Goal: Transaction & Acquisition: Purchase product/service

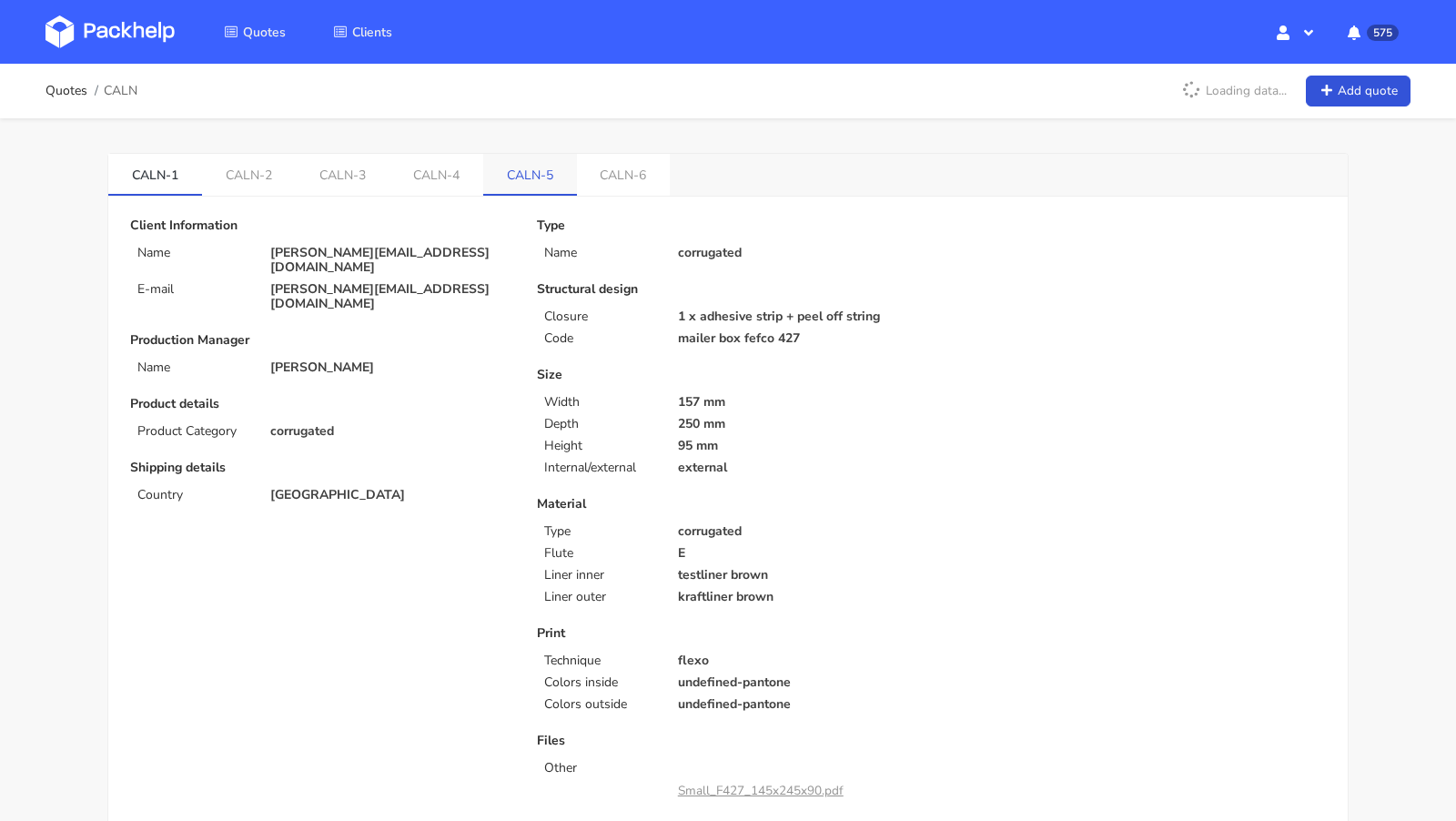
click at [542, 188] on link "CALN-5" at bounding box center [530, 174] width 94 height 40
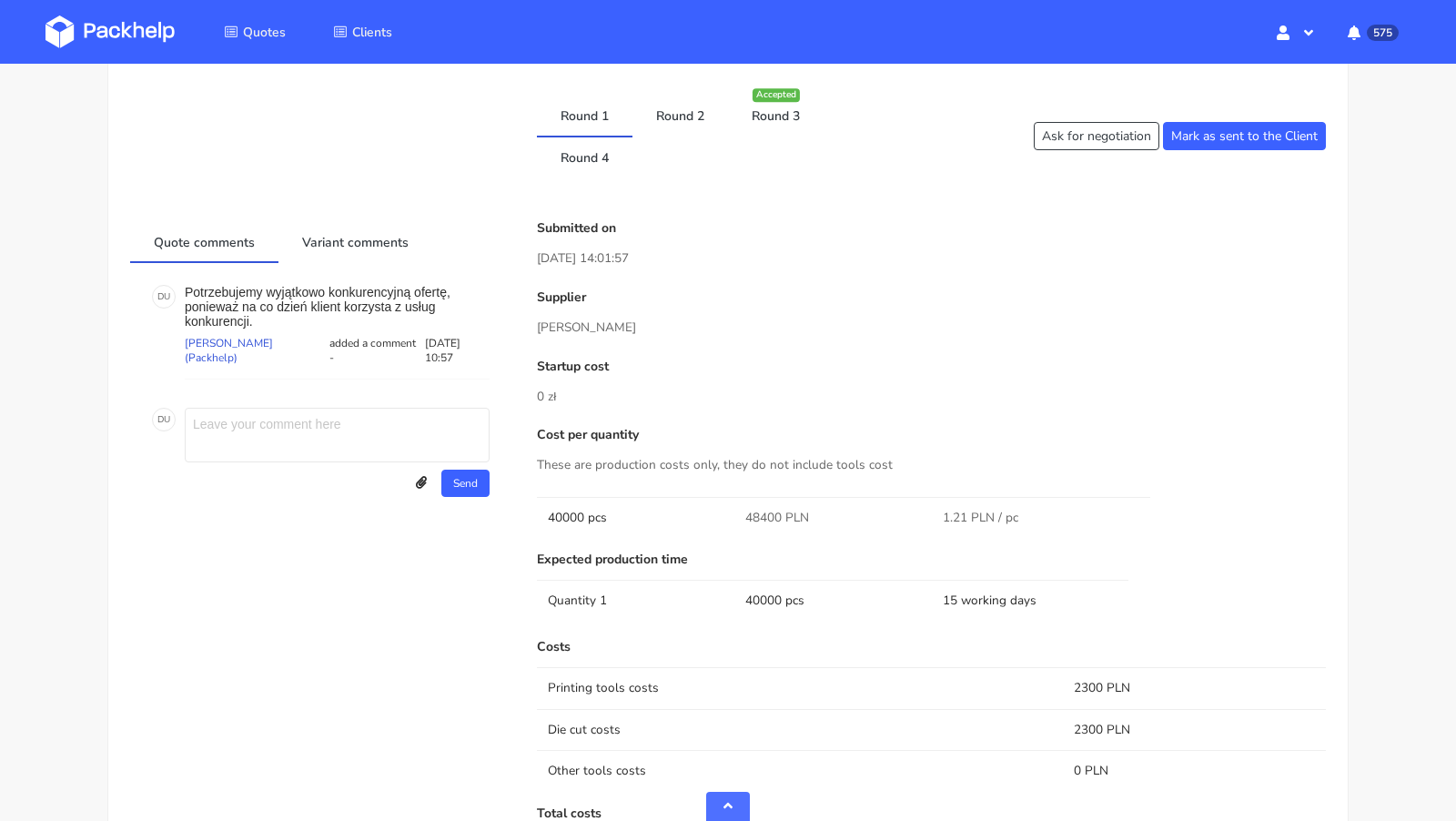
scroll to position [913, 0]
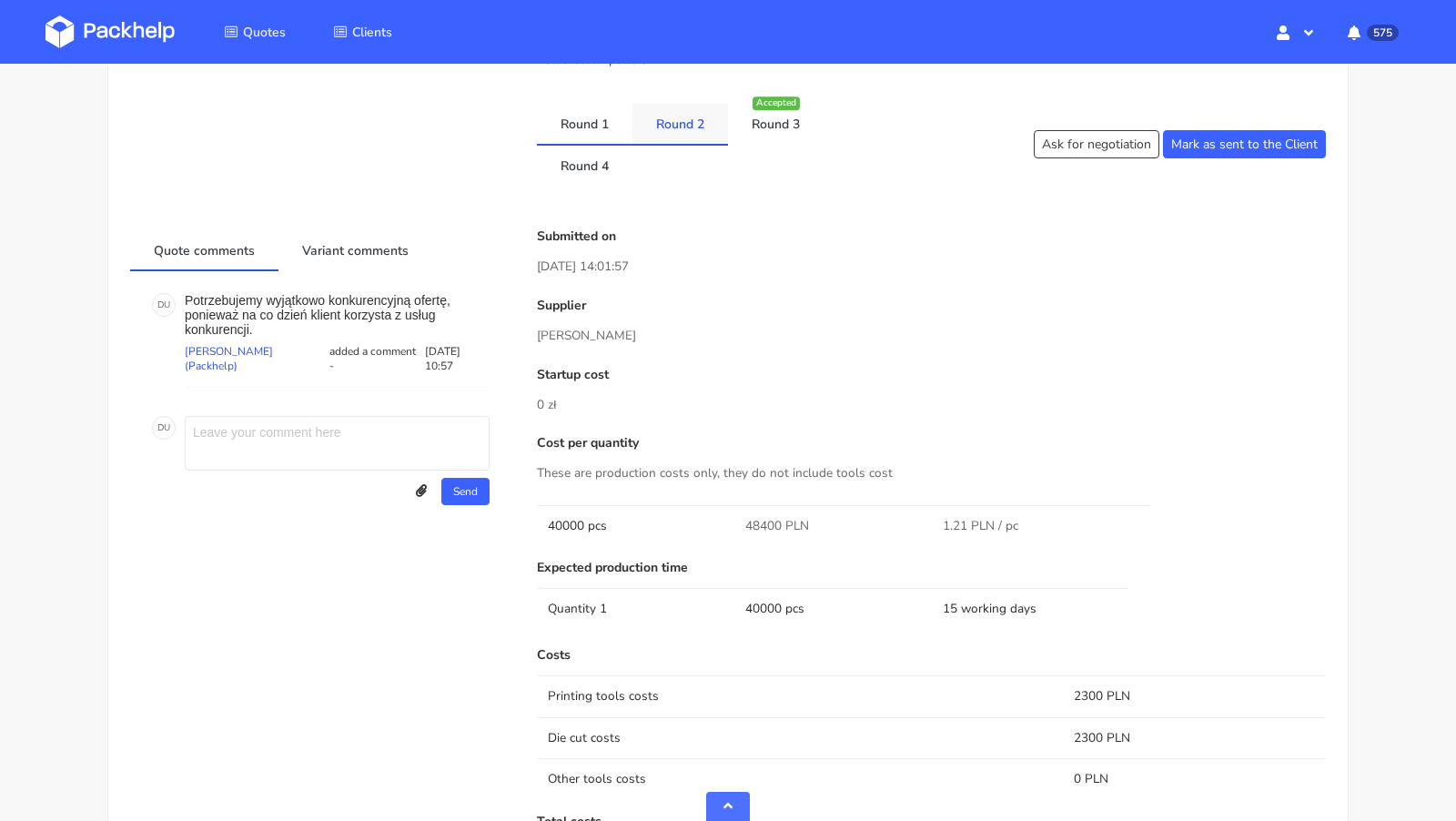
click at [669, 127] on link "Round 2" at bounding box center [680, 124] width 95 height 40
click at [749, 122] on link "Round 3" at bounding box center [775, 124] width 95 height 40
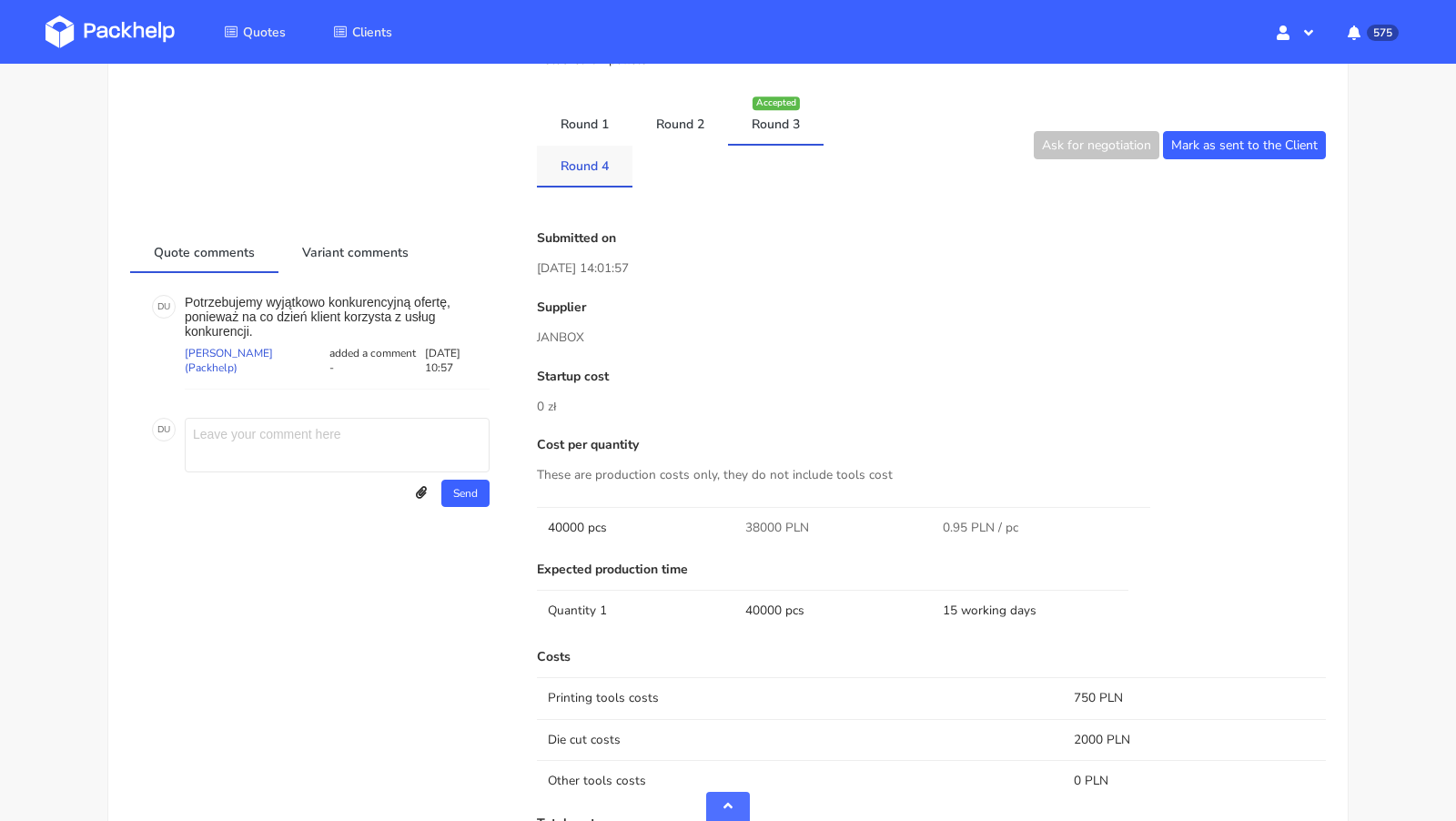
click at [587, 155] on link "Round 4" at bounding box center [584, 165] width 95 height 40
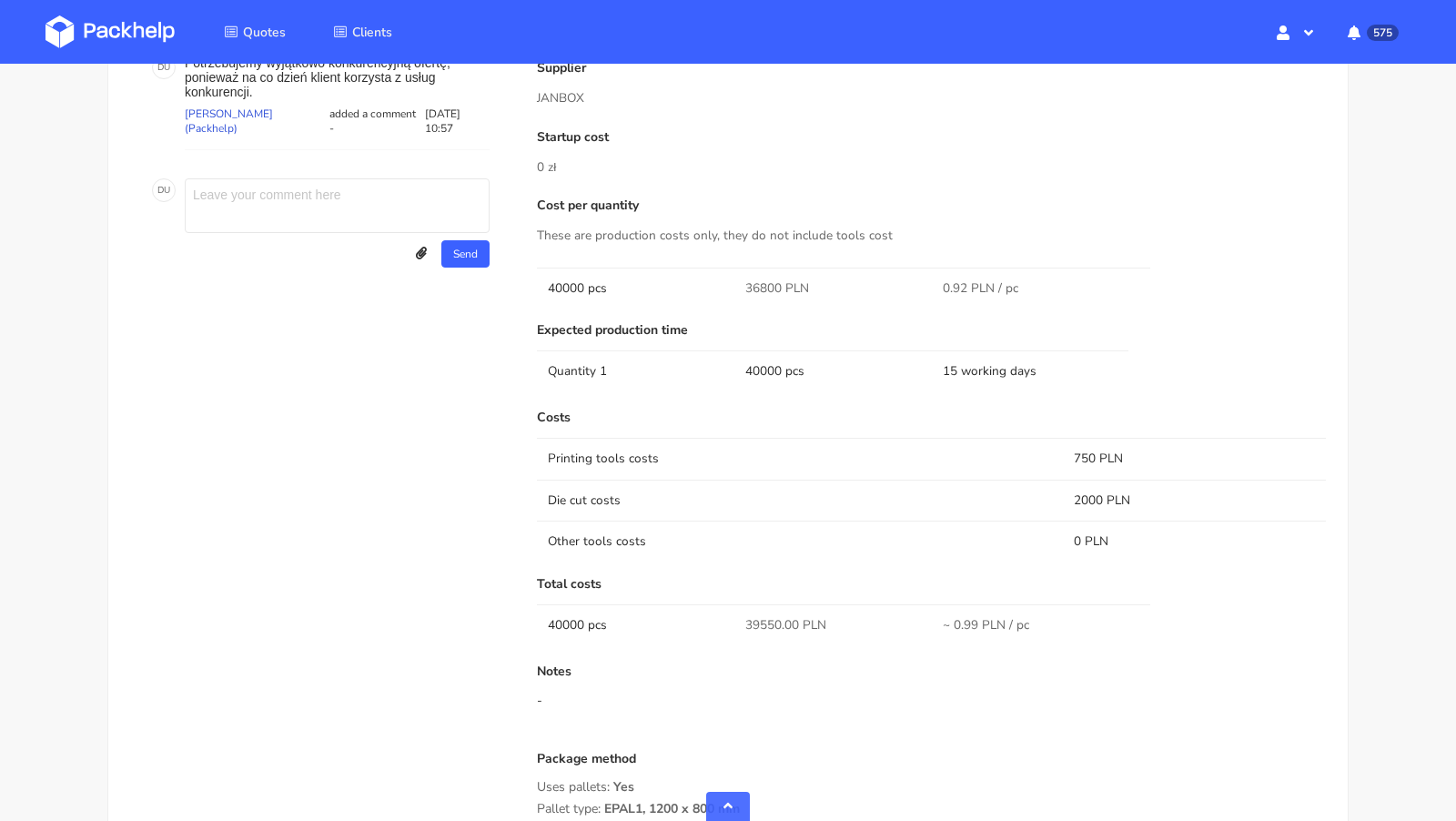
scroll to position [0, 0]
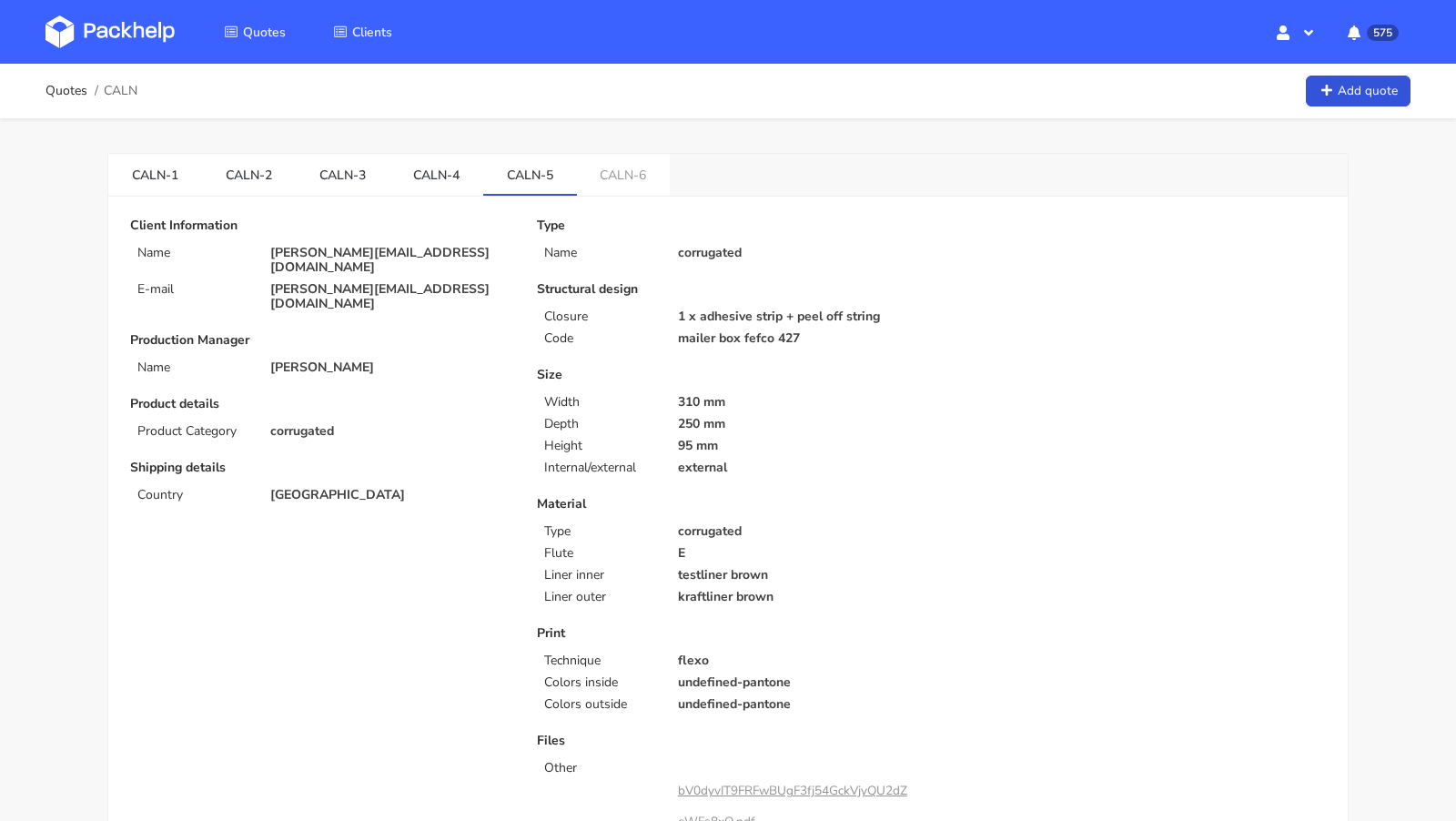
click at [131, 11] on link at bounding box center [124, 32] width 157 height 53
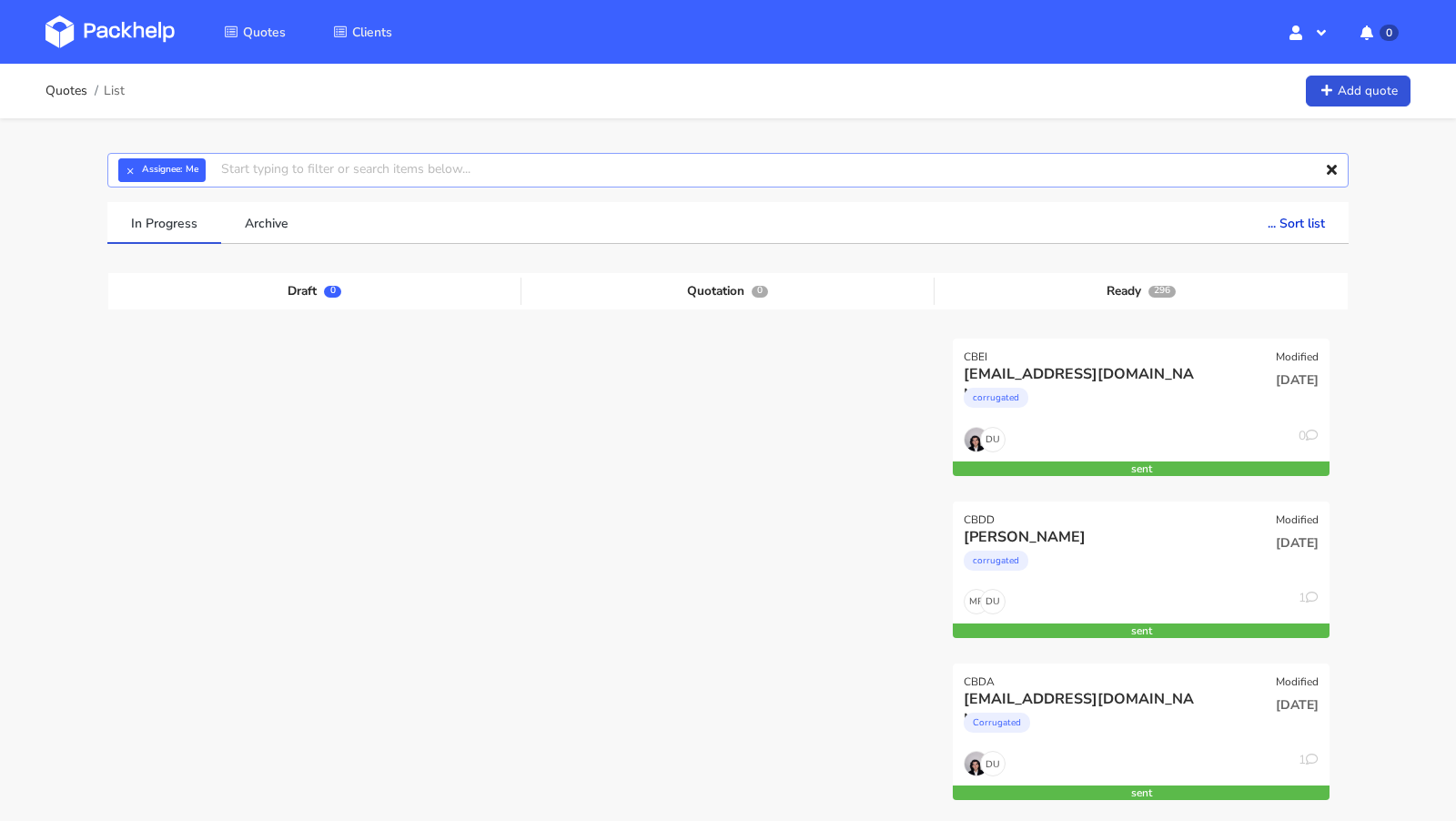
click at [288, 158] on input "text" at bounding box center [728, 170] width 1241 height 34
paste input "CAUF"
type input "CAUF"
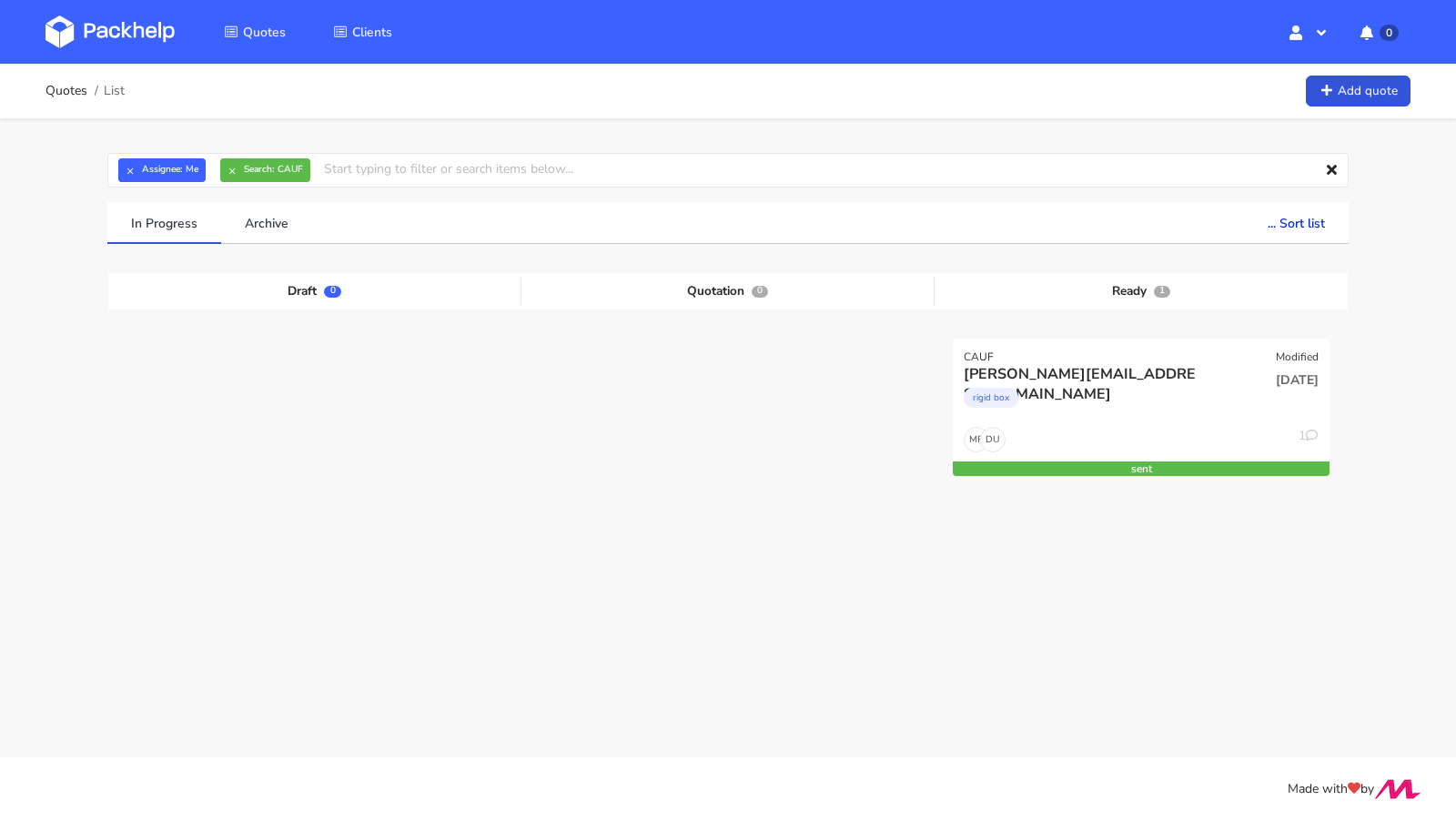
click at [128, 23] on img at bounding box center [110, 32] width 129 height 32
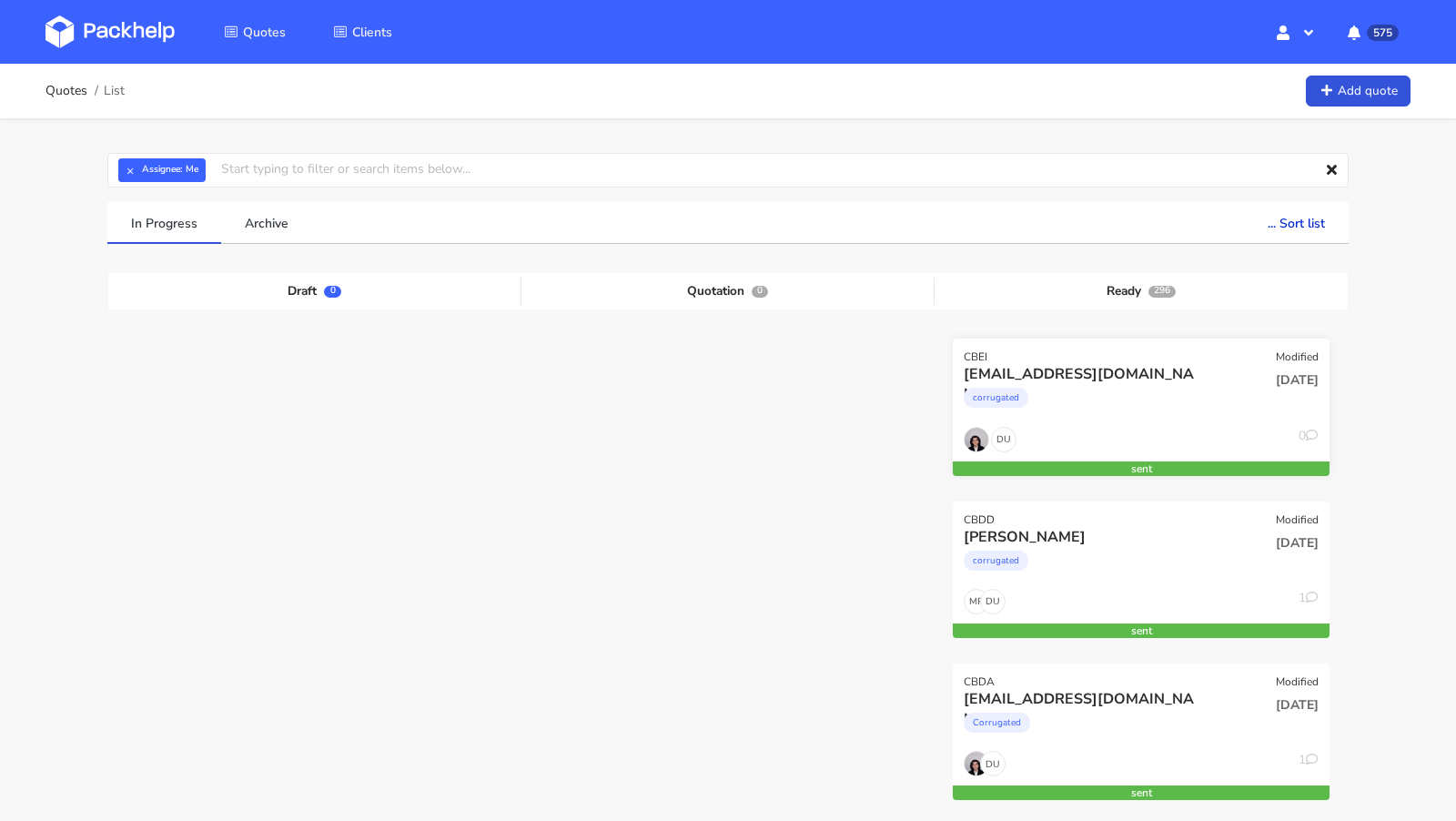
click at [1098, 400] on div "corrugated" at bounding box center [1084, 402] width 242 height 36
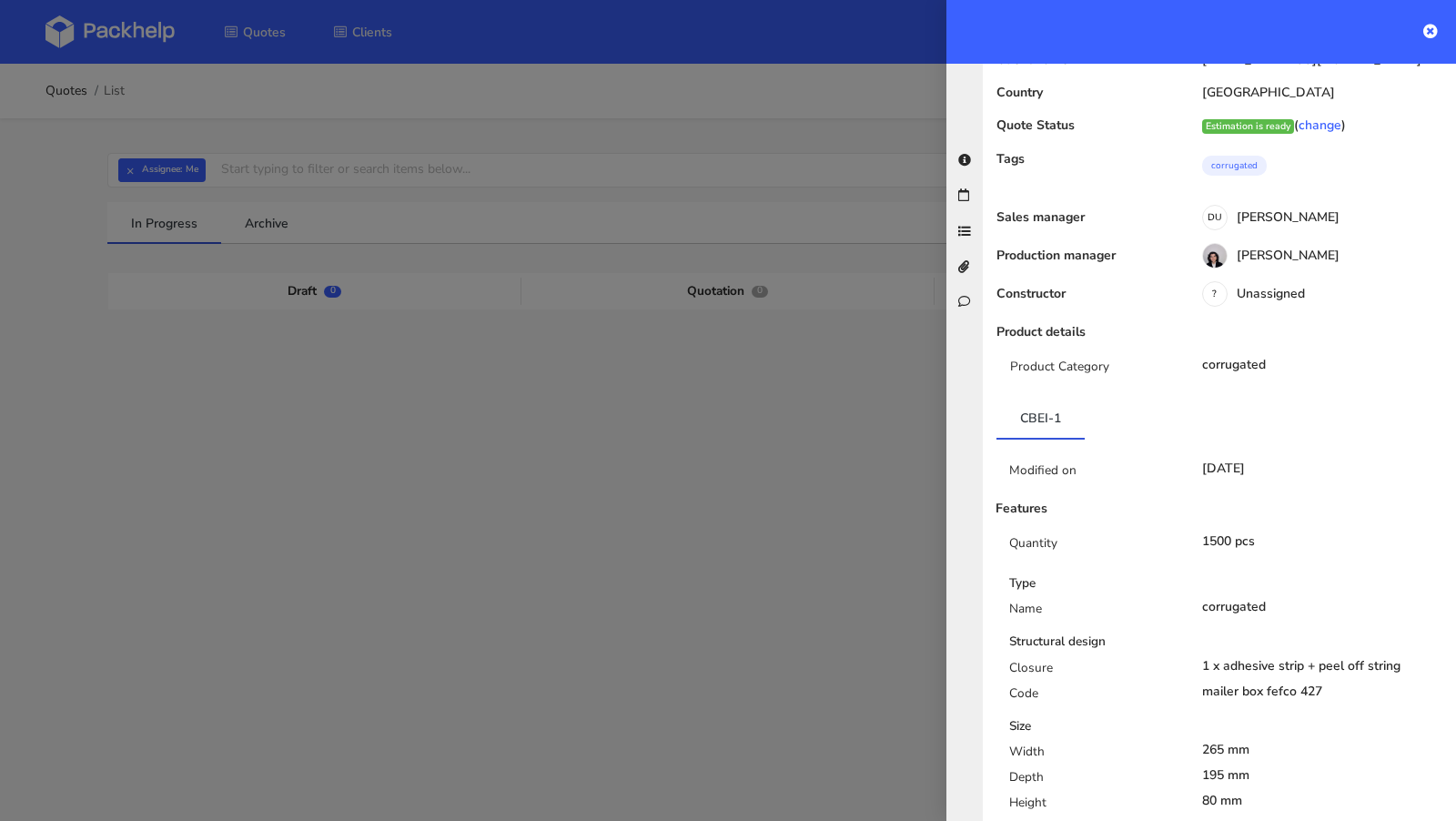
scroll to position [193, 0]
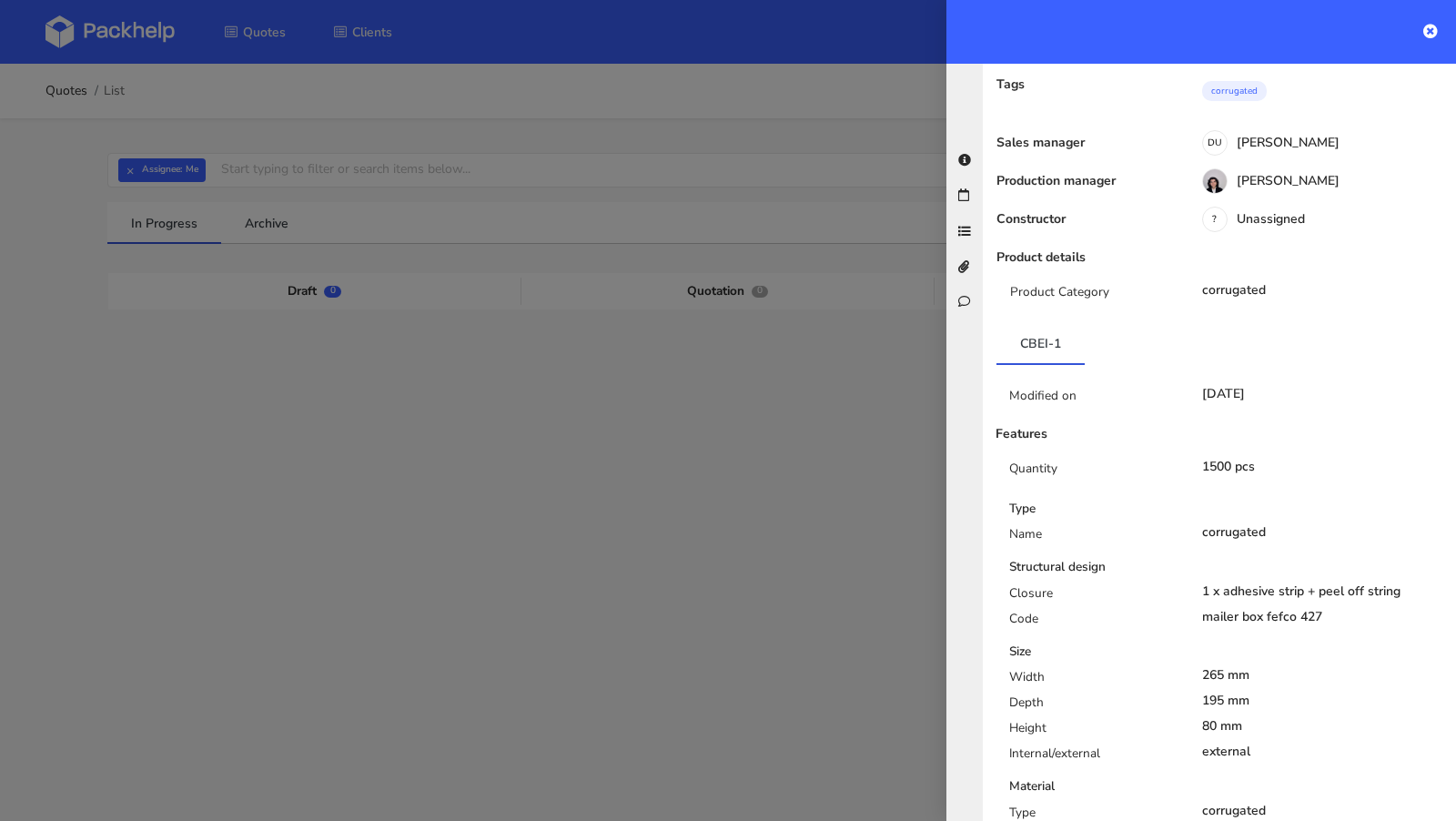
drag, startPoint x: 1253, startPoint y: 706, endPoint x: 1012, endPoint y: 651, distance: 247.2
click at [1012, 667] on div "Width 265 mm Depth 195 mm Height 80 mm Internal/external external" at bounding box center [1227, 718] width 462 height 102
copy div "Width 265 mm Depth 195 mm Height 80 mm"
click at [812, 469] on div at bounding box center [728, 410] width 1456 height 821
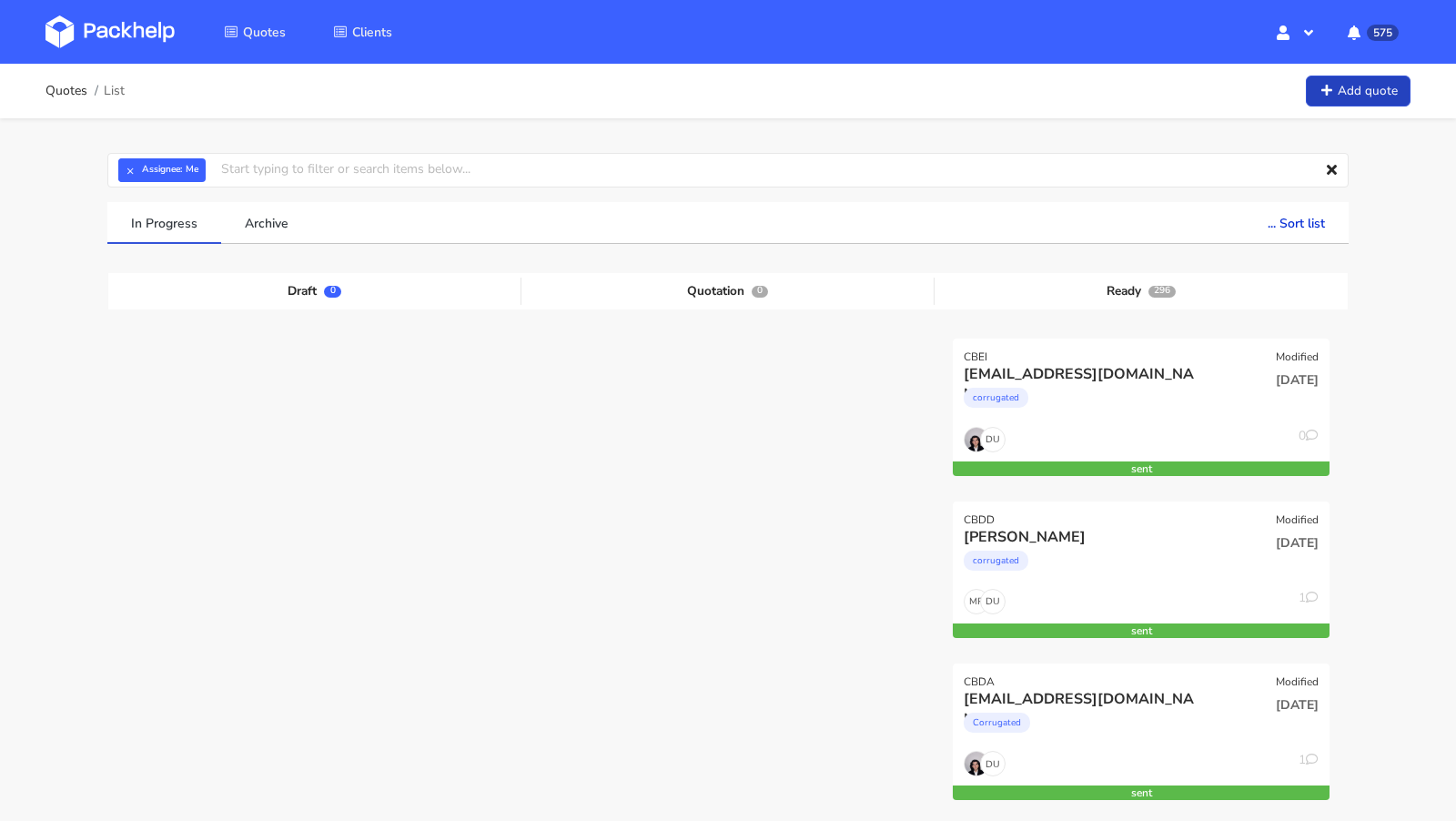
click at [1370, 95] on link "Add quote" at bounding box center [1358, 91] width 105 height 32
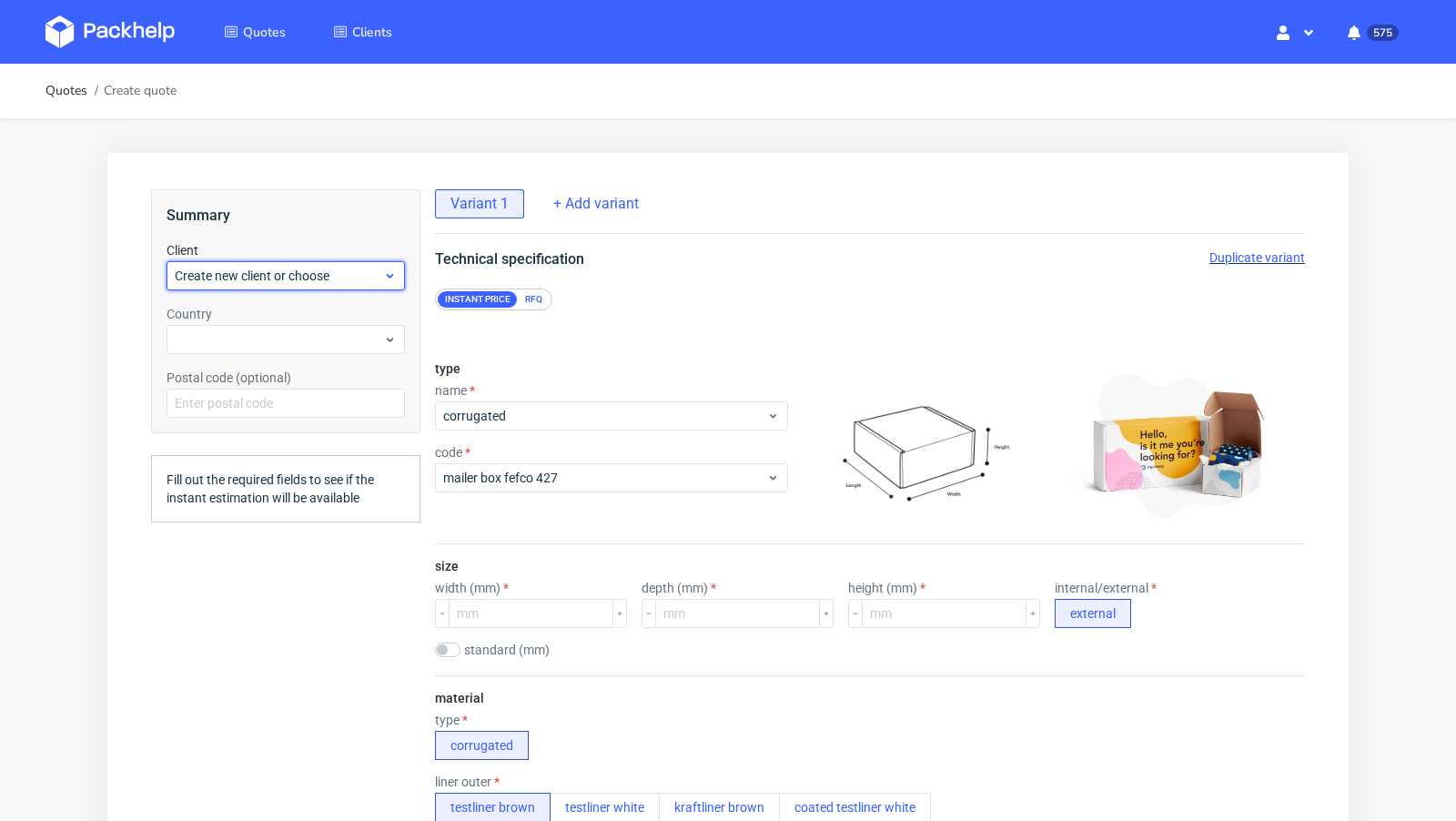
click at [278, 279] on span "Create new client or choose" at bounding box center [279, 275] width 208 height 18
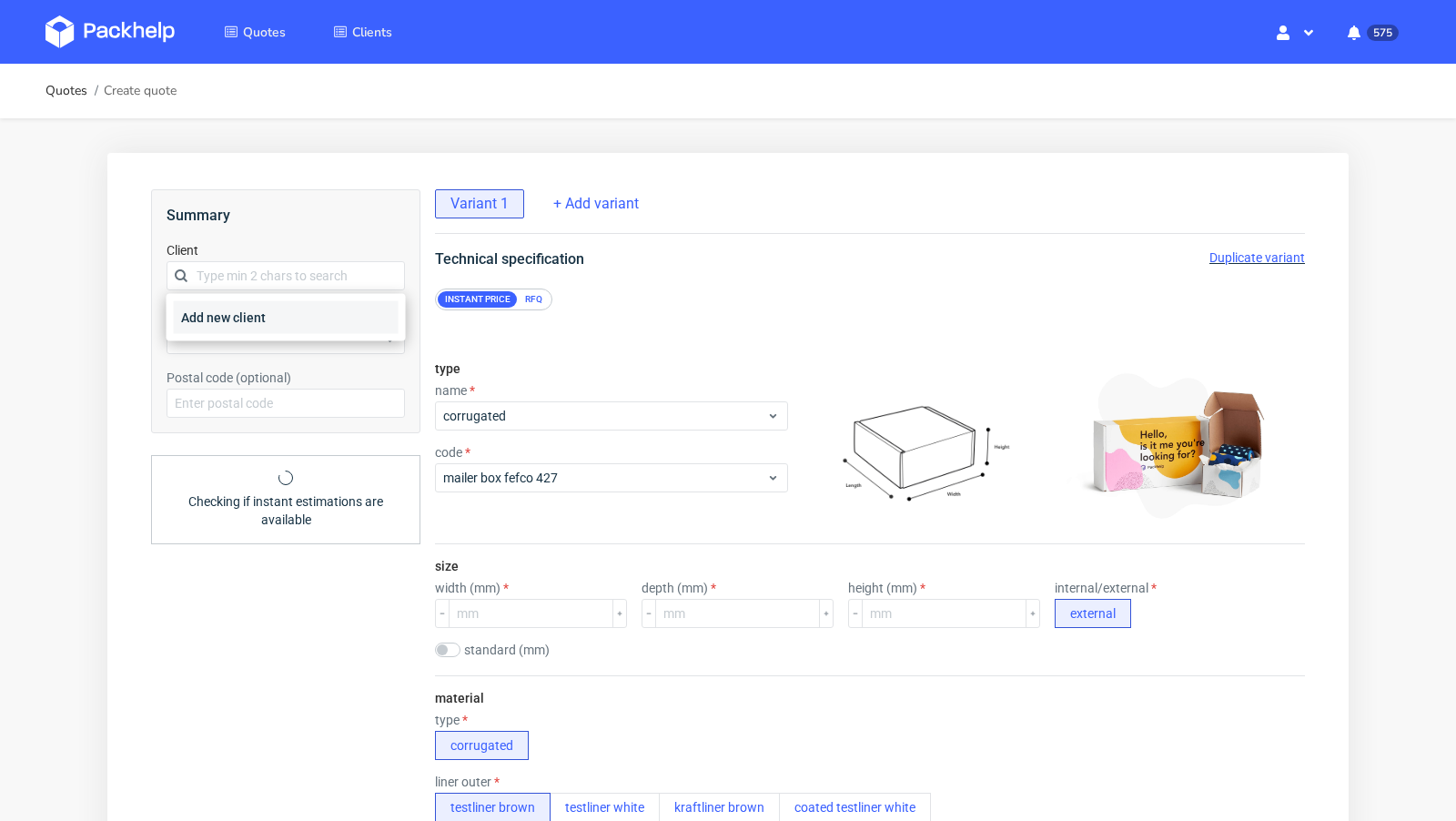
click at [264, 317] on div "Add new client" at bounding box center [285, 317] width 224 height 32
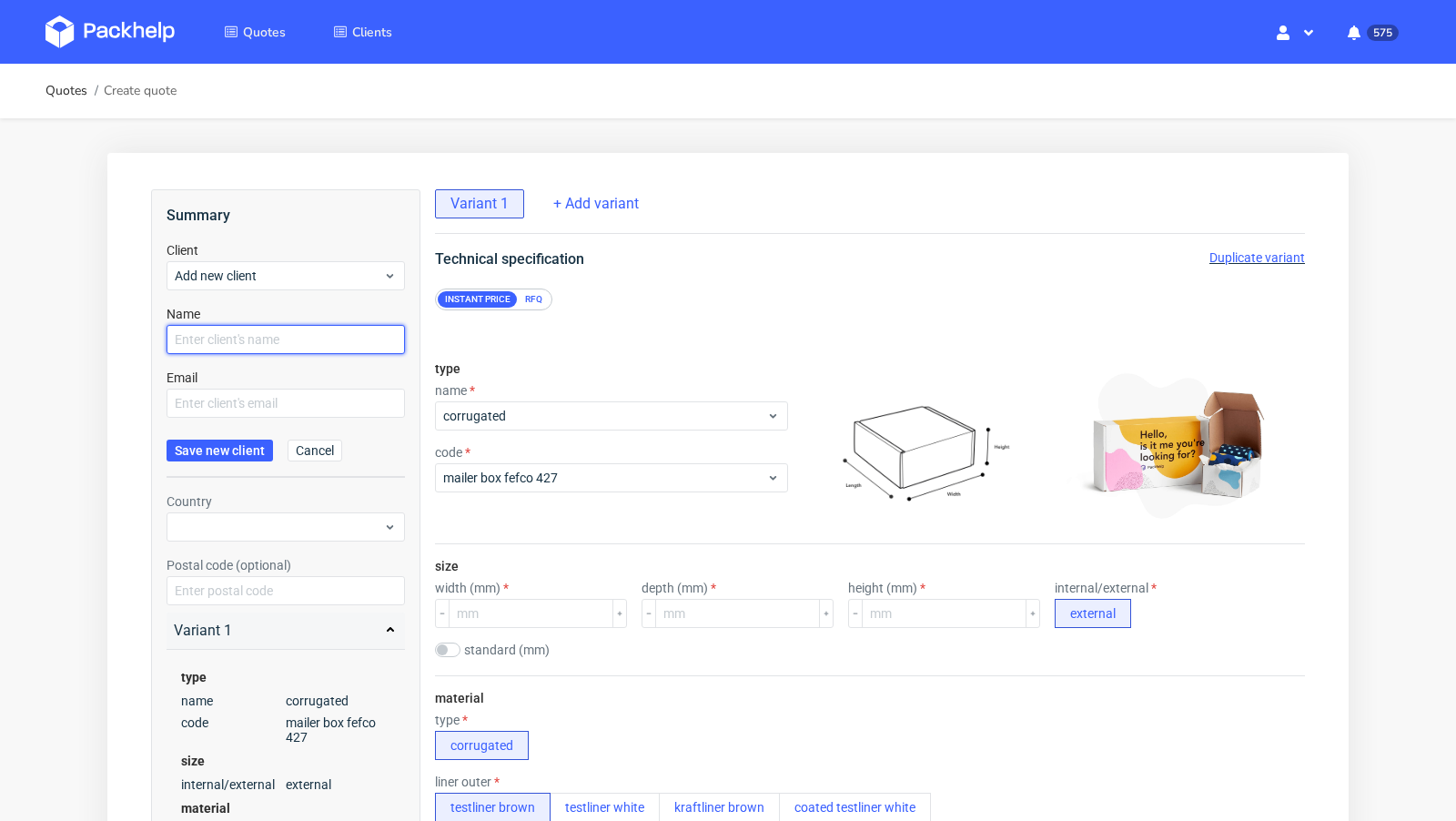
click at [227, 341] on input "text" at bounding box center [285, 339] width 239 height 29
paste input "[PERSON_NAME][EMAIL_ADDRESS][DOMAIN_NAME]"
type input "[PERSON_NAME][EMAIL_ADDRESS][DOMAIN_NAME]"
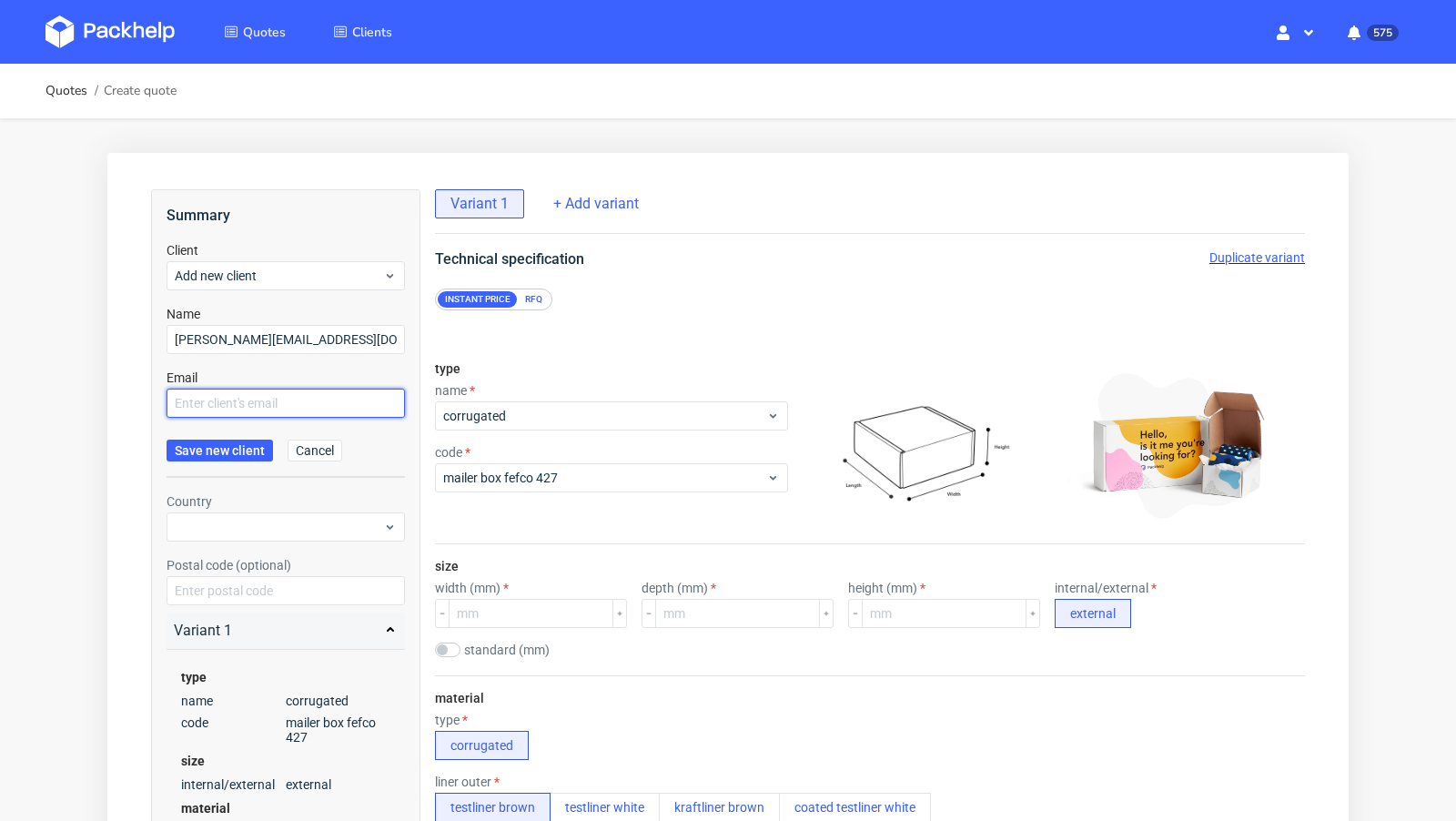
click at [228, 397] on input "text" at bounding box center [285, 403] width 239 height 29
paste input "[PERSON_NAME][EMAIL_ADDRESS][DOMAIN_NAME]"
type input "[PERSON_NAME][EMAIL_ADDRESS][DOMAIN_NAME]"
click at [217, 459] on button "Save new client" at bounding box center [219, 450] width 106 height 22
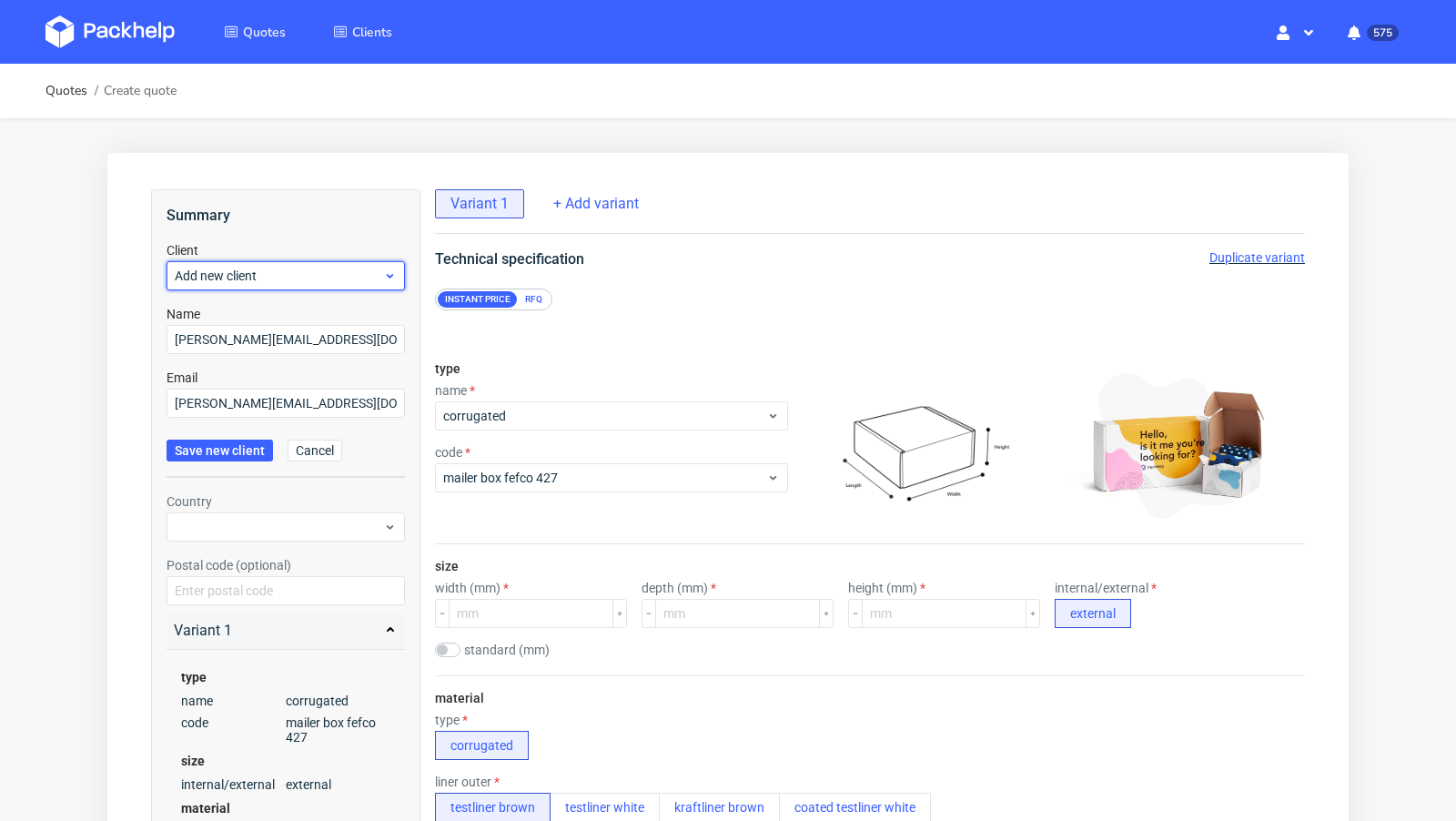
click at [243, 280] on span "Add new client" at bounding box center [279, 275] width 208 height 18
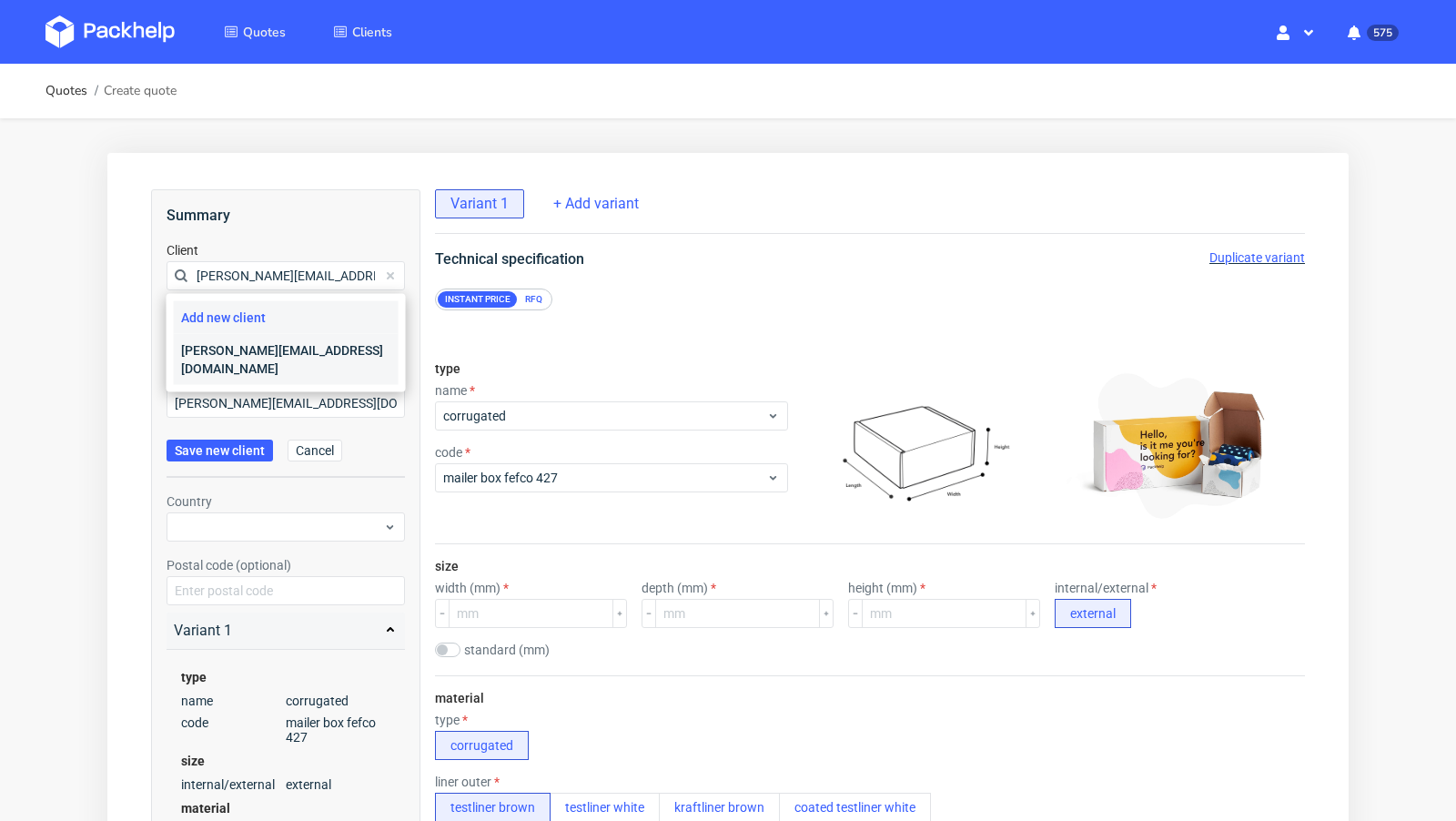
type input "[PERSON_NAME][EMAIL_ADDRESS][DOMAIN_NAME]"
click at [242, 356] on div "[PERSON_NAME][EMAIL_ADDRESS][DOMAIN_NAME]" at bounding box center [285, 359] width 224 height 51
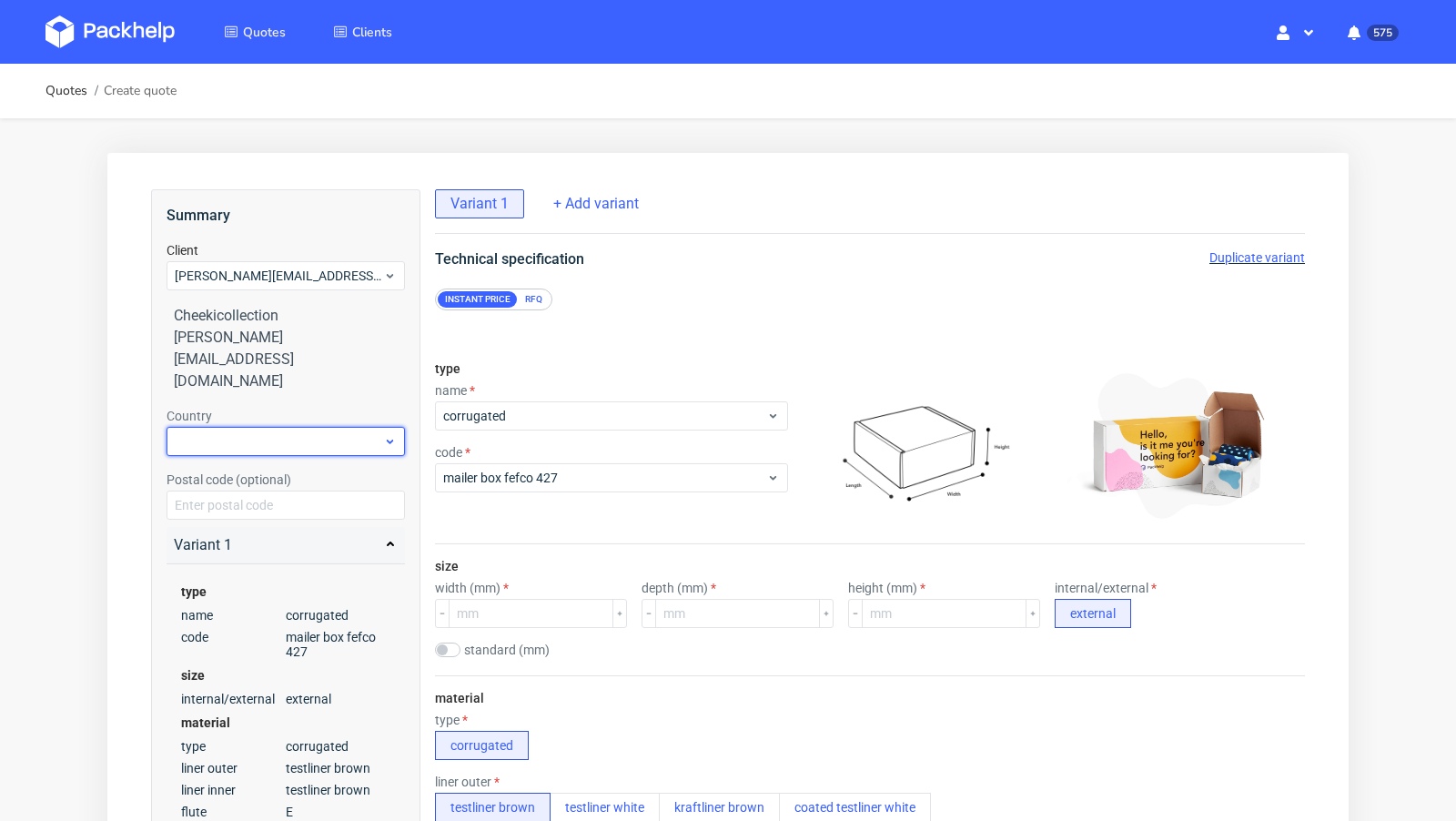
click at [305, 427] on div at bounding box center [285, 441] width 239 height 29
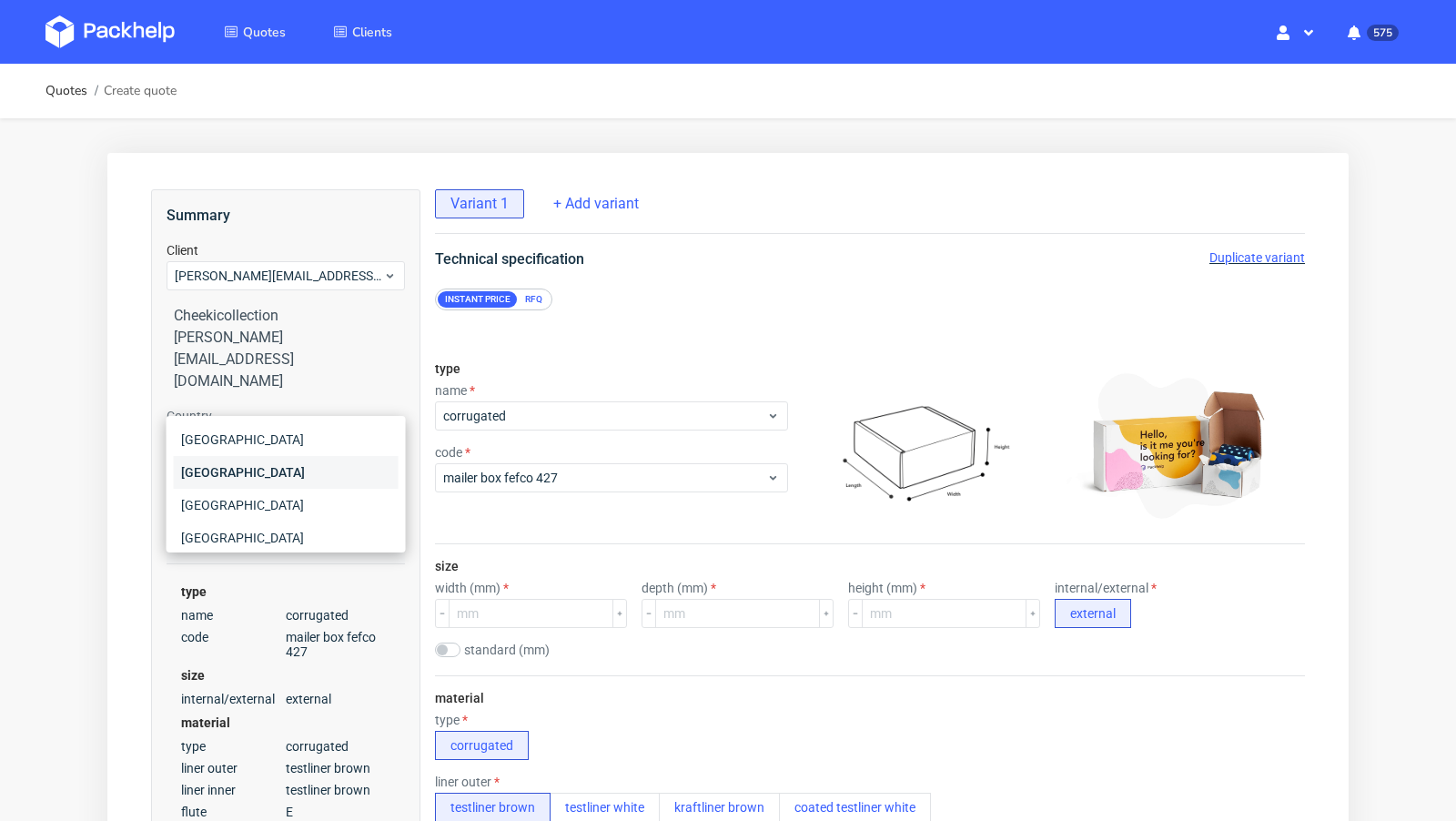
type input "ger"
click at [243, 478] on div "[GEOGRAPHIC_DATA]" at bounding box center [285, 472] width 224 height 32
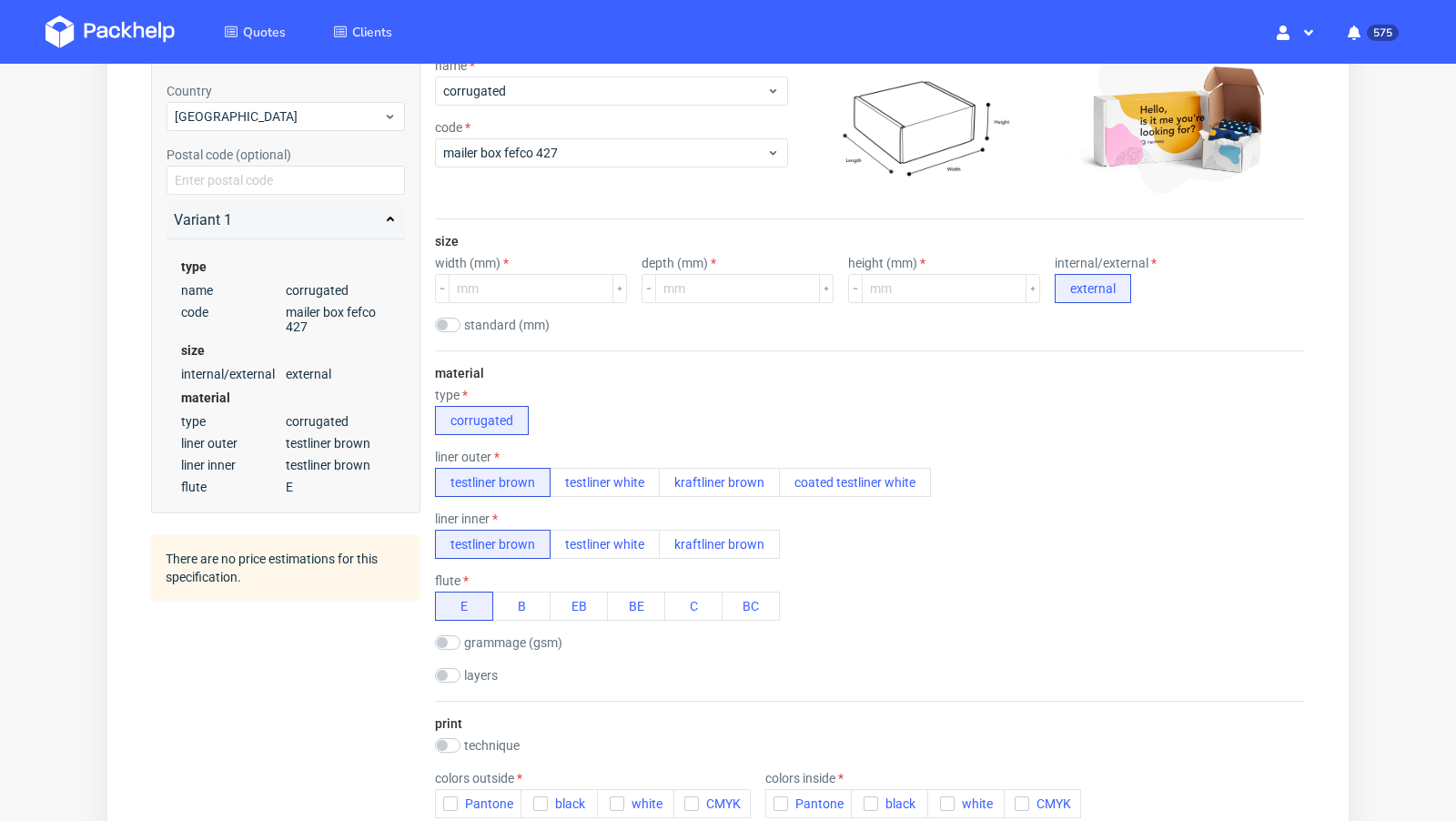
scroll to position [334, 0]
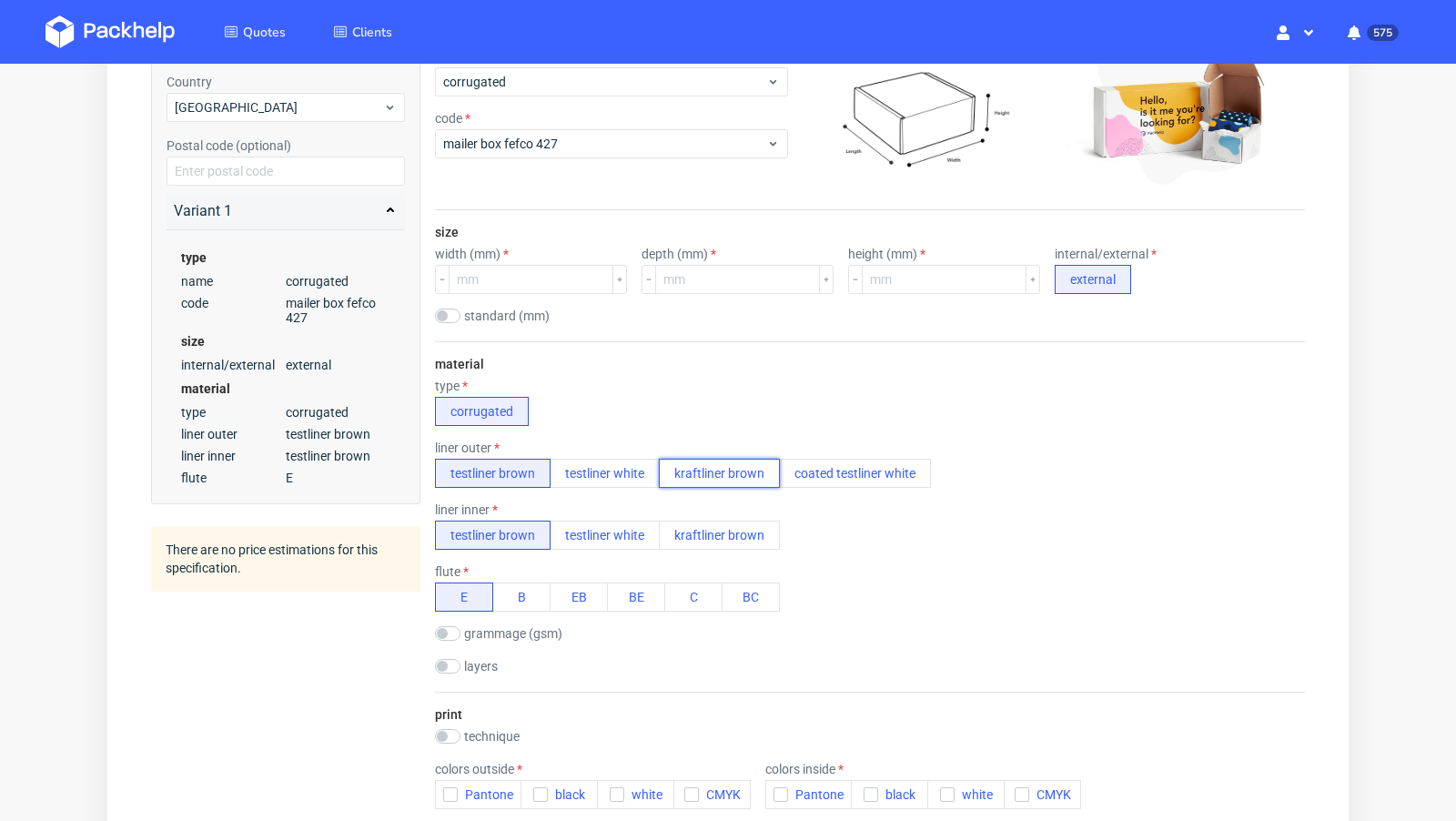
click at [678, 470] on button "kraftliner brown" at bounding box center [719, 473] width 121 height 29
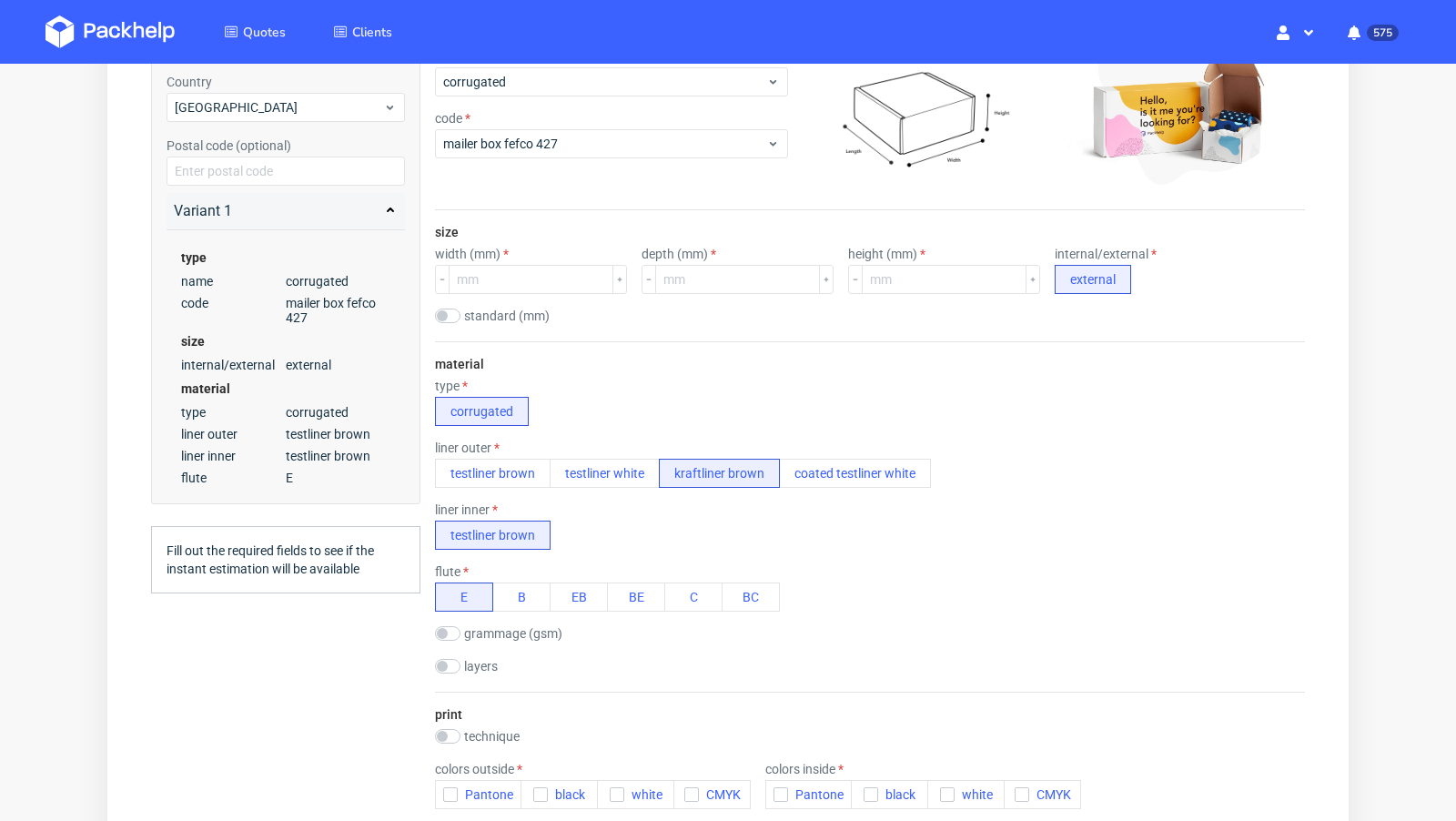
click at [704, 534] on div "liner inner testliner brown" at bounding box center [870, 526] width 870 height 48
click at [667, 530] on div "liner inner testliner brown" at bounding box center [870, 526] width 870 height 48
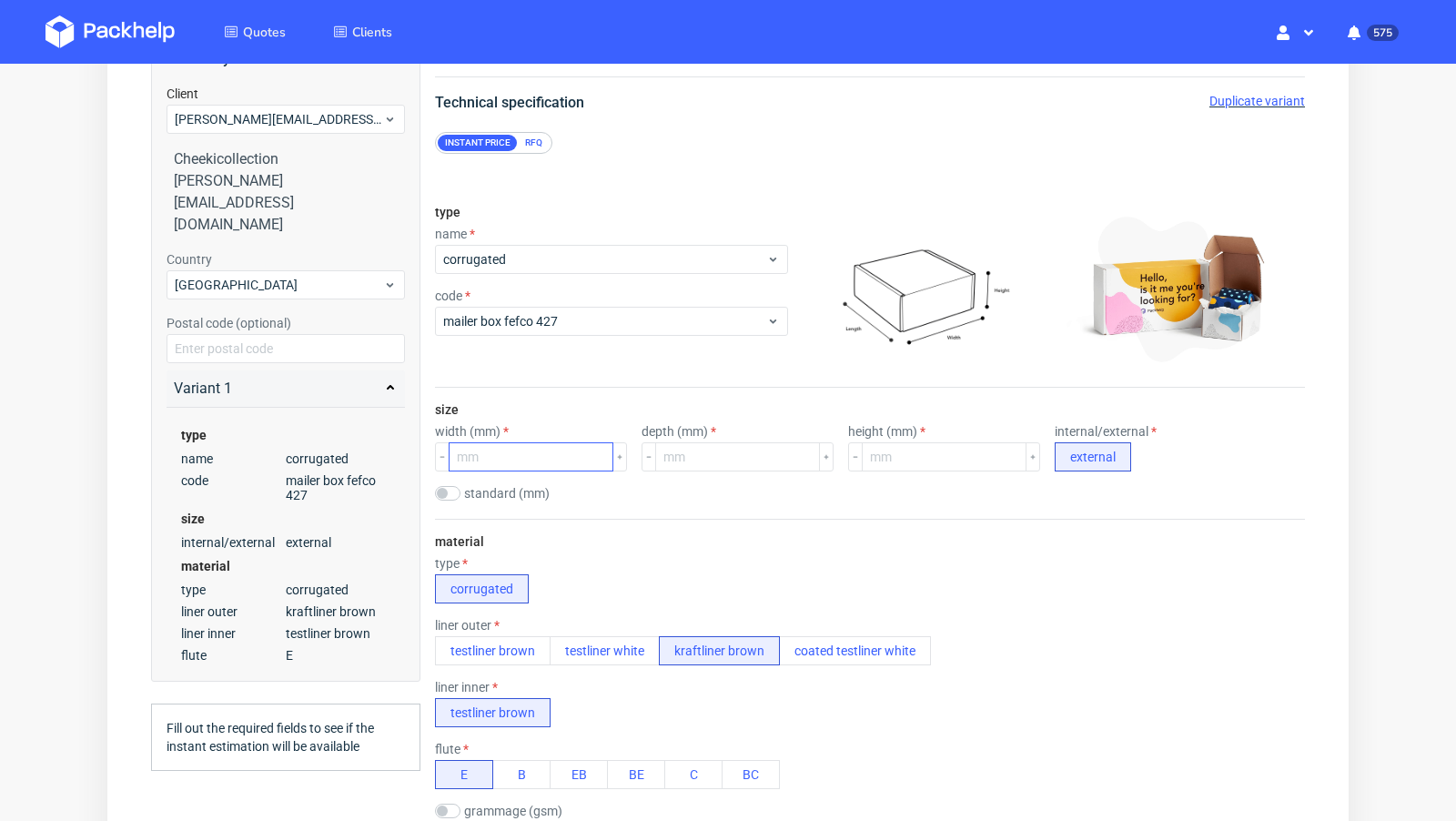
scroll to position [0, 0]
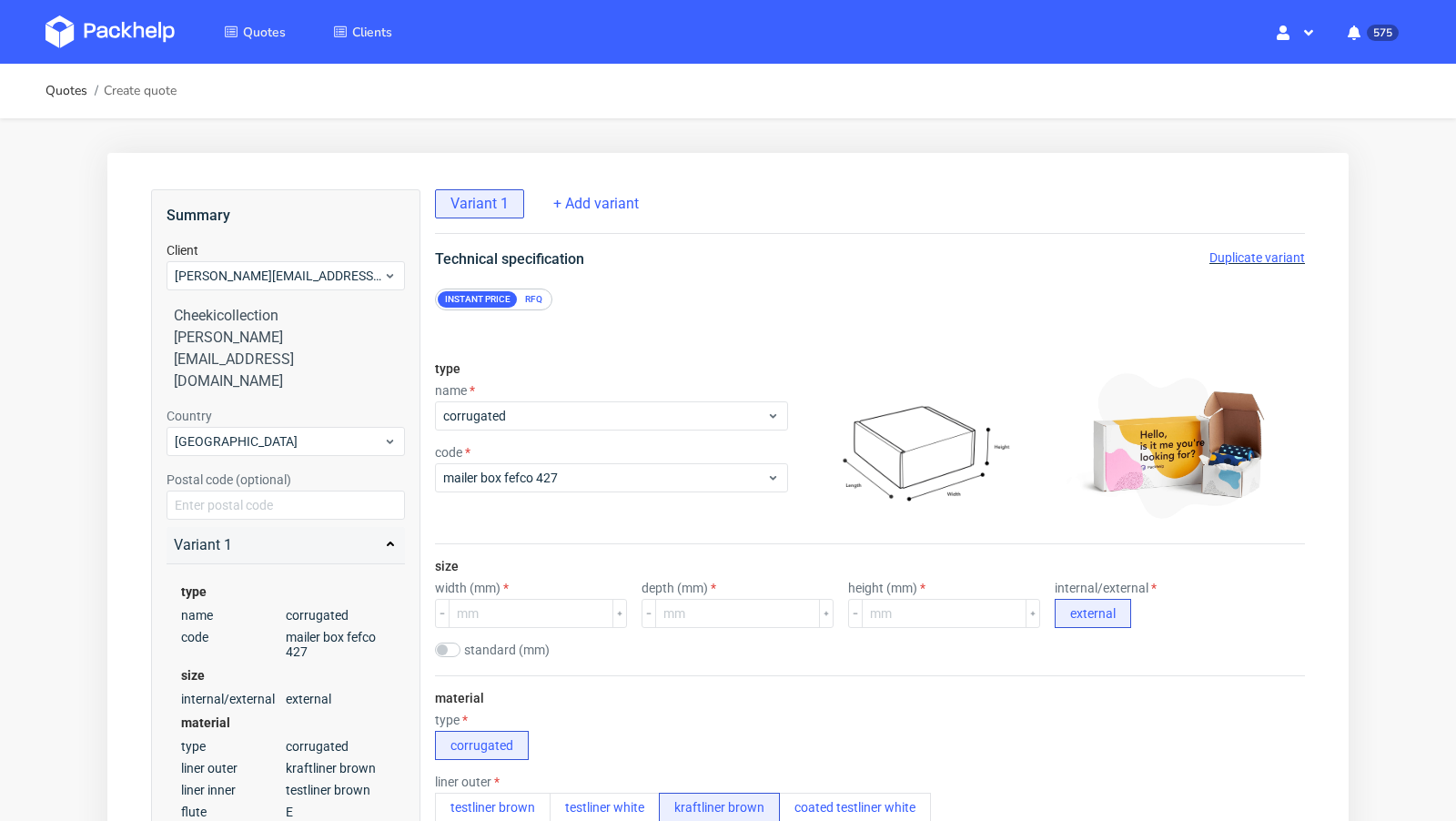
click at [522, 304] on div "RFQ" at bounding box center [533, 299] width 32 height 16
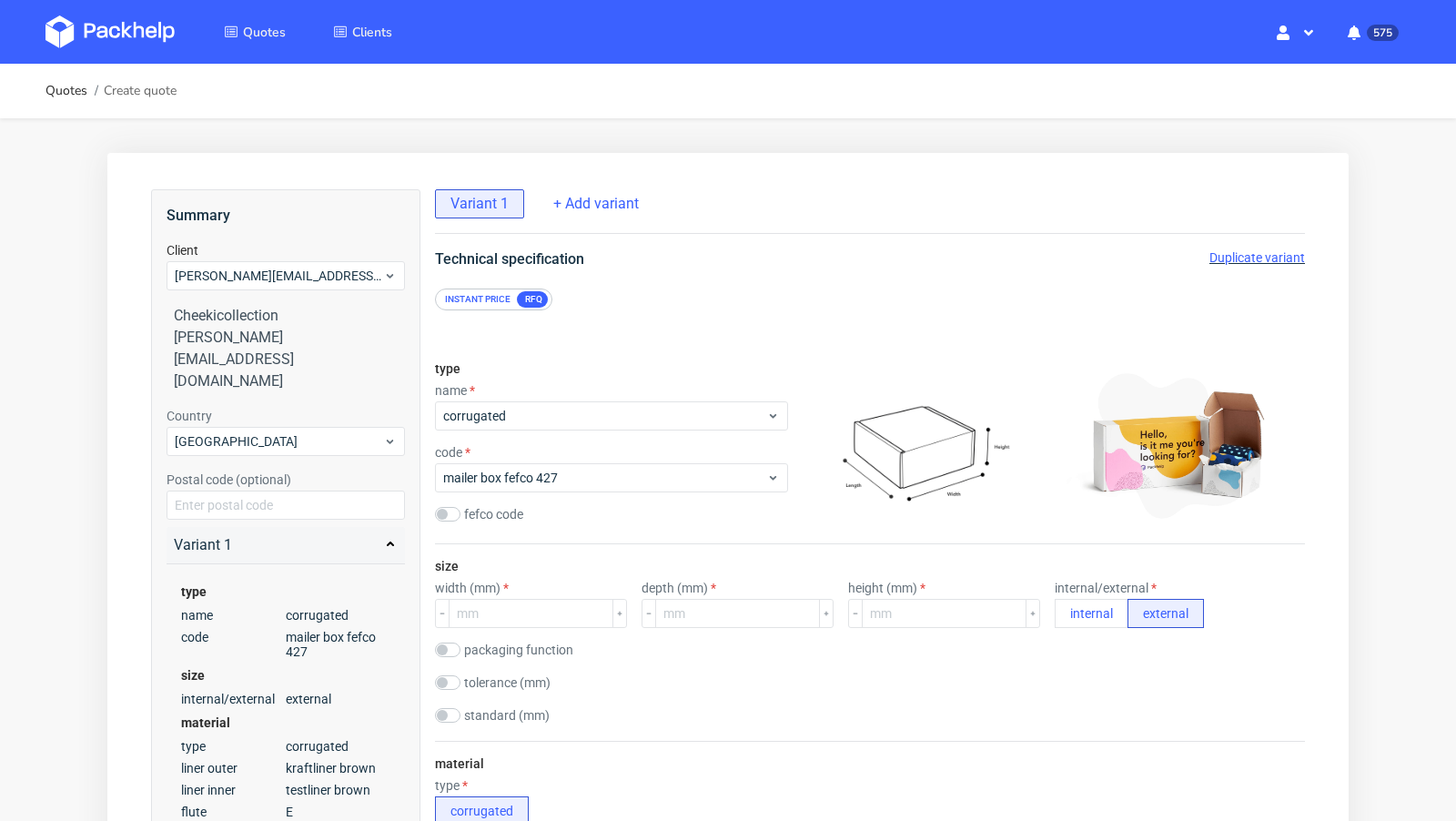
click at [478, 295] on div "Instant price" at bounding box center [477, 299] width 80 height 16
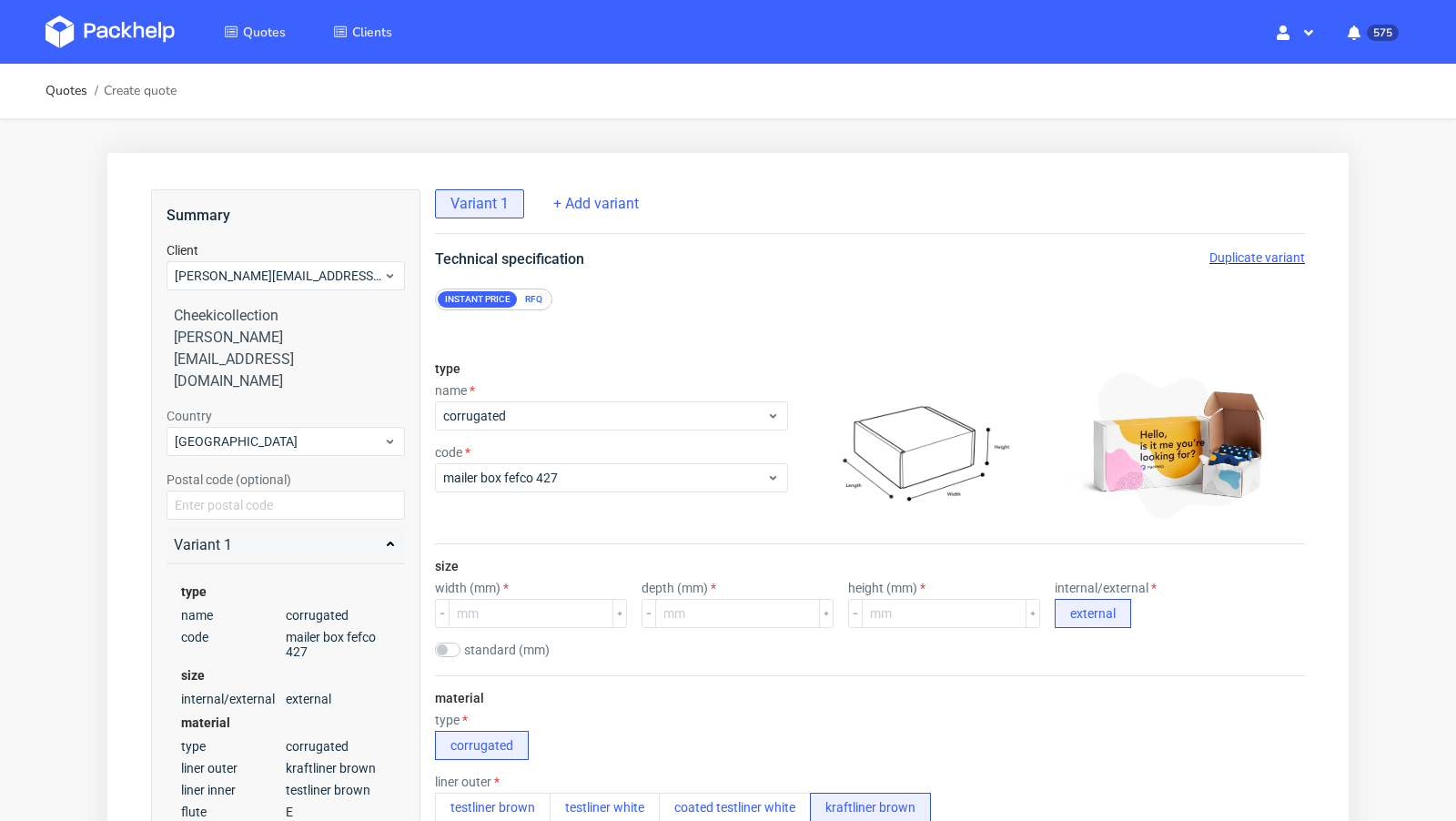
click at [134, 36] on img at bounding box center [110, 32] width 129 height 32
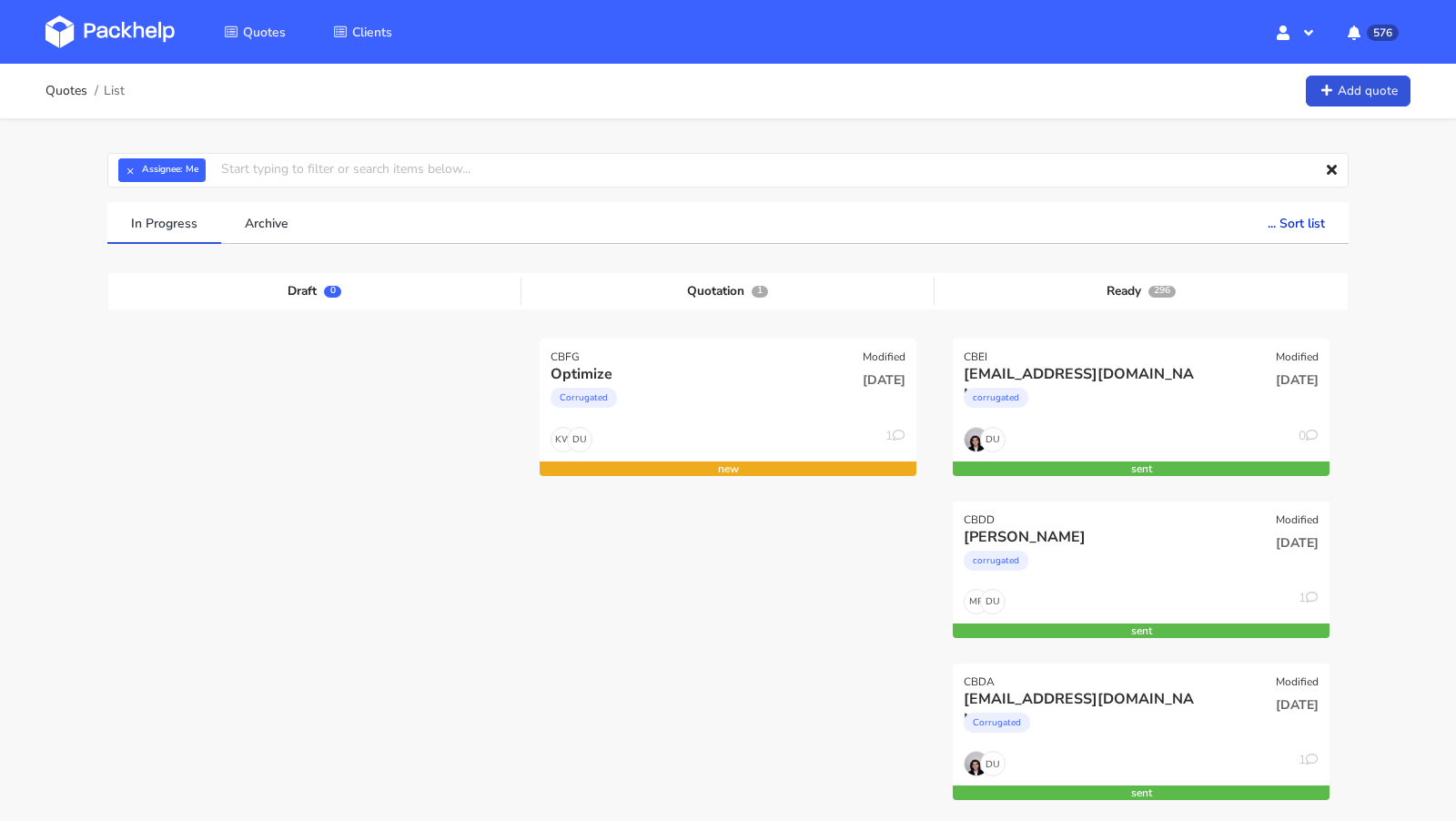
click at [115, 25] on img at bounding box center [110, 32] width 129 height 32
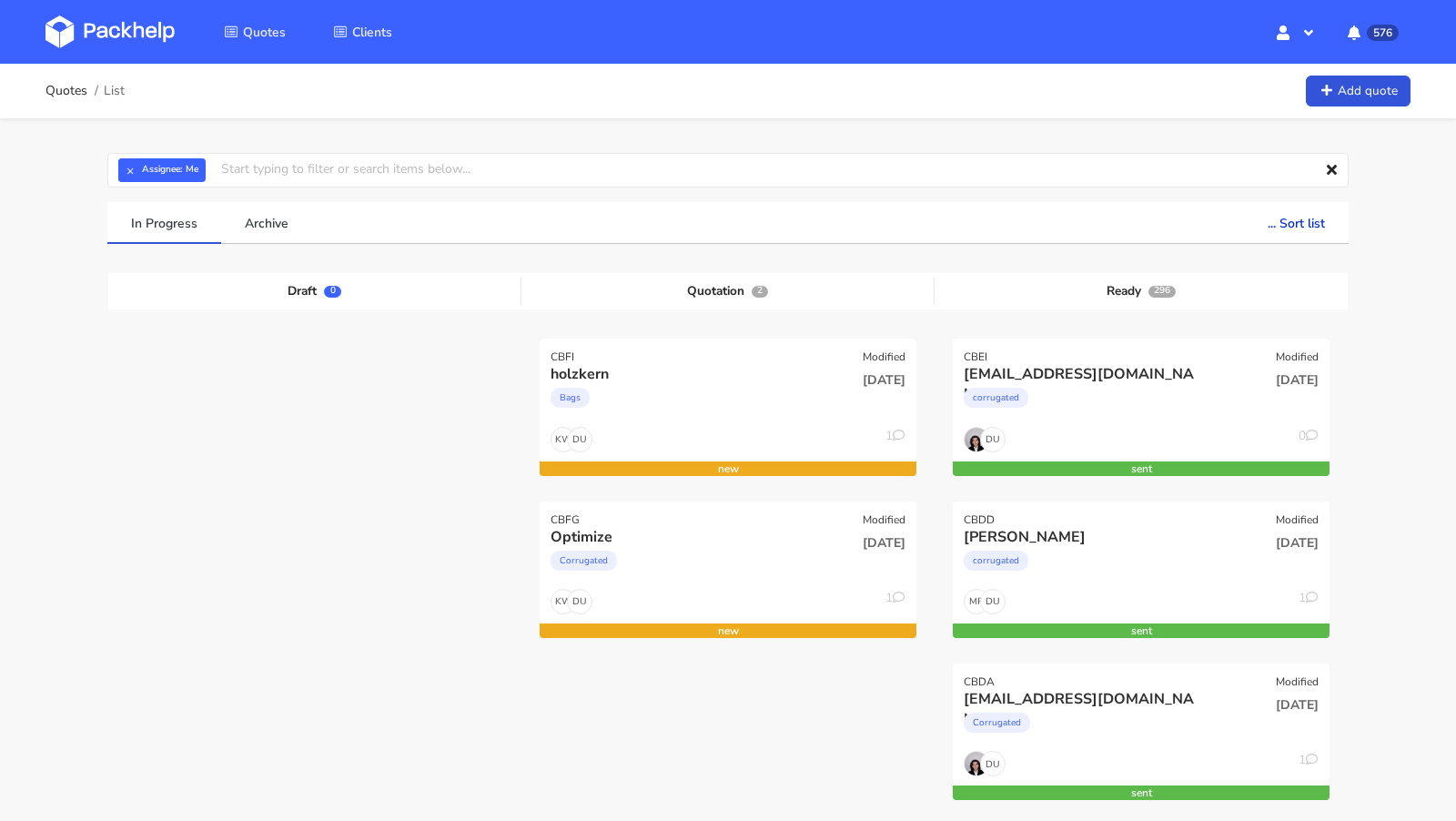
click at [1350, 103] on link "Add quote" at bounding box center [1358, 91] width 105 height 32
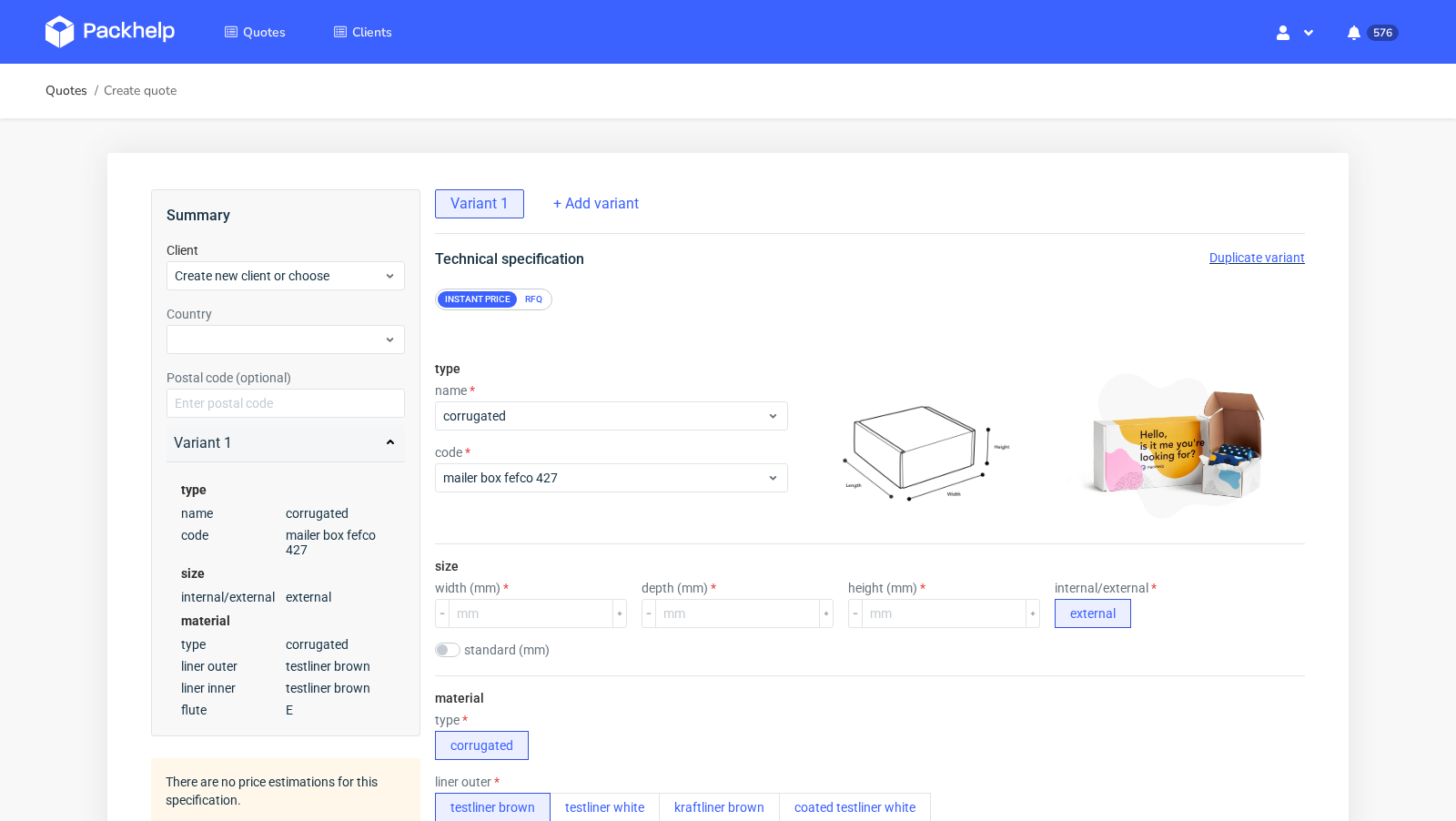
click at [536, 305] on div "RFQ" at bounding box center [533, 299] width 32 height 16
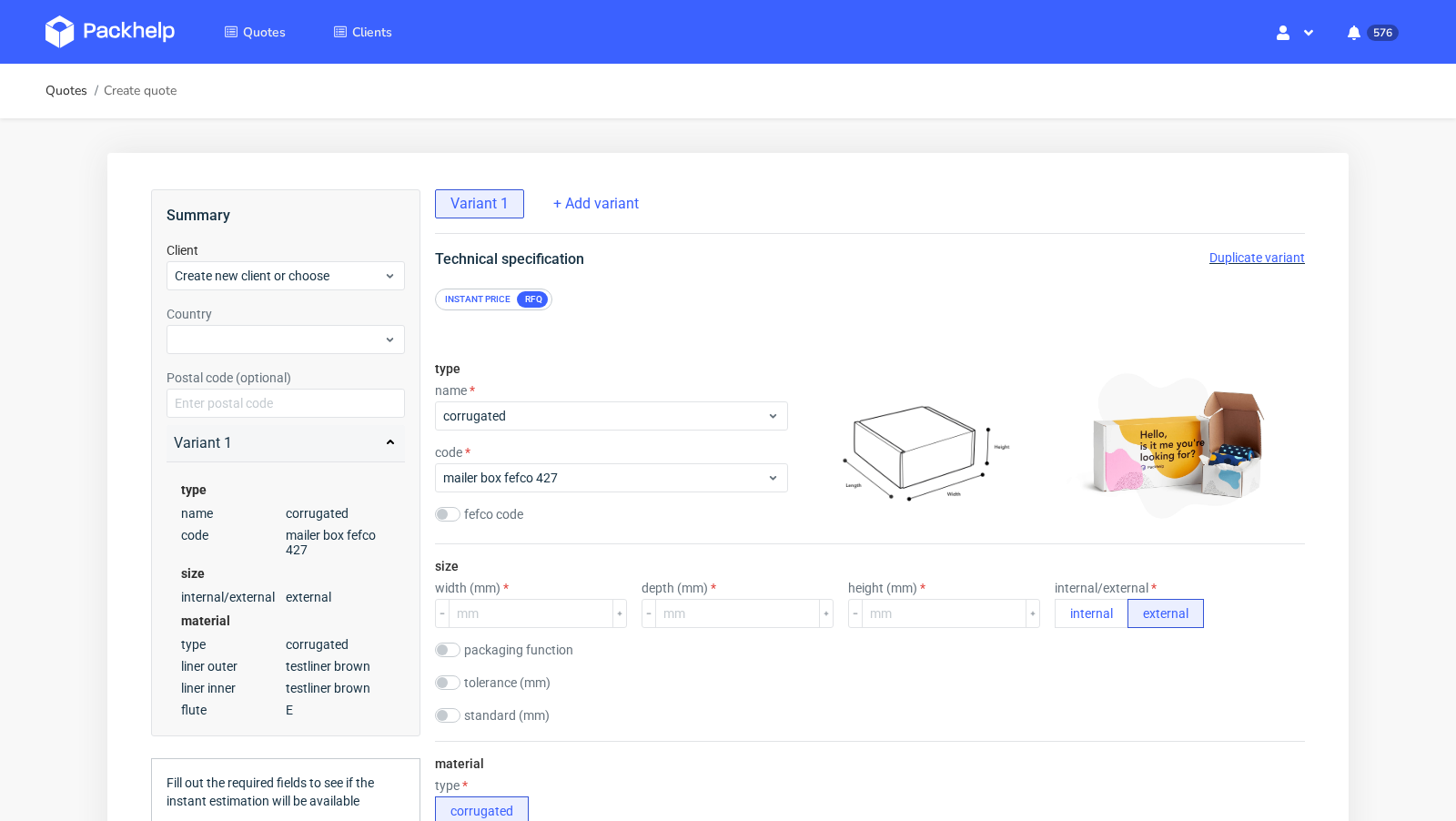
click at [474, 305] on div "Instant price" at bounding box center [477, 299] width 80 height 16
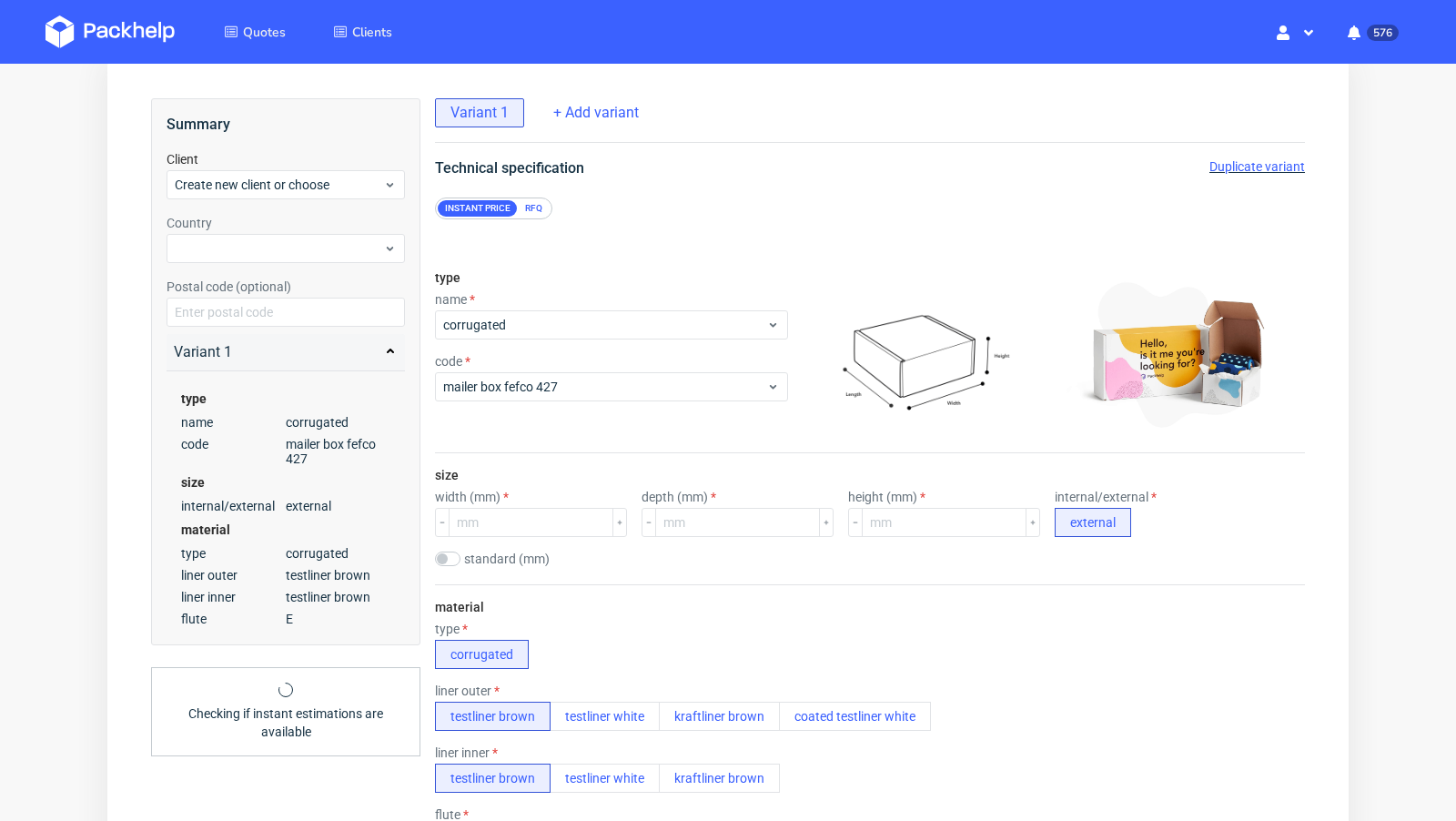
scroll to position [93, 0]
click at [540, 213] on div "Instant price RFQ" at bounding box center [494, 206] width 117 height 22
click at [517, 206] on div "RFQ" at bounding box center [533, 206] width 32 height 16
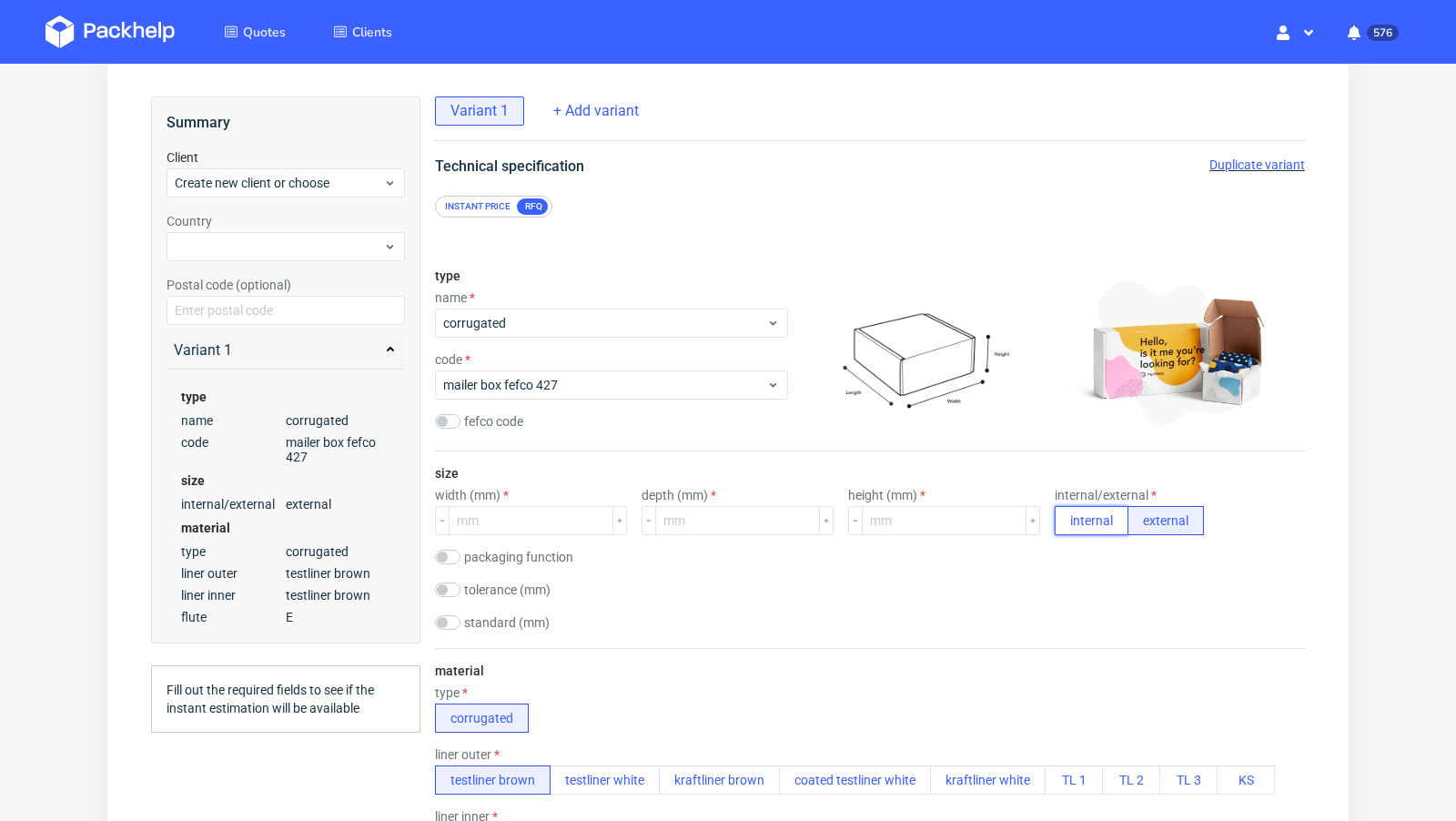
click at [1057, 507] on button "internal" at bounding box center [1090, 520] width 74 height 29
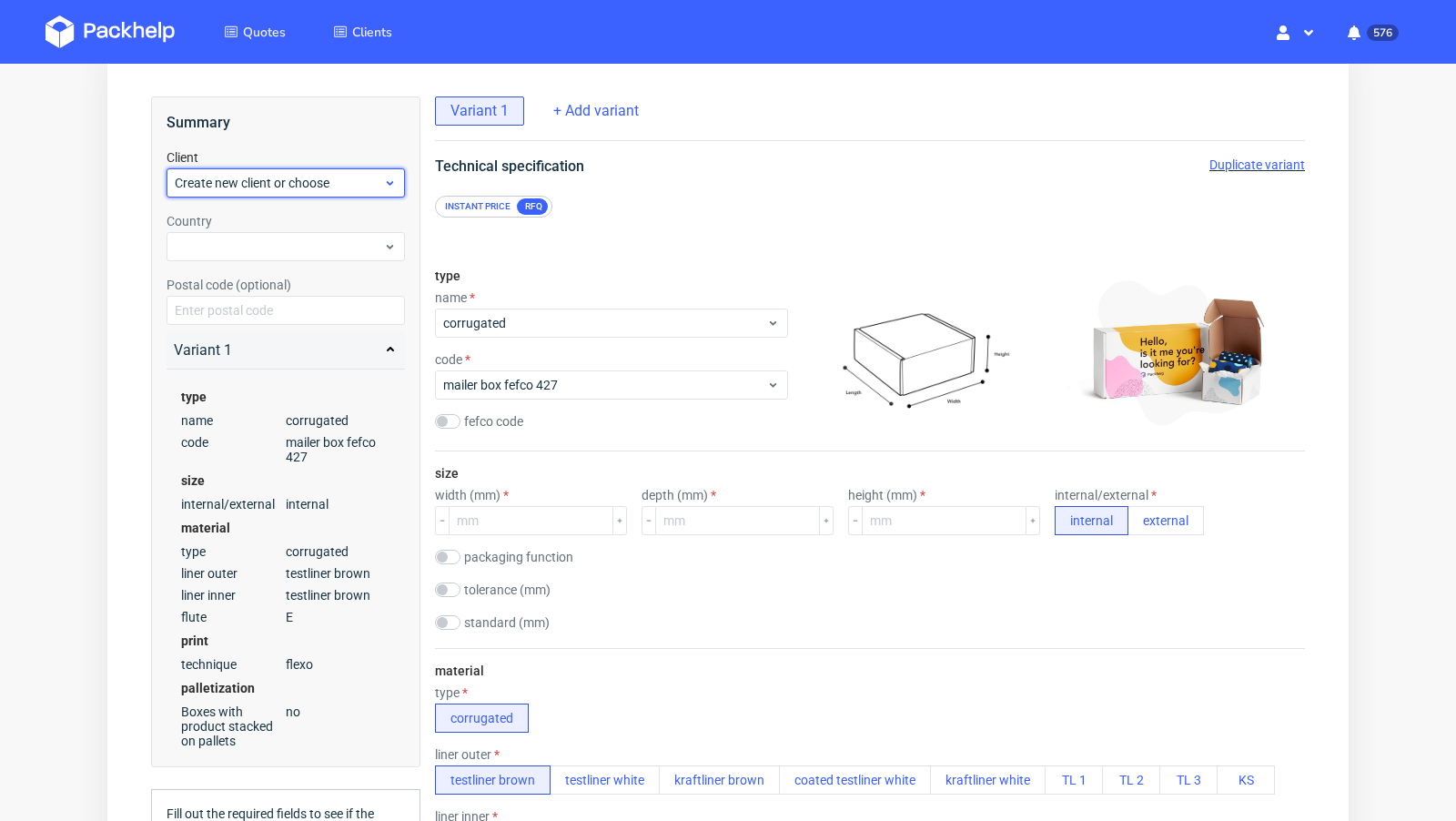
click at [242, 183] on span "Create new client or choose" at bounding box center [279, 182] width 208 height 18
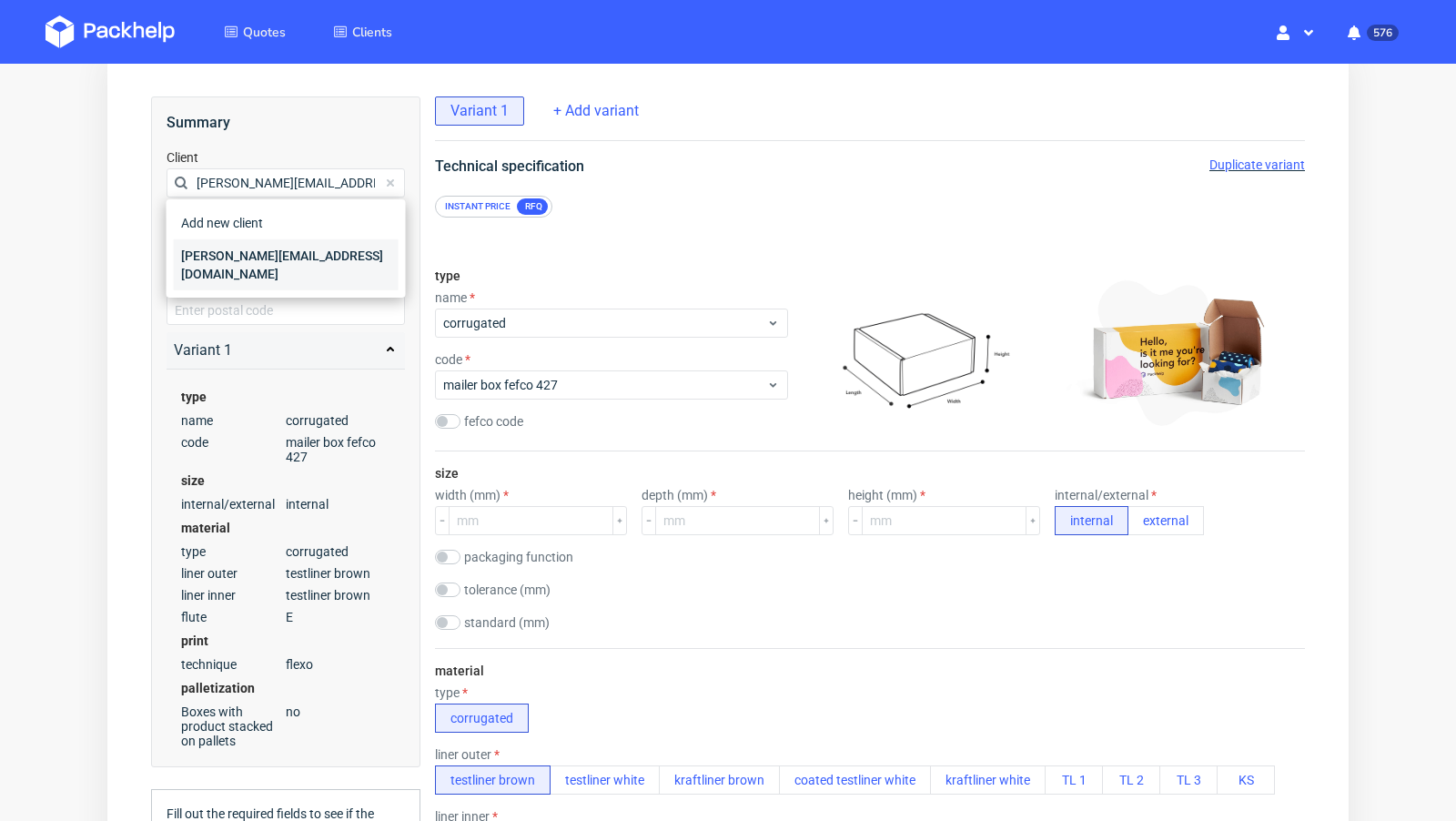
type input "fabian@cheekicollection.com"
click at [241, 254] on div "fabian@cheekicollection.com" at bounding box center [285, 264] width 224 height 51
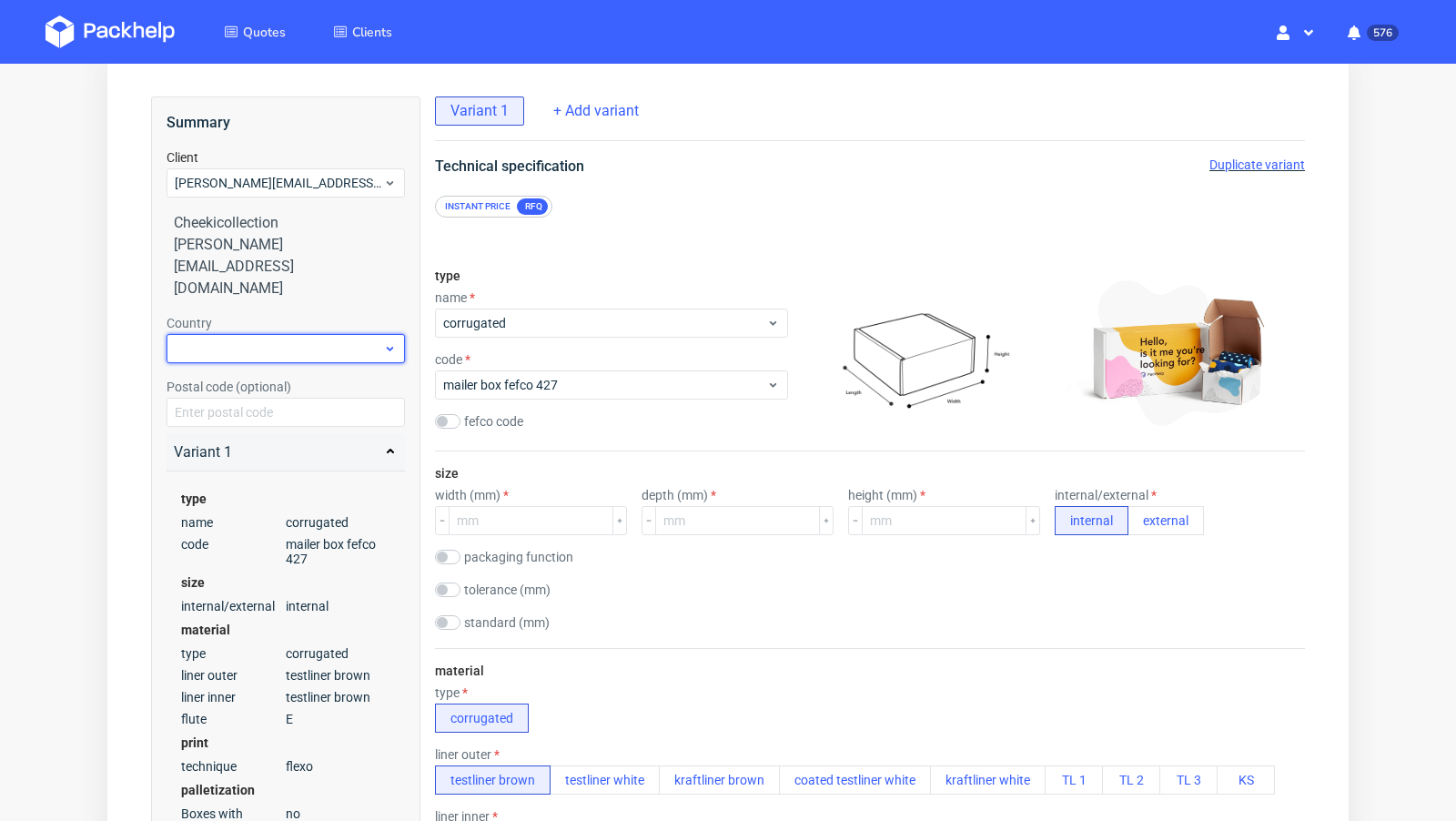
click at [238, 334] on div at bounding box center [285, 348] width 239 height 29
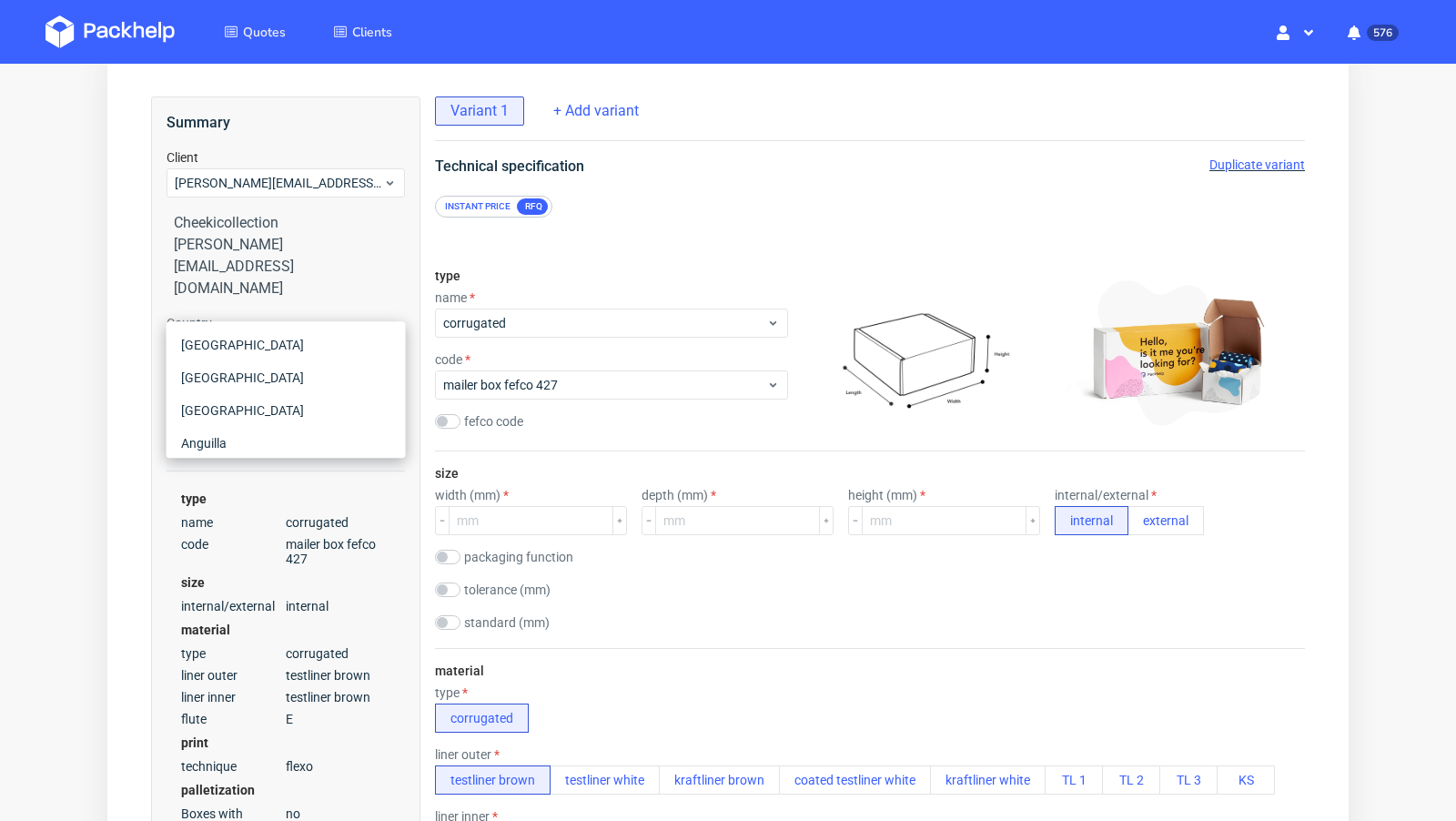
type input "ger"
click at [233, 380] on div "Germany" at bounding box center [285, 377] width 224 height 32
click at [618, 263] on div "type name corrugated code mailer box fefco 427 fefco code" at bounding box center [612, 352] width 353 height 197
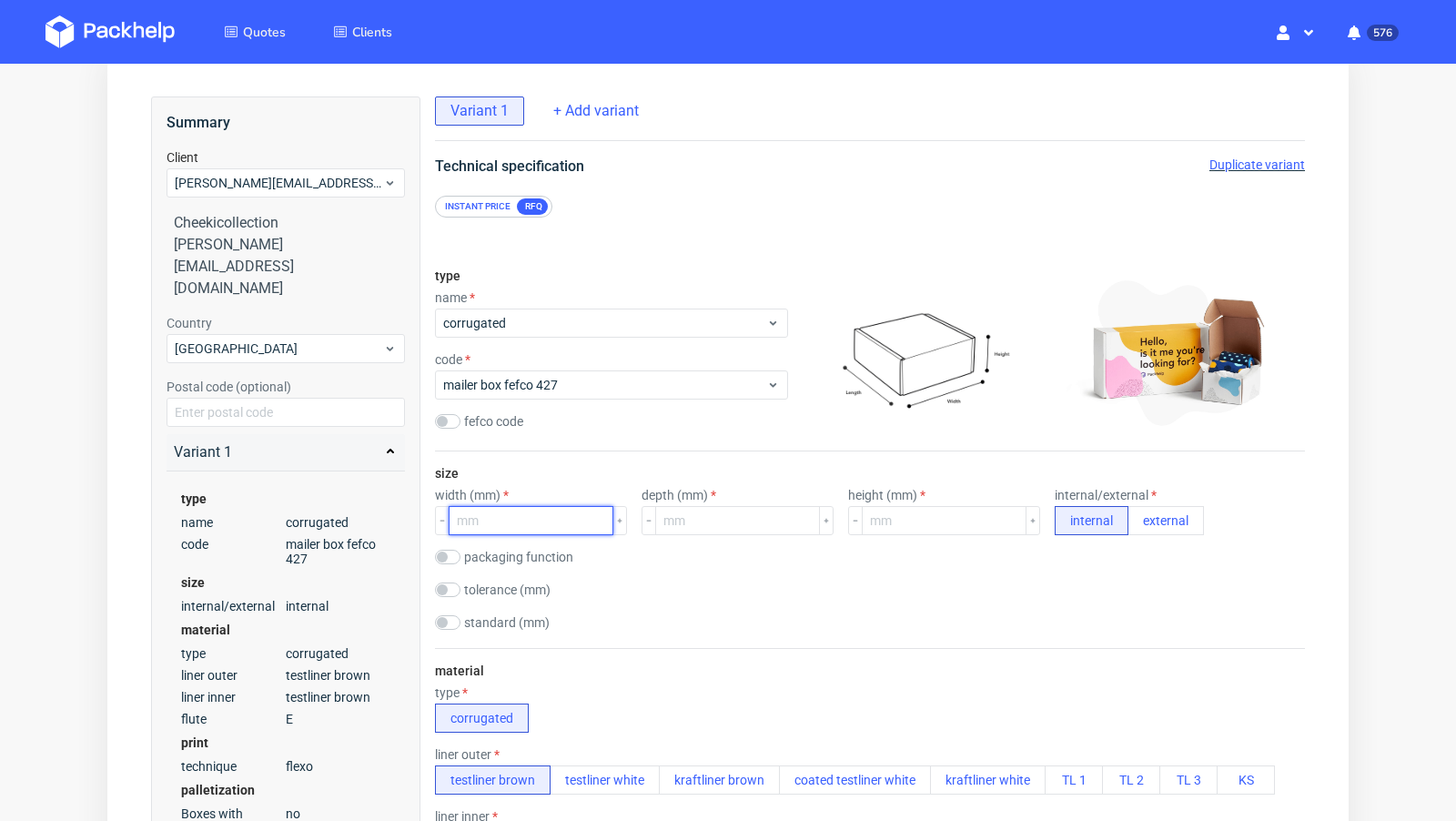
paste input "42.5"
click at [502, 514] on input "number" at bounding box center [531, 520] width 164 height 29
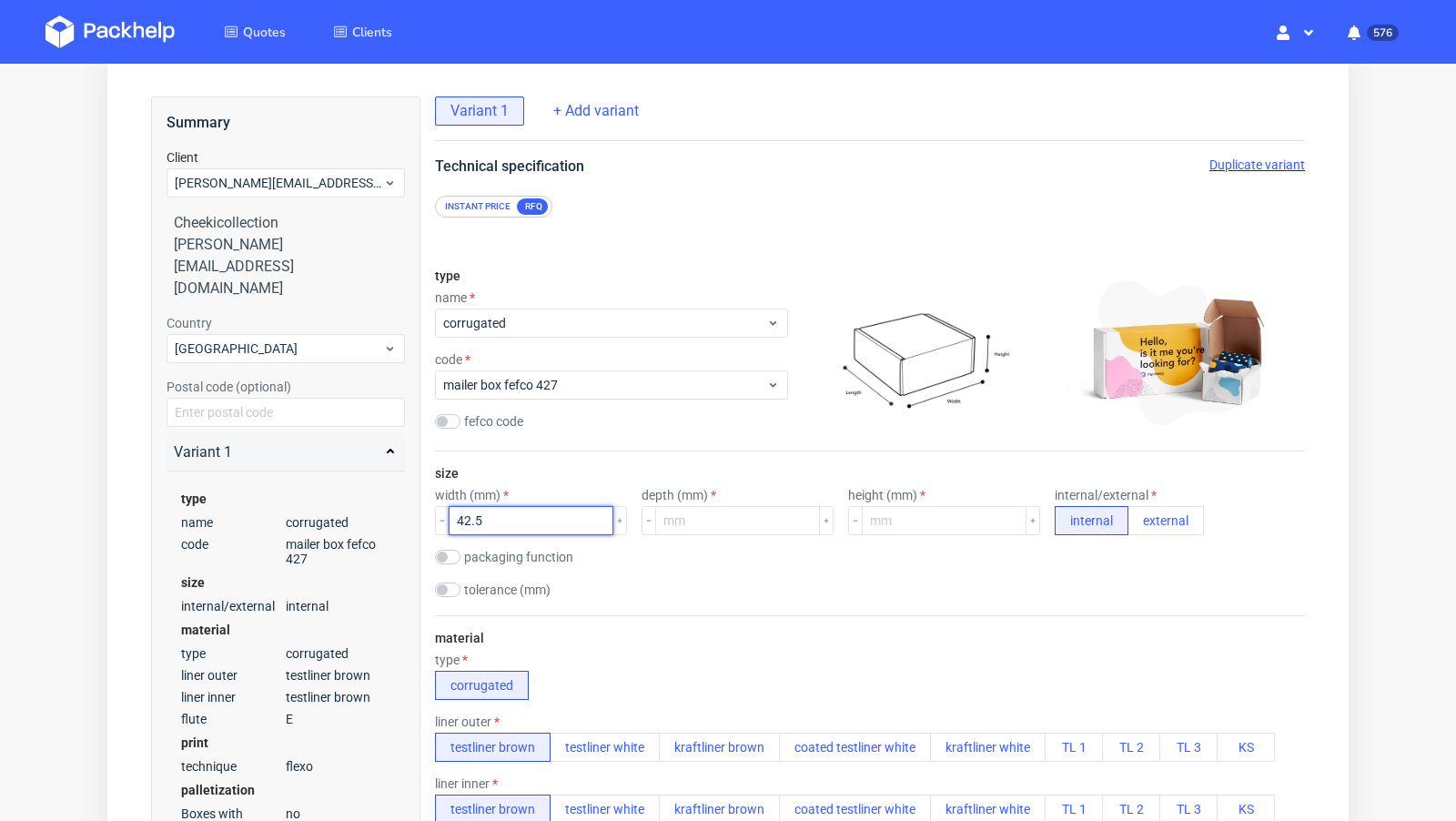
scroll to position [0, 0]
click at [473, 520] on input "42.5" at bounding box center [531, 520] width 164 height 29
type input "425"
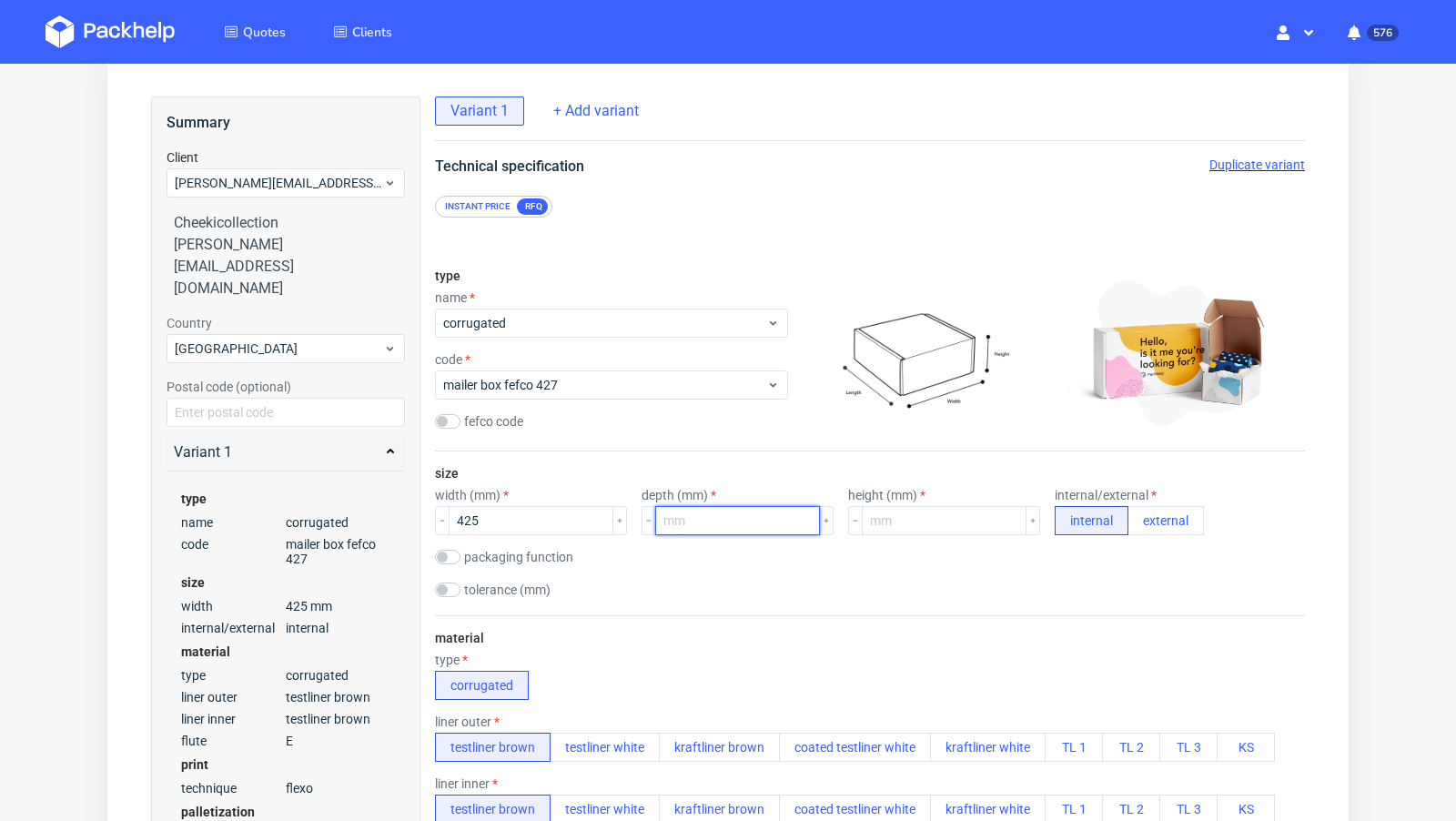
paste input "32.3"
click at [686, 517] on input "number" at bounding box center [737, 520] width 164 height 29
click at [667, 520] on input "32.3" at bounding box center [737, 520] width 164 height 29
type input "323"
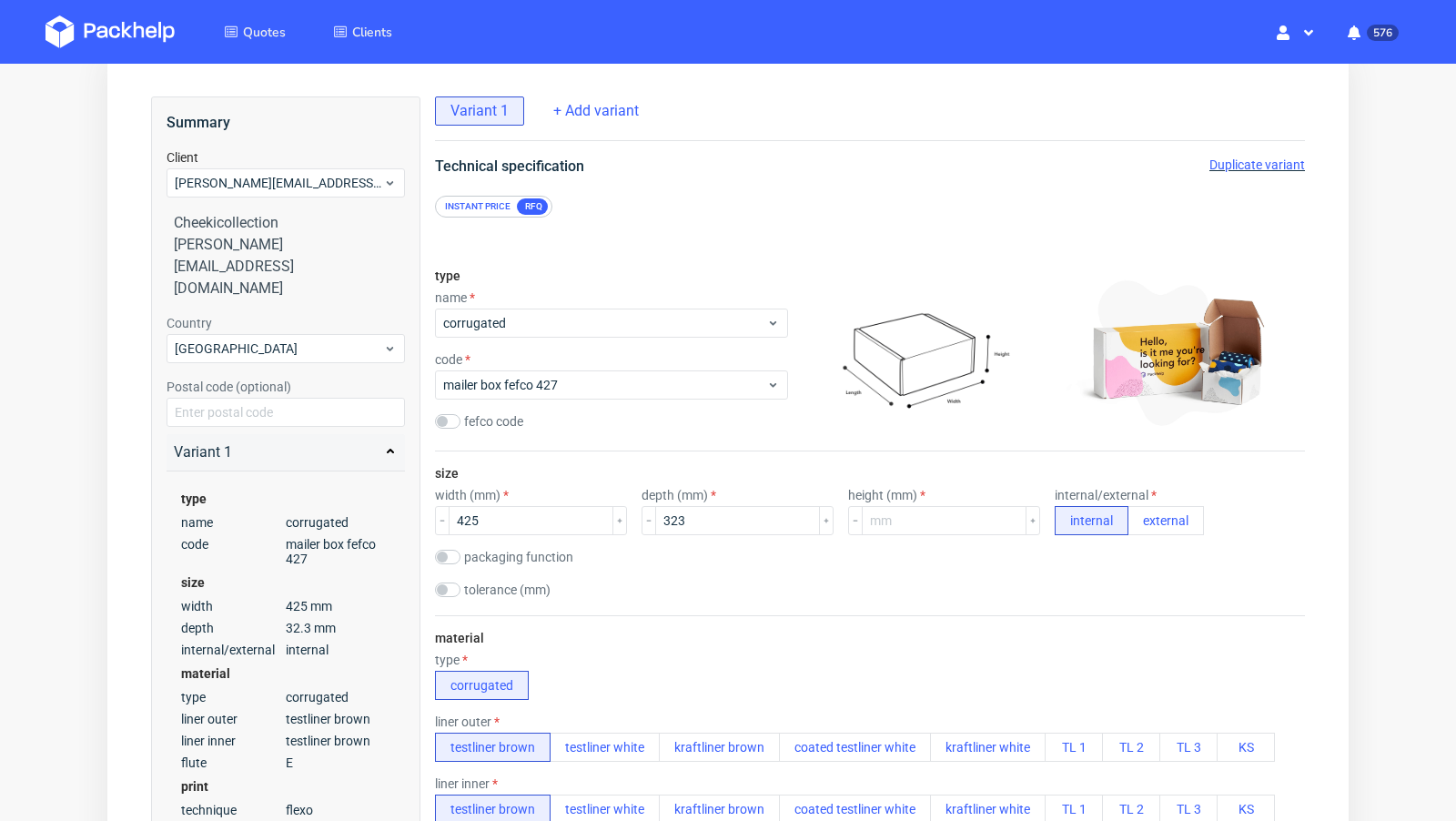
click at [693, 582] on div "tolerance (mm)" at bounding box center [870, 591] width 870 height 18
click at [883, 517] on input "number" at bounding box center [943, 520] width 164 height 29
type input "90"
click at [822, 593] on div "tolerance (mm)" at bounding box center [870, 591] width 870 height 18
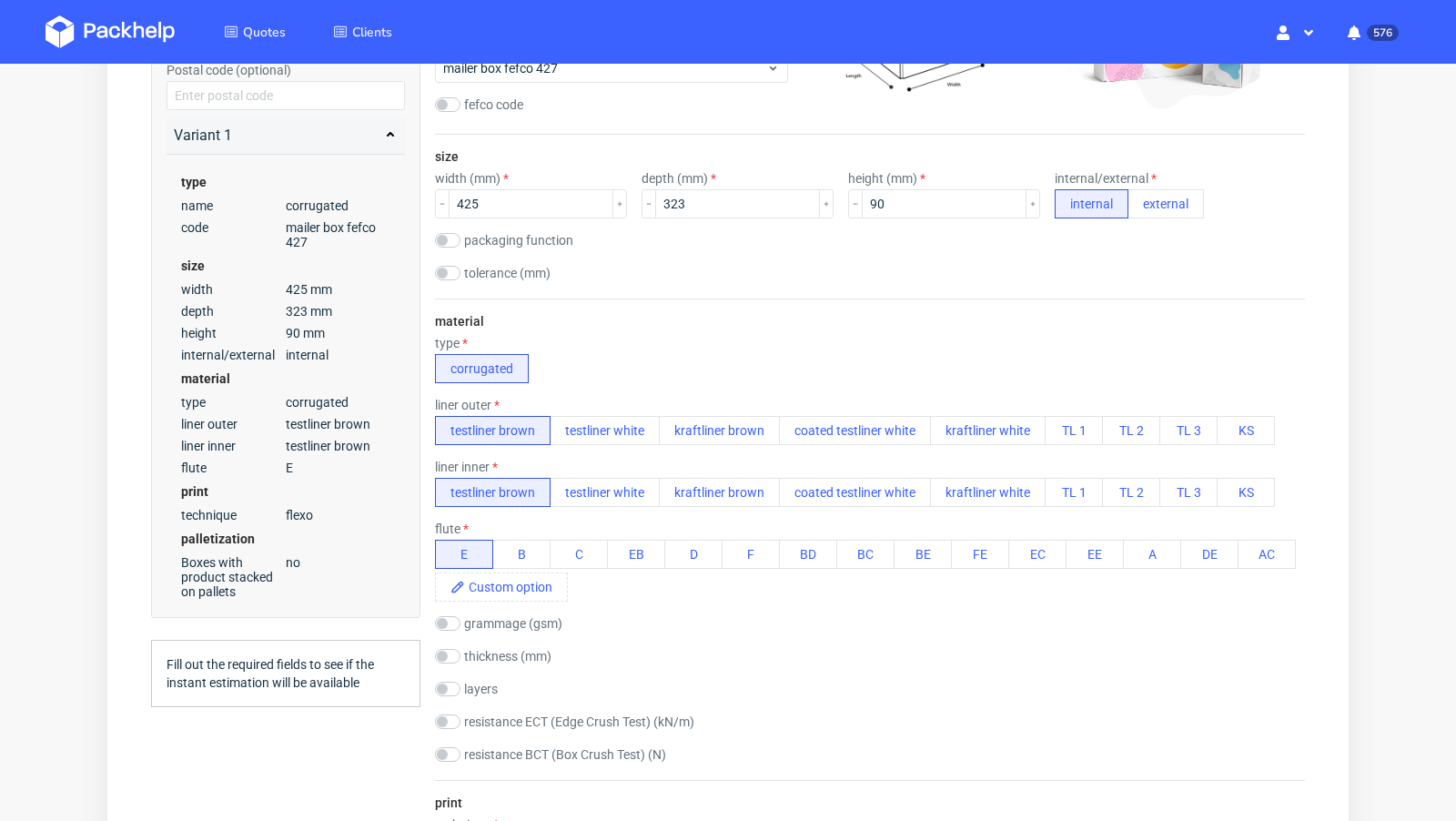
scroll to position [421, 0]
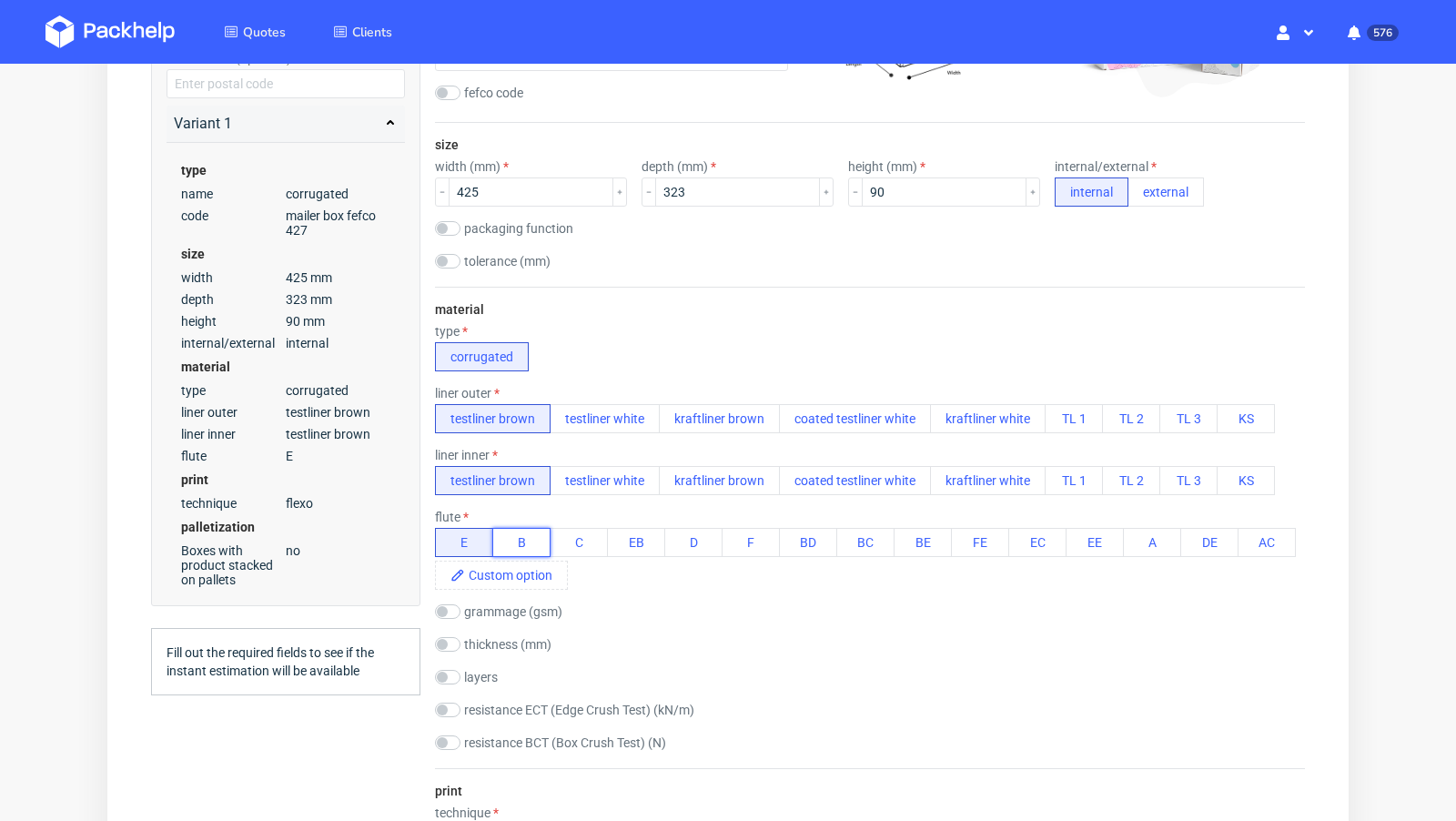
click at [537, 538] on button "B" at bounding box center [521, 542] width 58 height 29
click at [767, 583] on div "E B C EB D F BD BC BE FE EC EE A DE AC" at bounding box center [870, 558] width 870 height 62
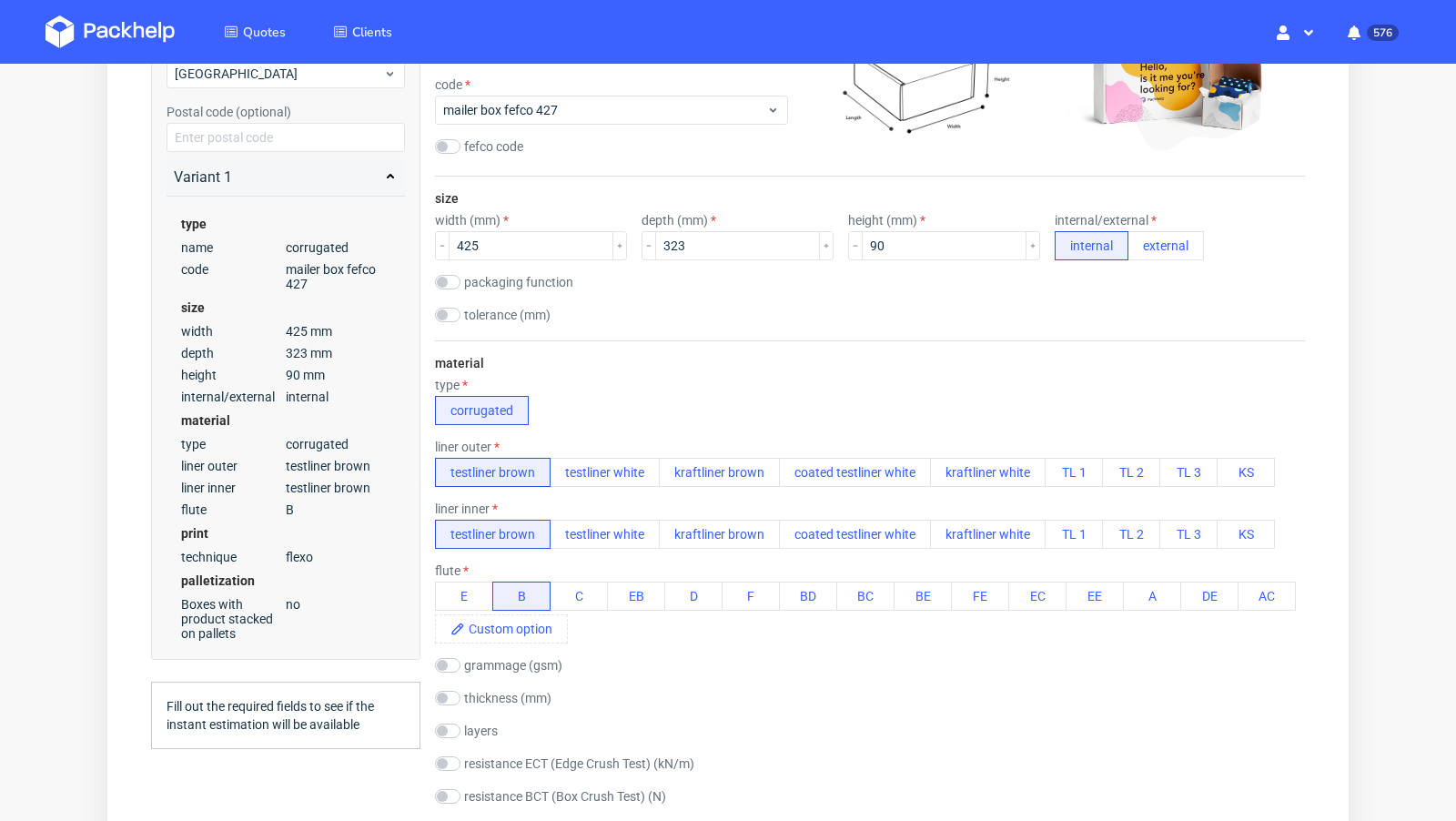
scroll to position [388, 0]
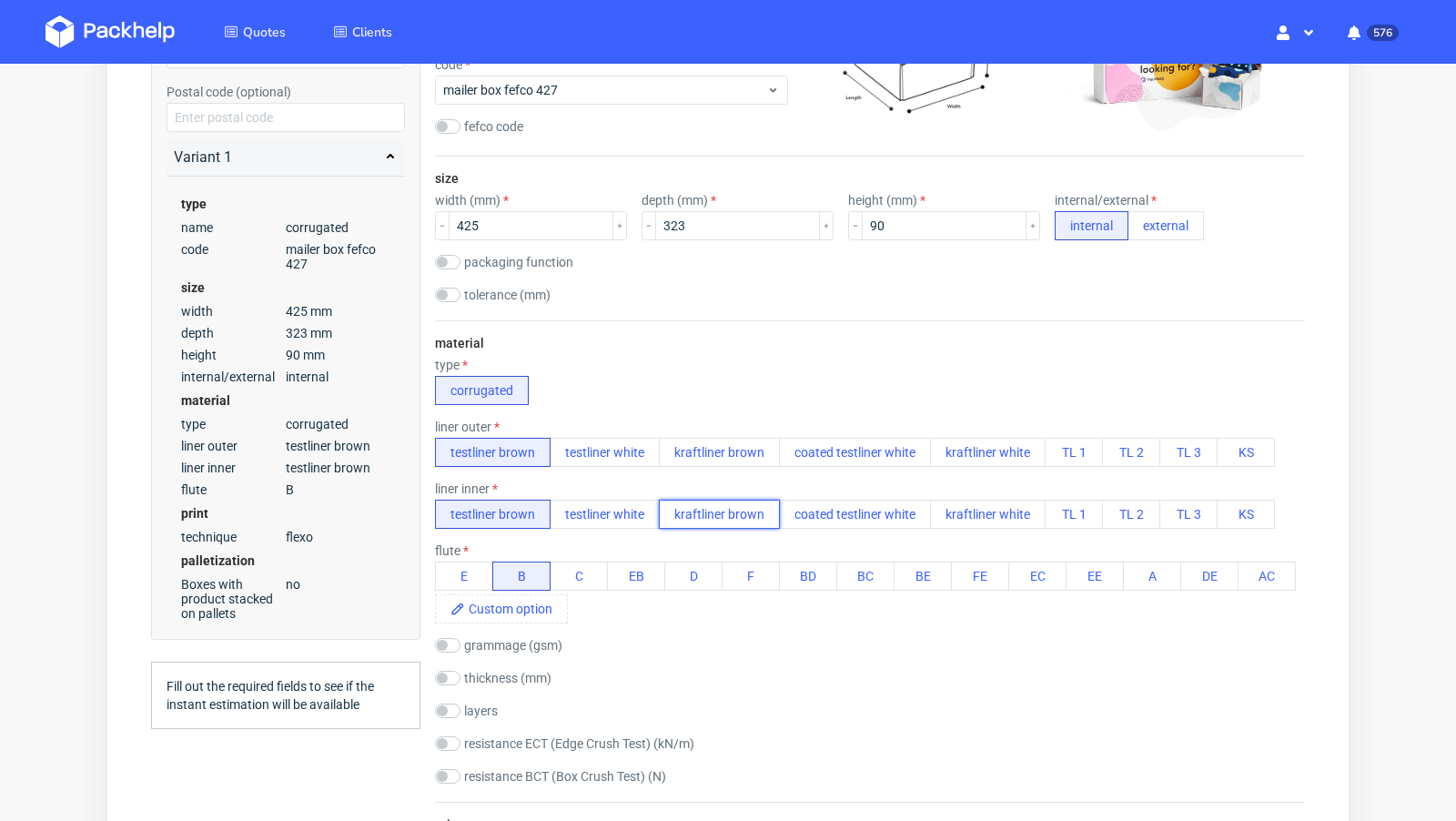
click at [707, 514] on button "kraftliner brown" at bounding box center [719, 514] width 121 height 29
click at [528, 515] on button "testliner brown" at bounding box center [493, 514] width 116 height 29
click at [697, 458] on button "kraftliner brown" at bounding box center [719, 452] width 121 height 29
click at [737, 350] on div "material type corrugated liner outer testliner brown testliner white kraftliner…" at bounding box center [870, 560] width 870 height 481
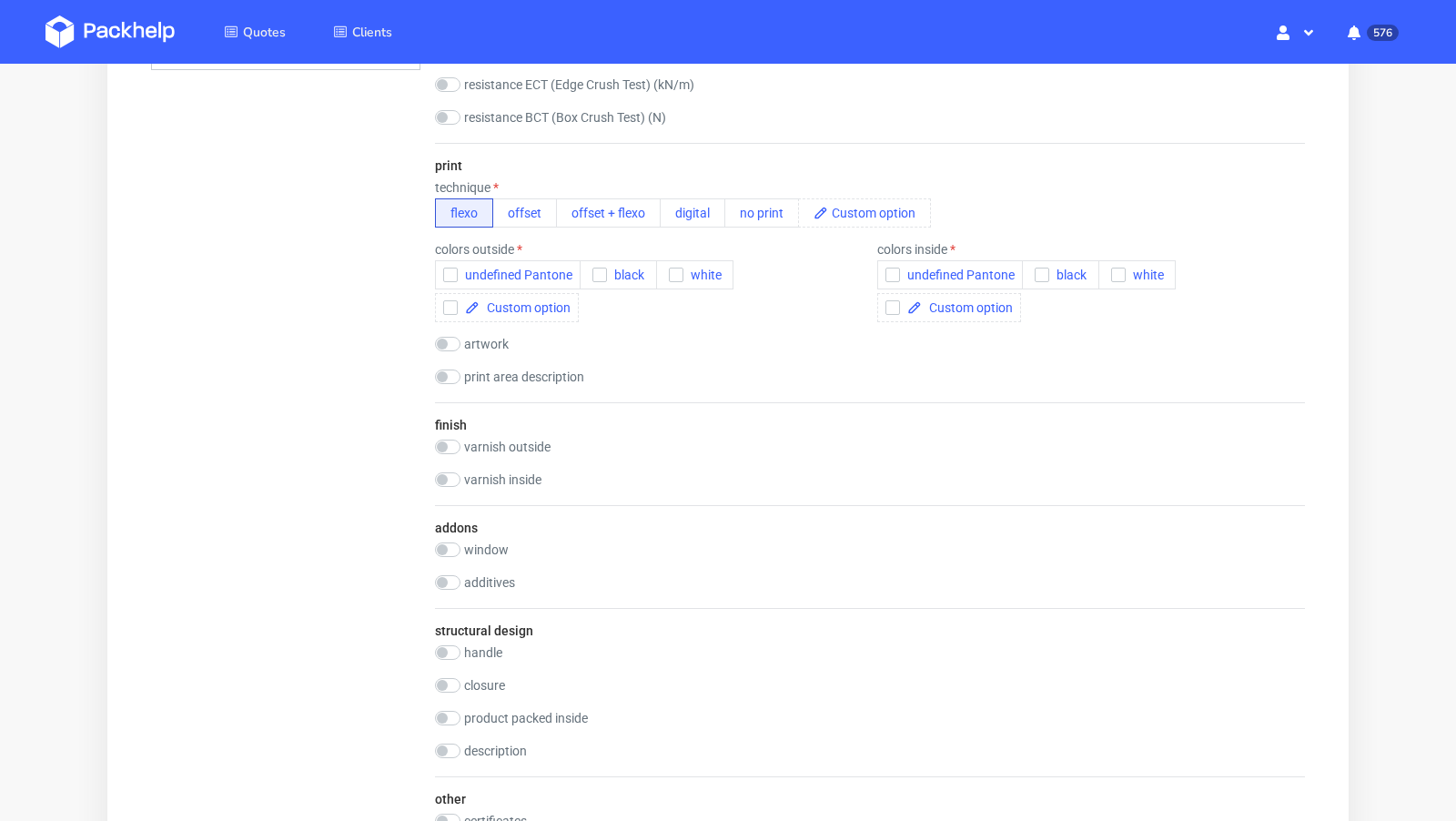
scroll to position [1007, 0]
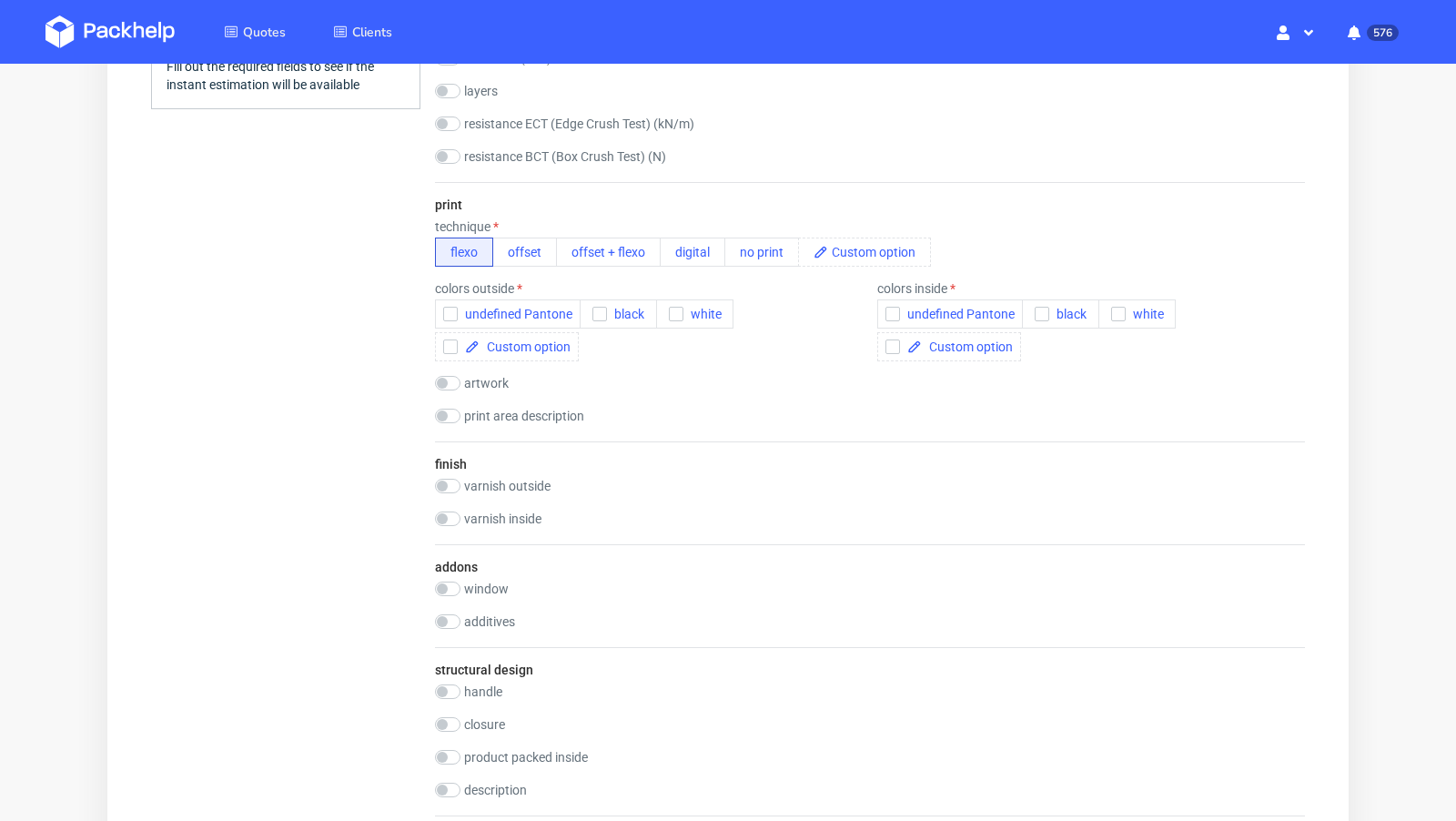
click at [750, 268] on div "print technique flexo offset offset + flexo digital no print colors outside und…" at bounding box center [870, 312] width 870 height 260
click at [750, 253] on button "no print" at bounding box center [762, 252] width 74 height 29
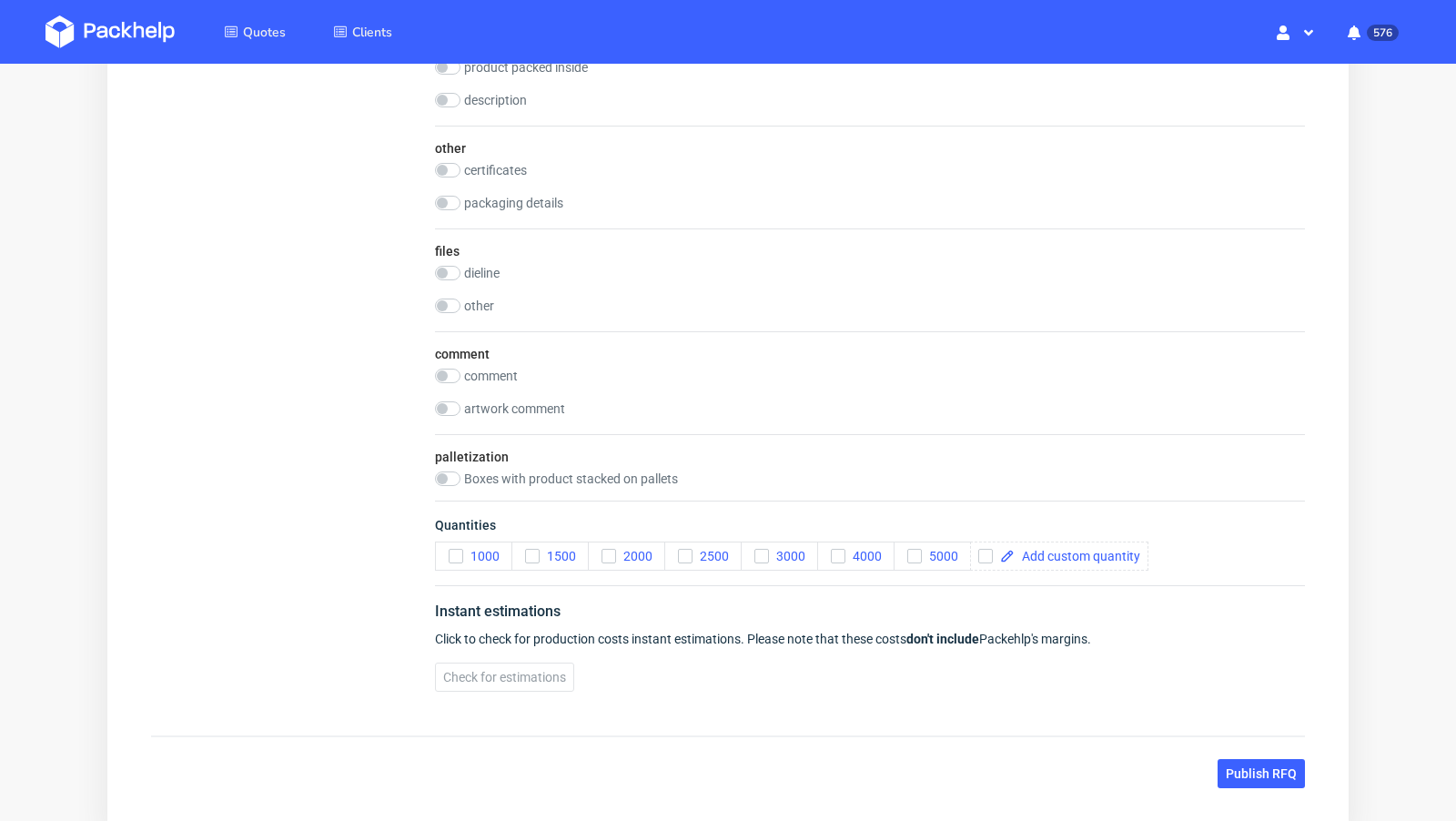
scroll to position [1639, 0]
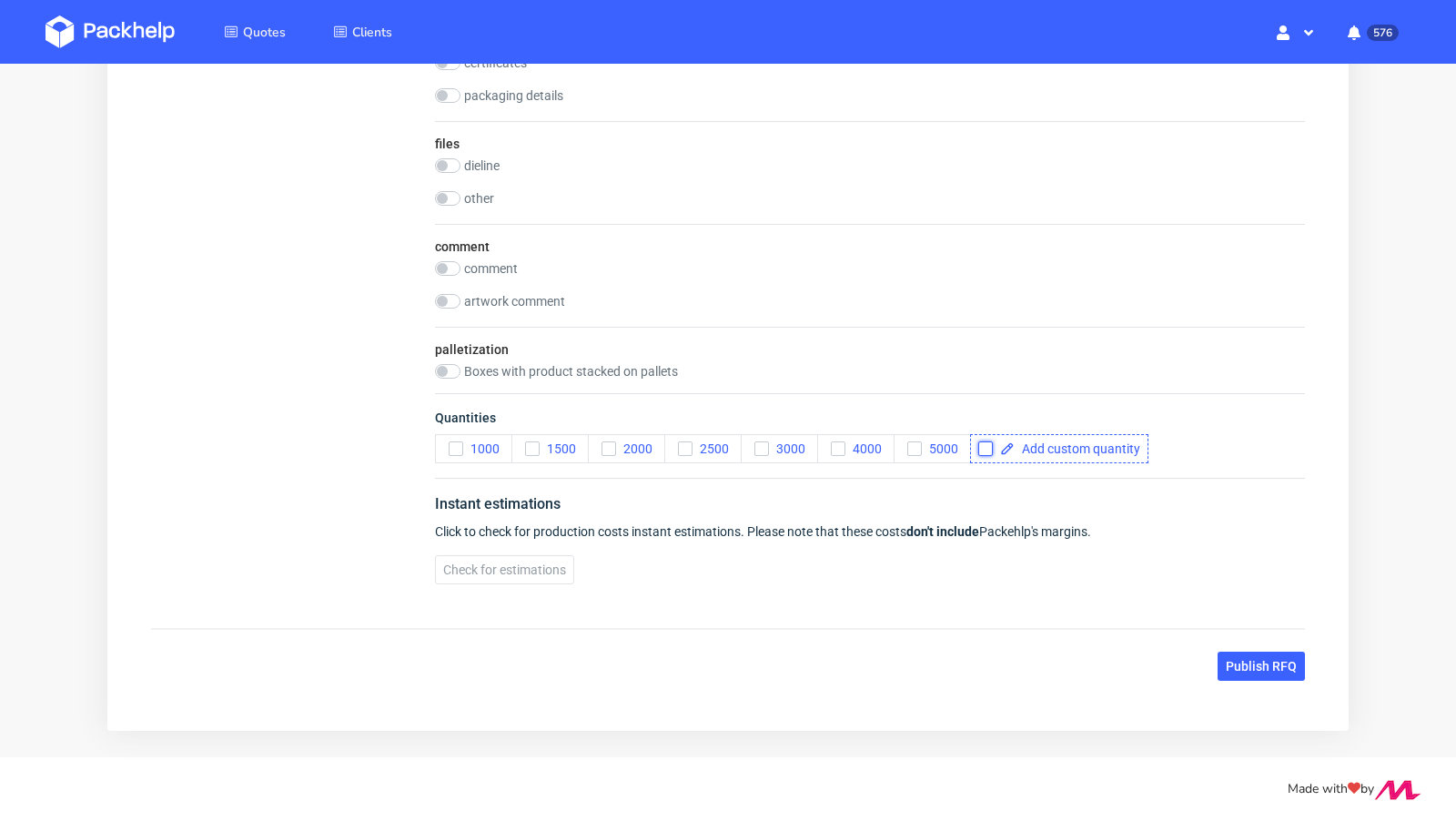
click at [987, 445] on input "checkbox" at bounding box center [984, 448] width 14 height 14
checkbox input "true"
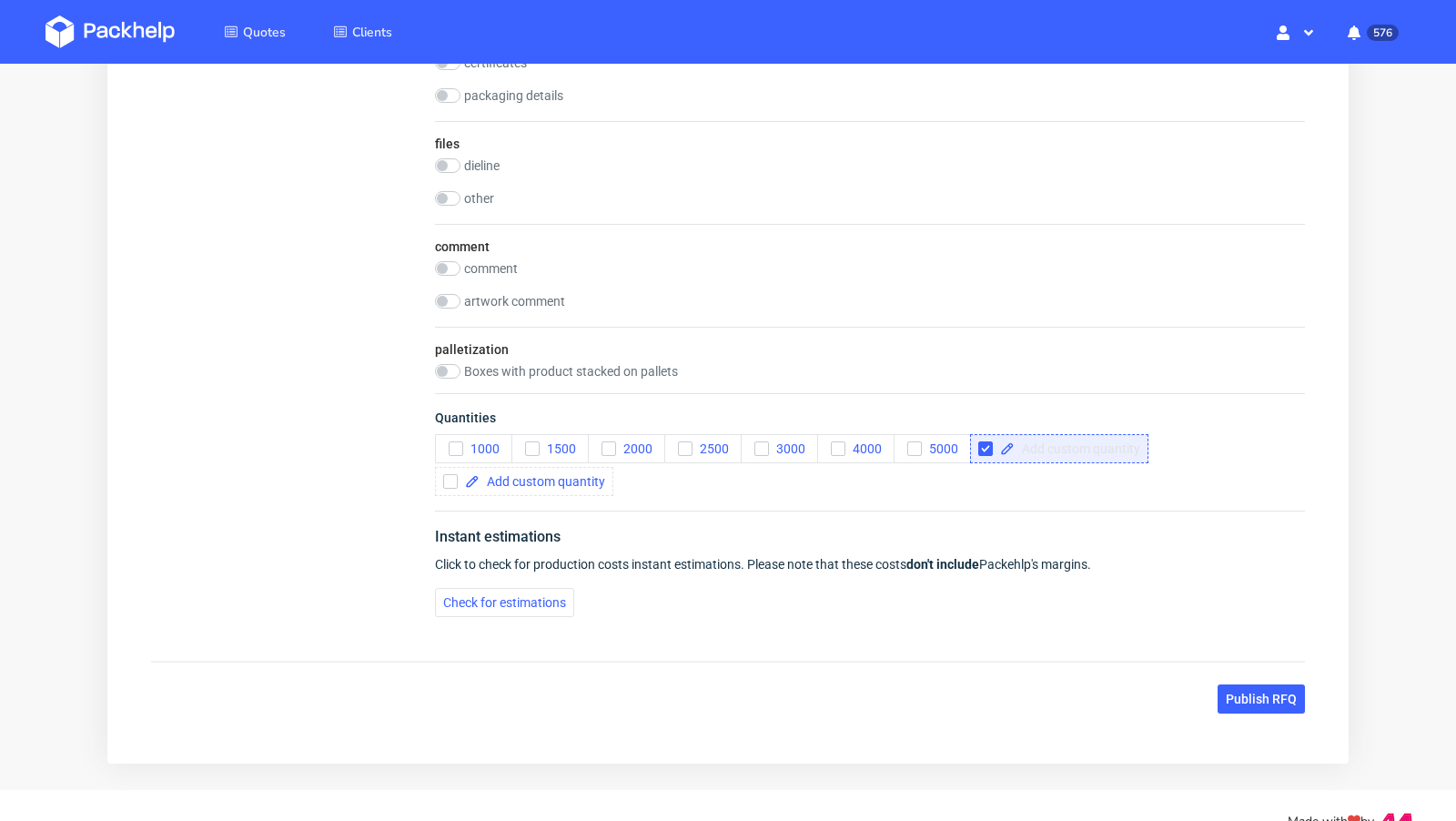
click at [1039, 447] on span at bounding box center [1078, 448] width 126 height 12
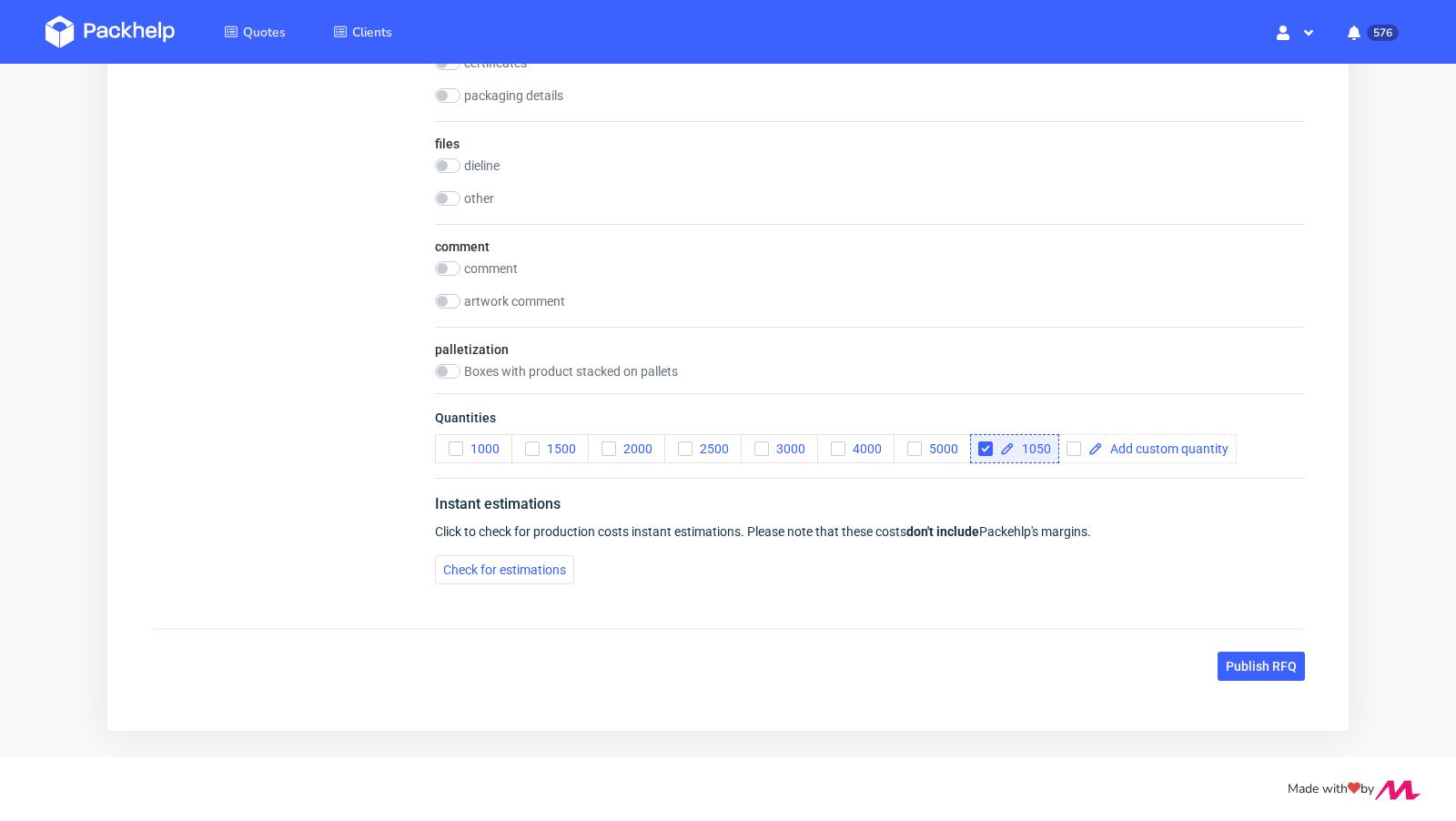
checkbox input "true"
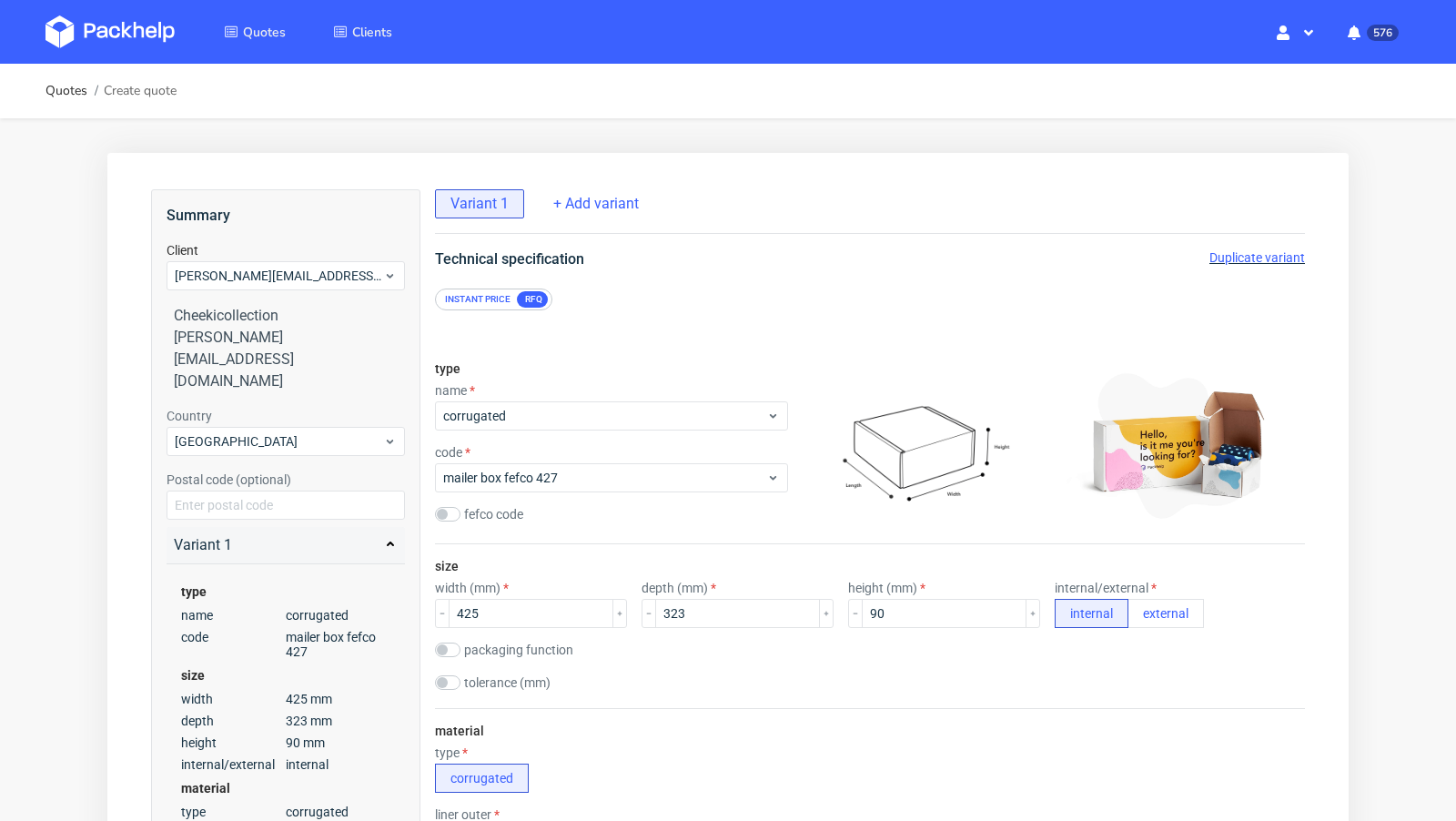
click at [1237, 251] on span "Duplicate variant" at bounding box center [1256, 257] width 95 height 14
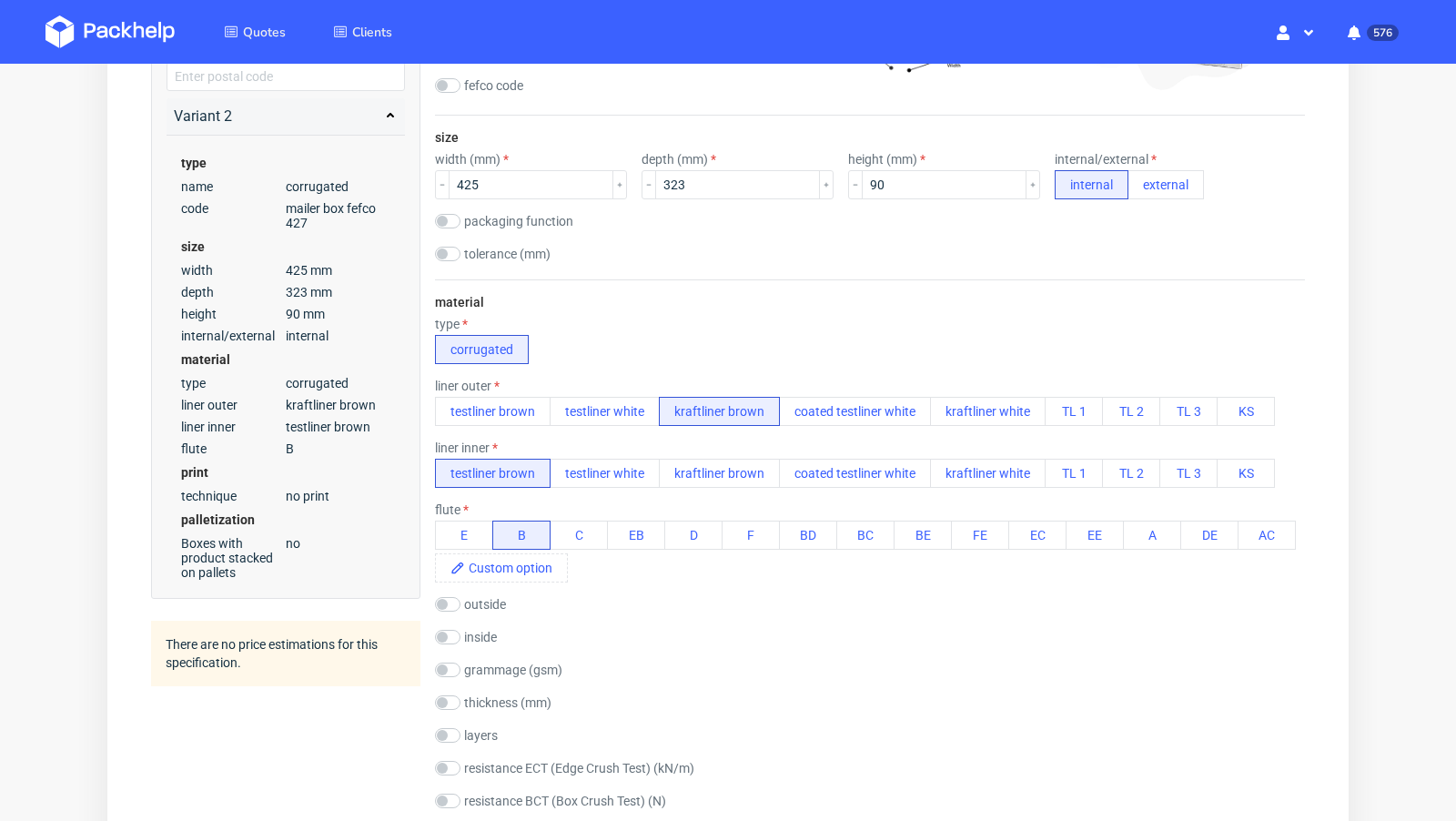
scroll to position [432, 0]
click at [1077, 532] on button "EE" at bounding box center [1094, 532] width 58 height 29
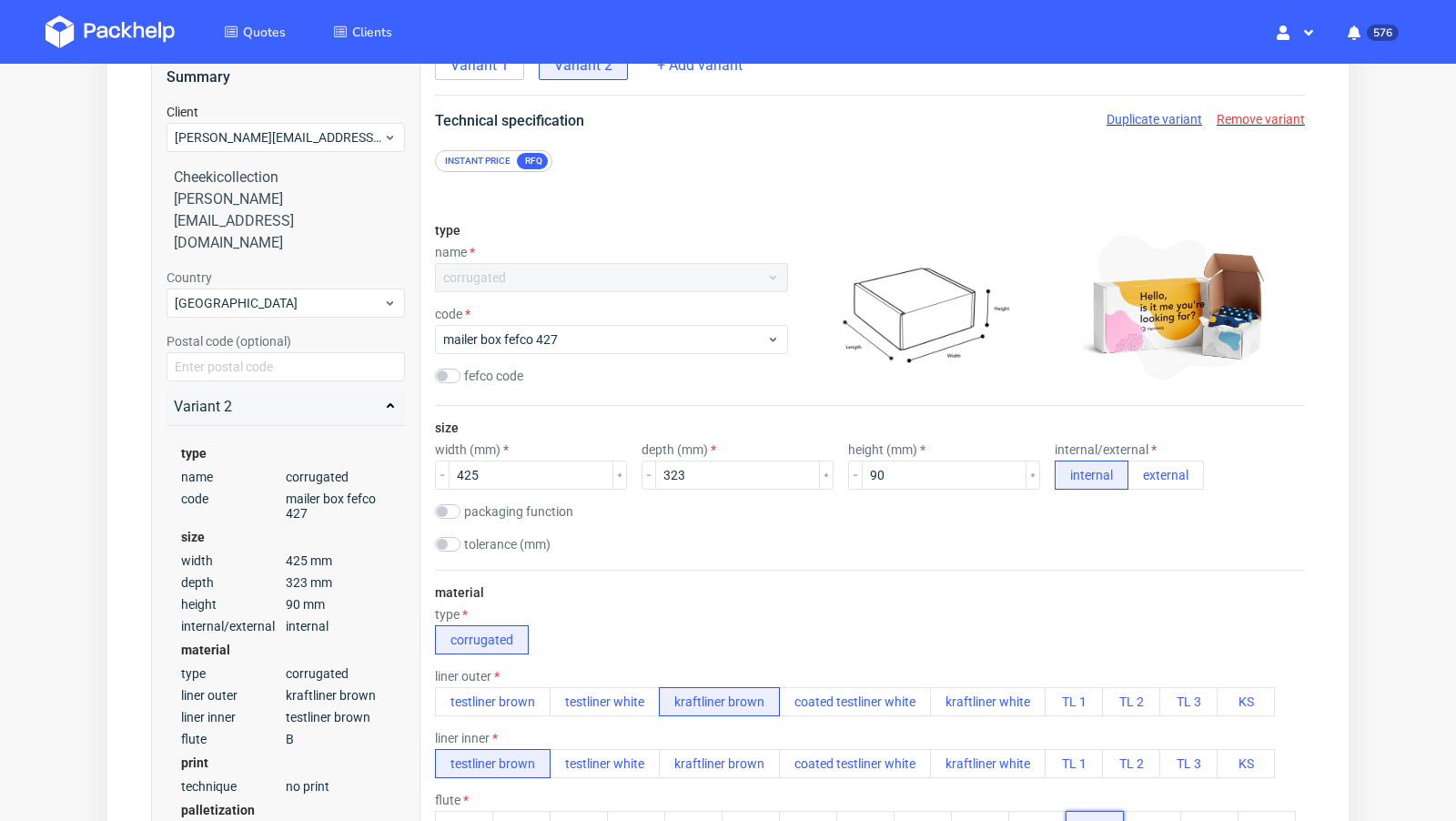
scroll to position [0, 0]
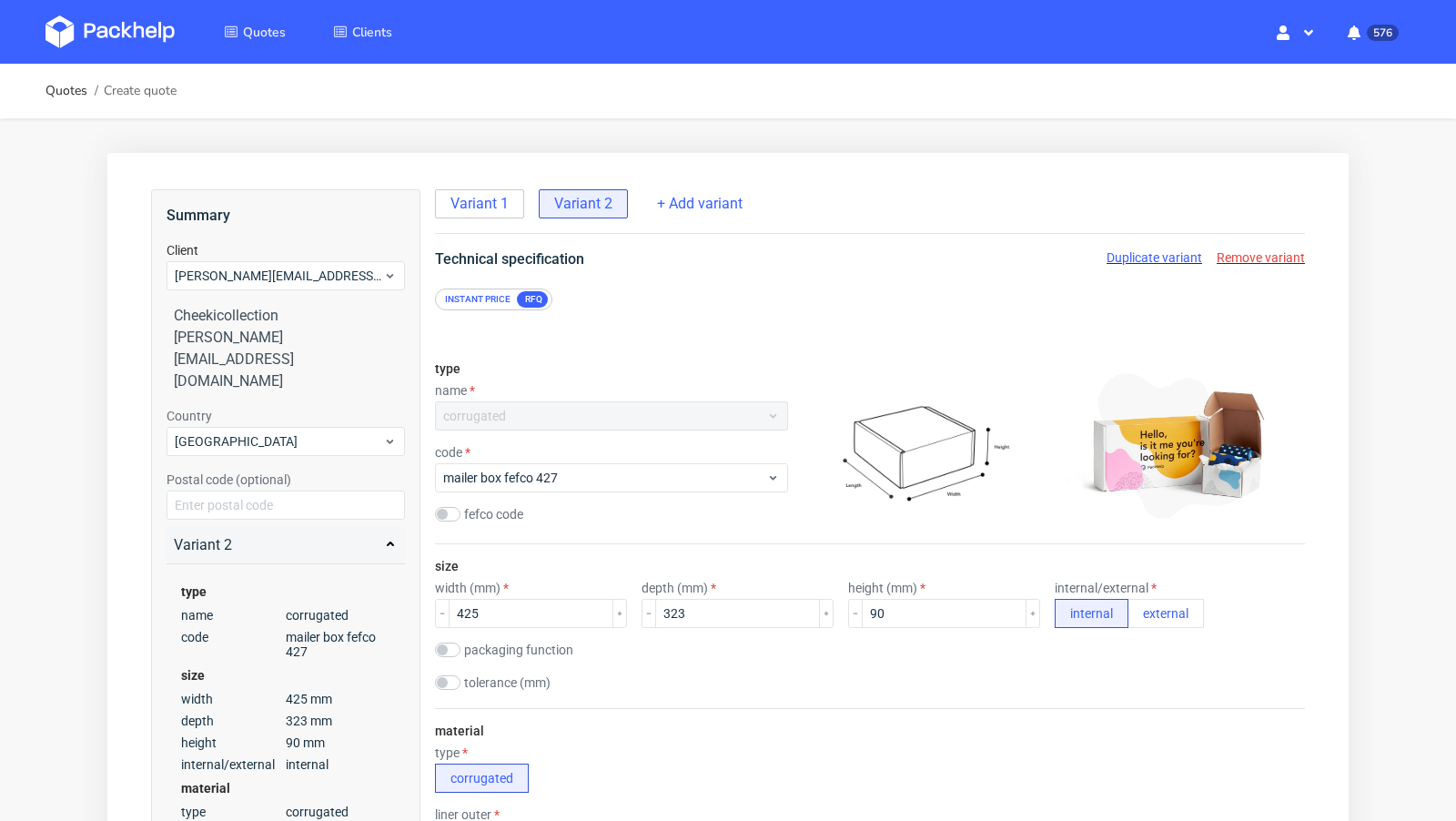
click at [1140, 258] on span "Duplicate variant" at bounding box center [1154, 257] width 95 height 14
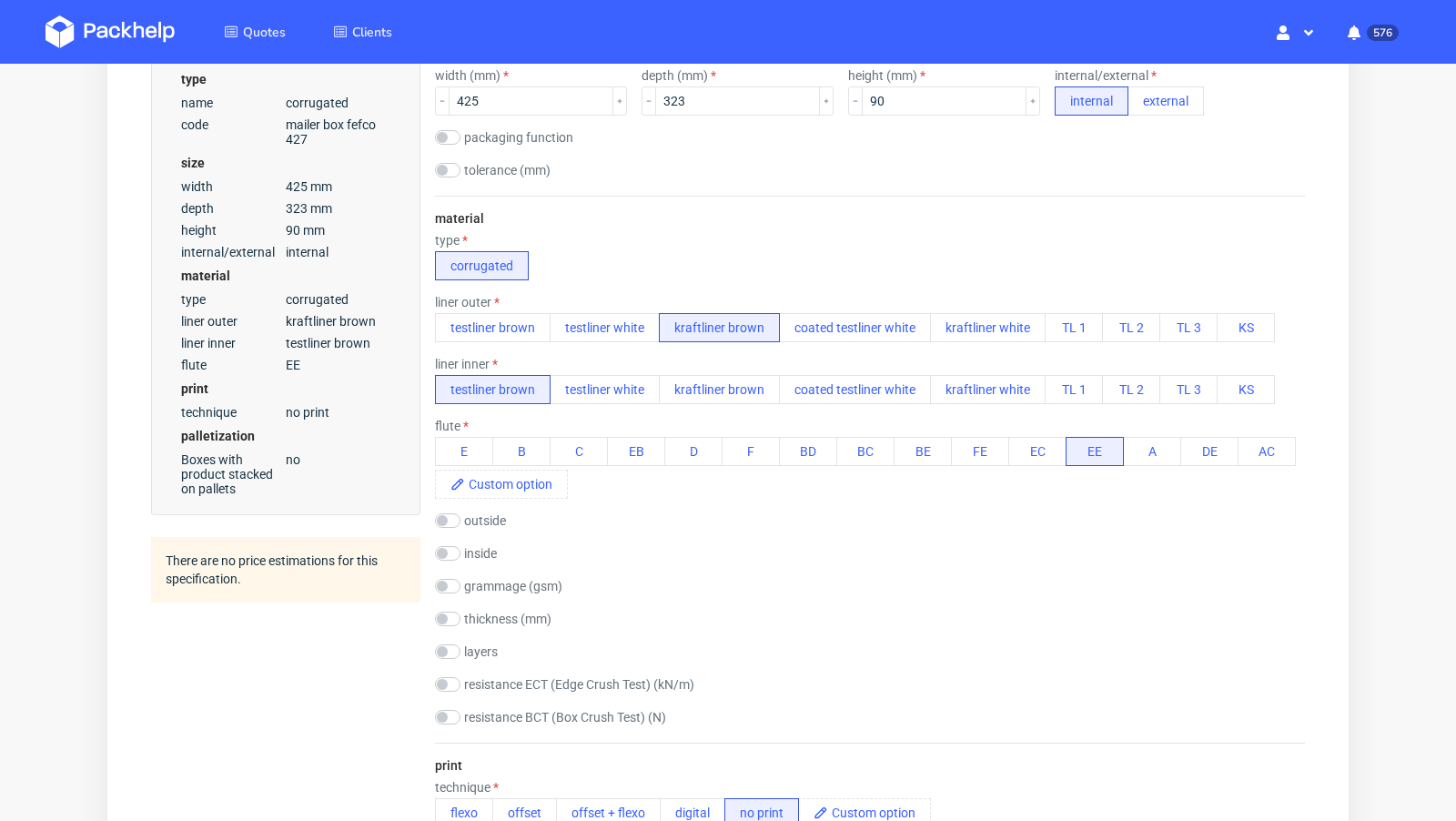
scroll to position [518, 0]
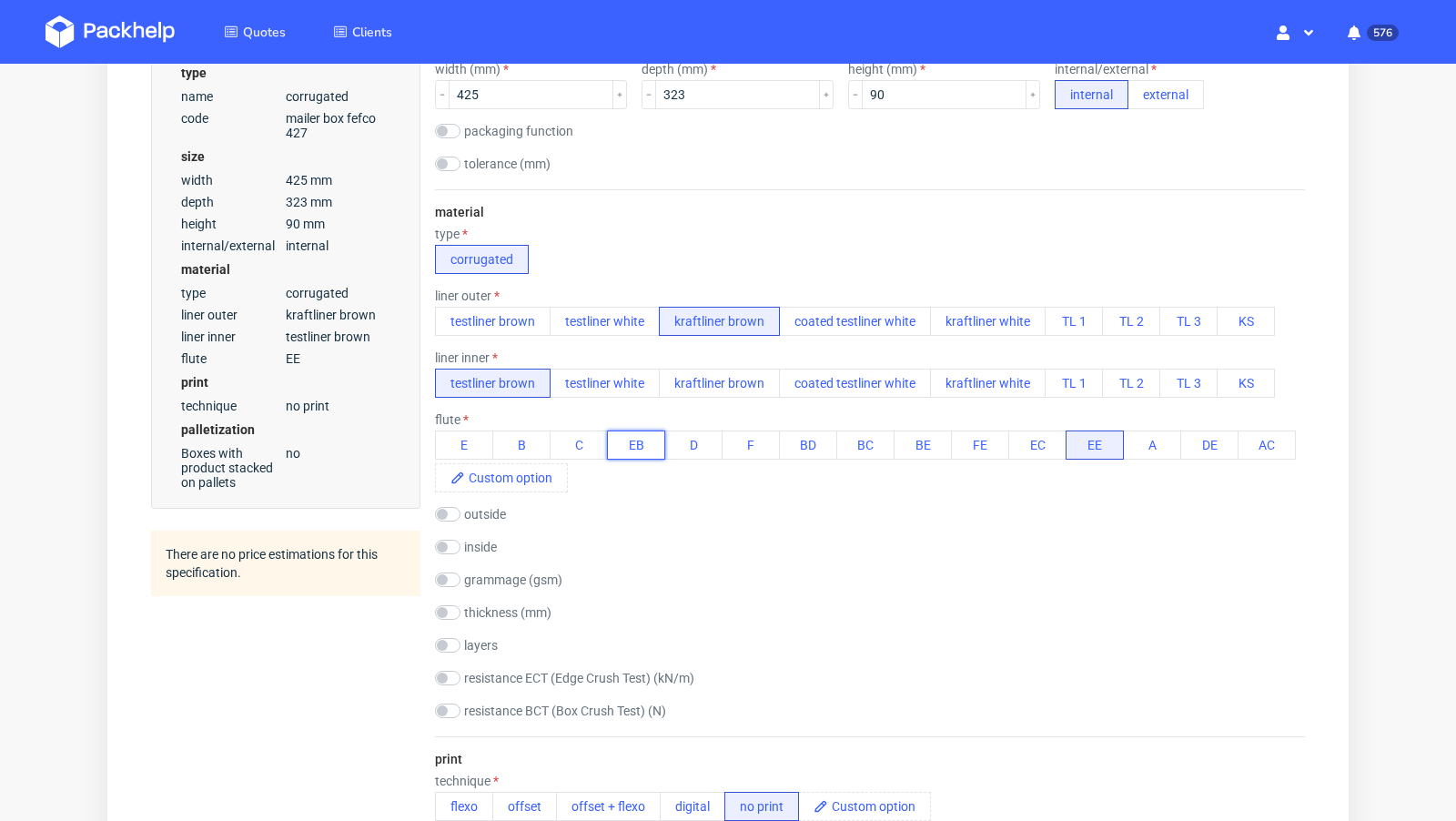
click at [652, 451] on button "EB" at bounding box center [636, 445] width 58 height 29
click at [876, 554] on div "material type corrugated liner outer testliner brown testliner white kraftliner…" at bounding box center [870, 462] width 870 height 547
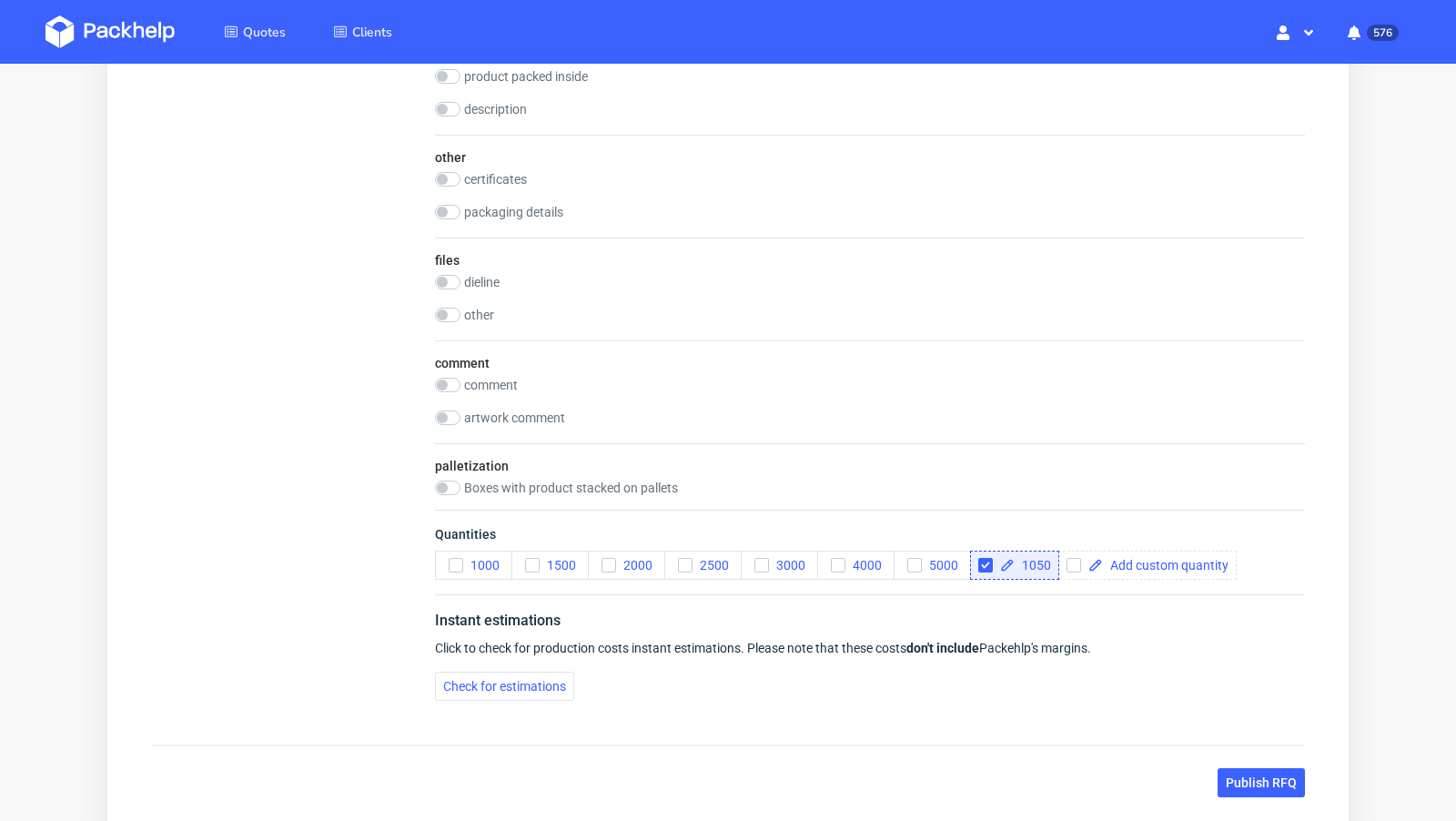
scroll to position [1639, 0]
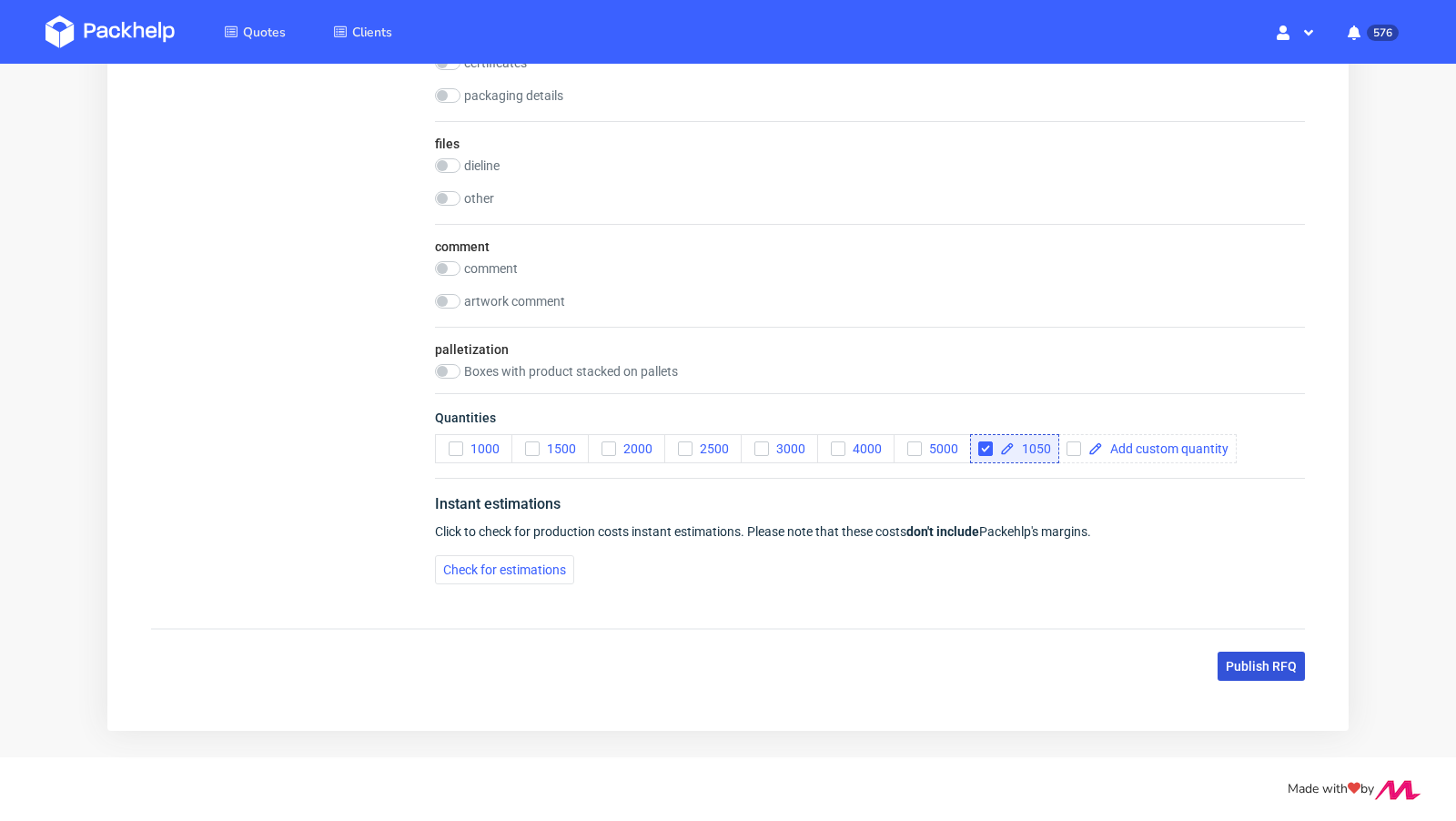
click at [1228, 660] on span "Publish RFQ" at bounding box center [1261, 665] width 71 height 12
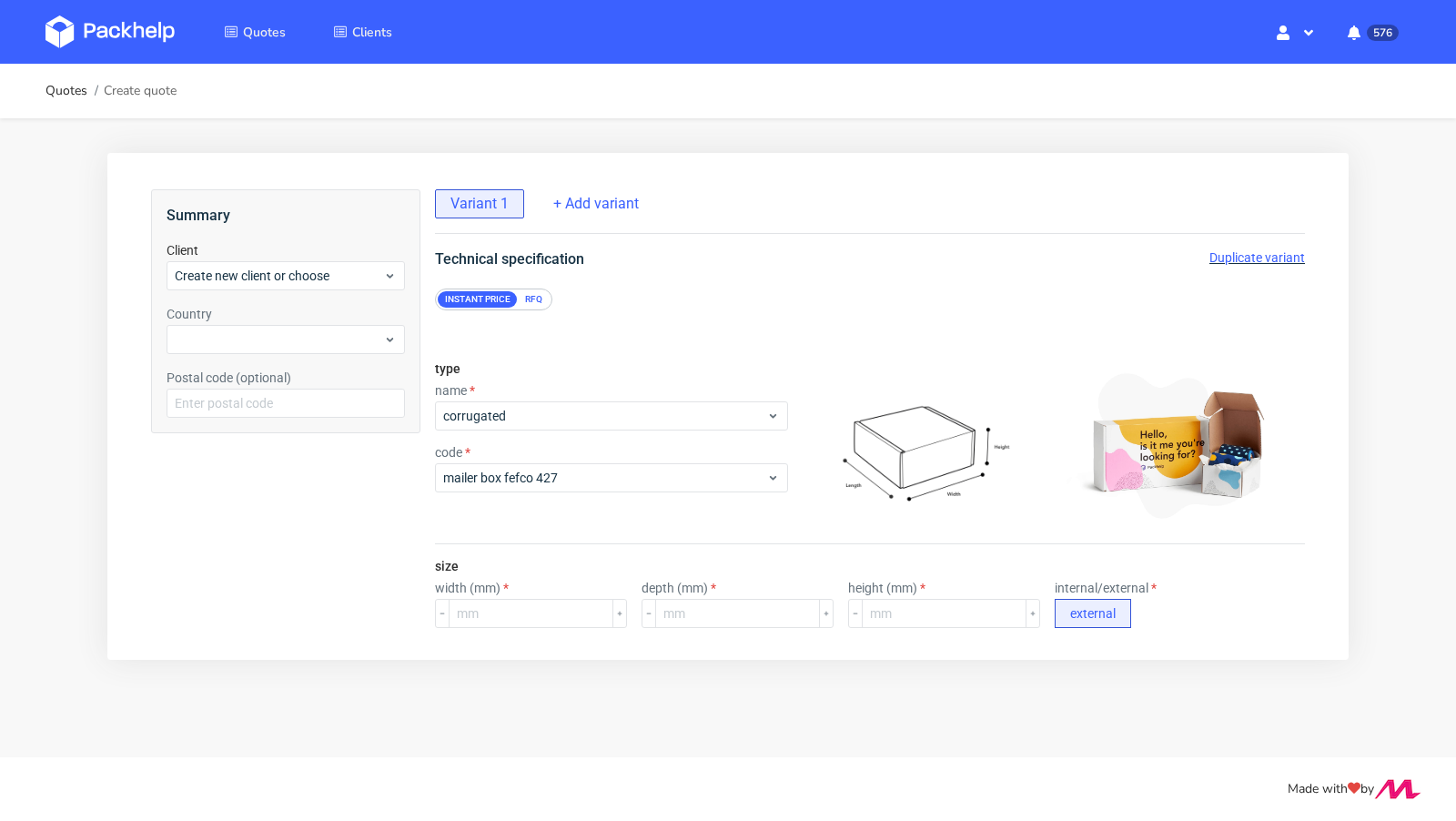
click at [155, 11] on link at bounding box center [124, 32] width 157 height 53
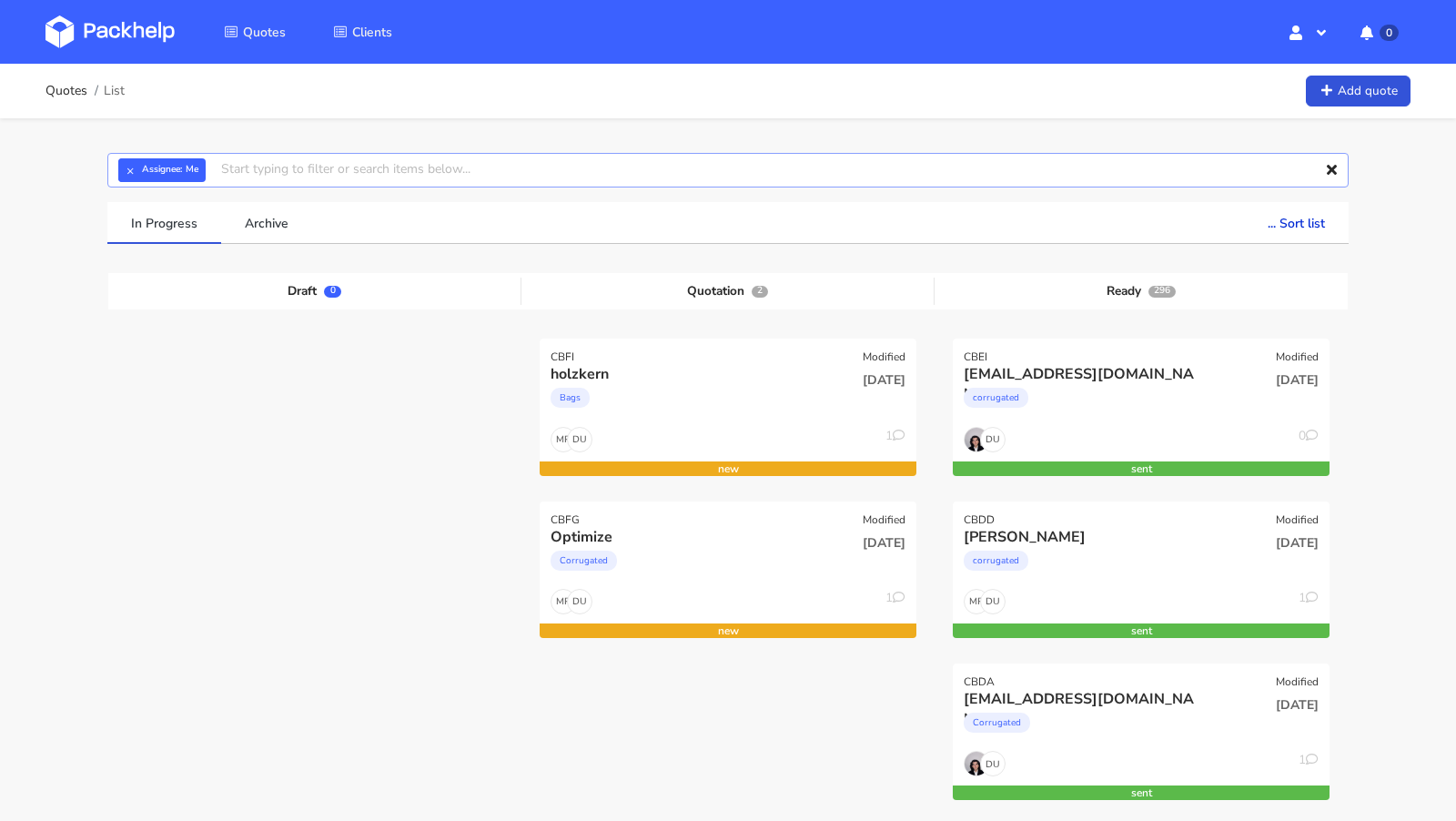
click at [362, 176] on input "text" at bounding box center [728, 170] width 1241 height 34
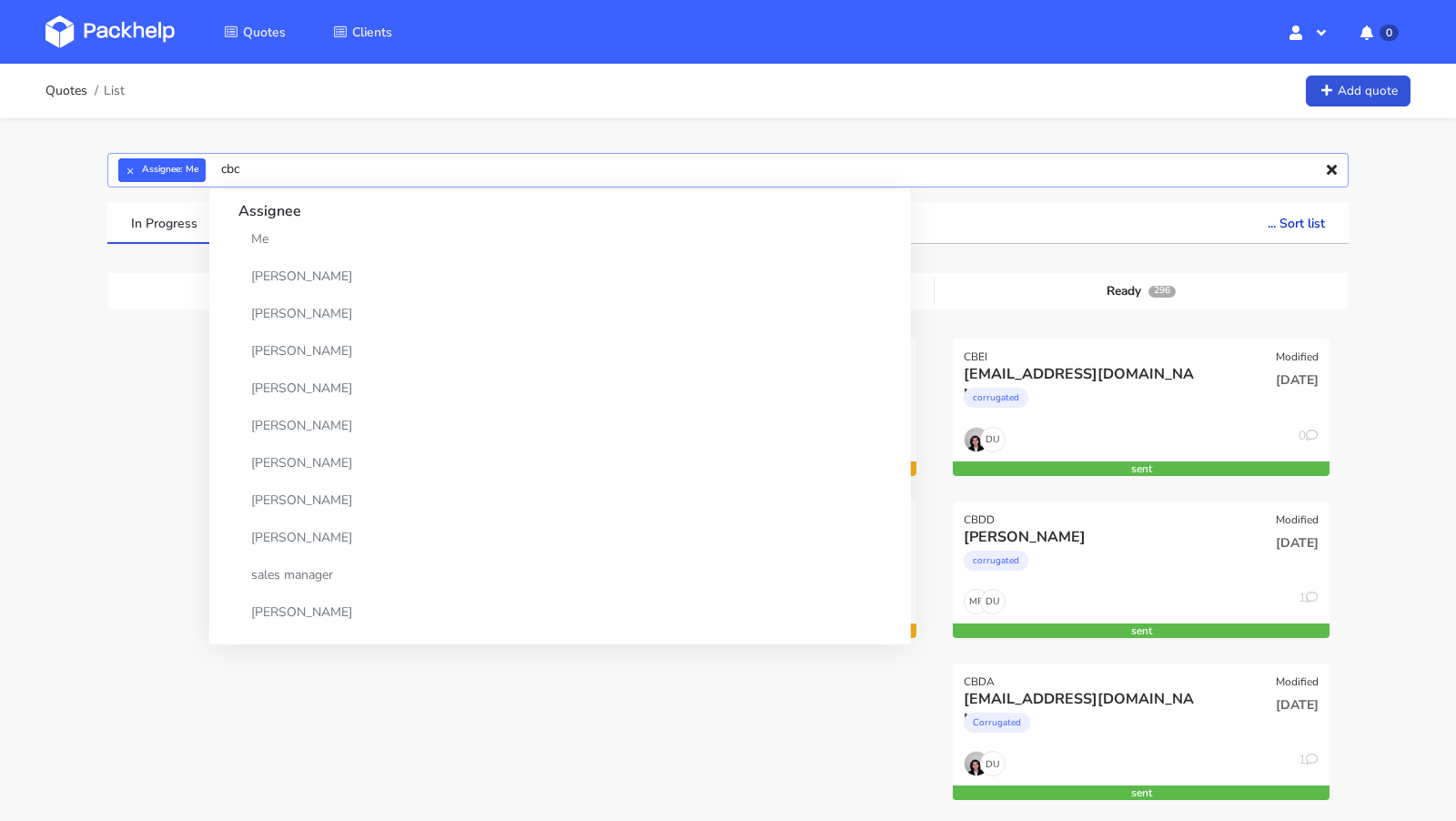
type input "cbcr"
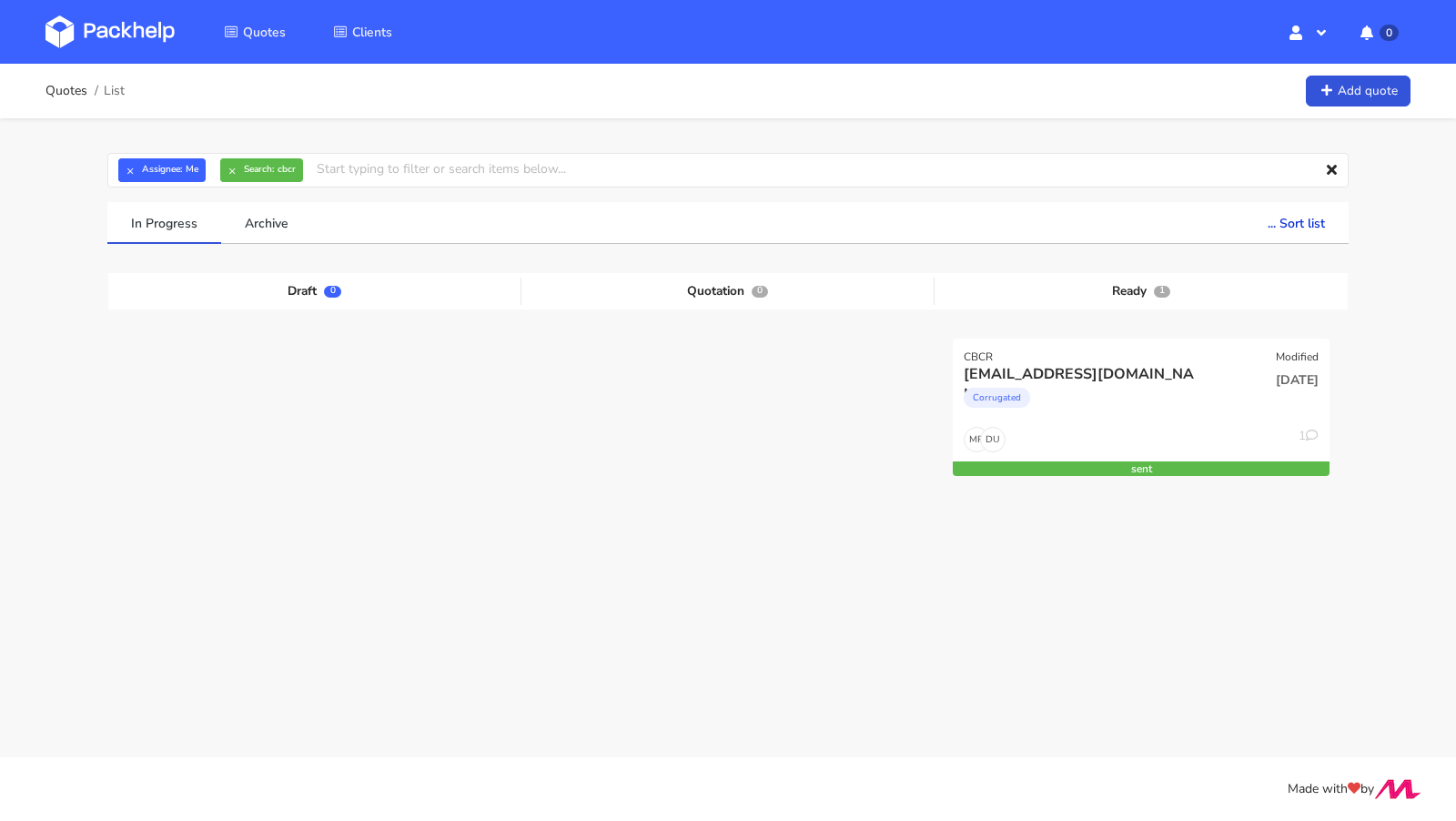
click at [135, 503] on div "Draft 0 Quotation 0 Ready 1 CBCR Modified team@schlafzimmer.de Corrugated 25 Au…" at bounding box center [728, 410] width 1213 height 273
click at [1101, 390] on div "Corrugated" at bounding box center [1084, 402] width 242 height 36
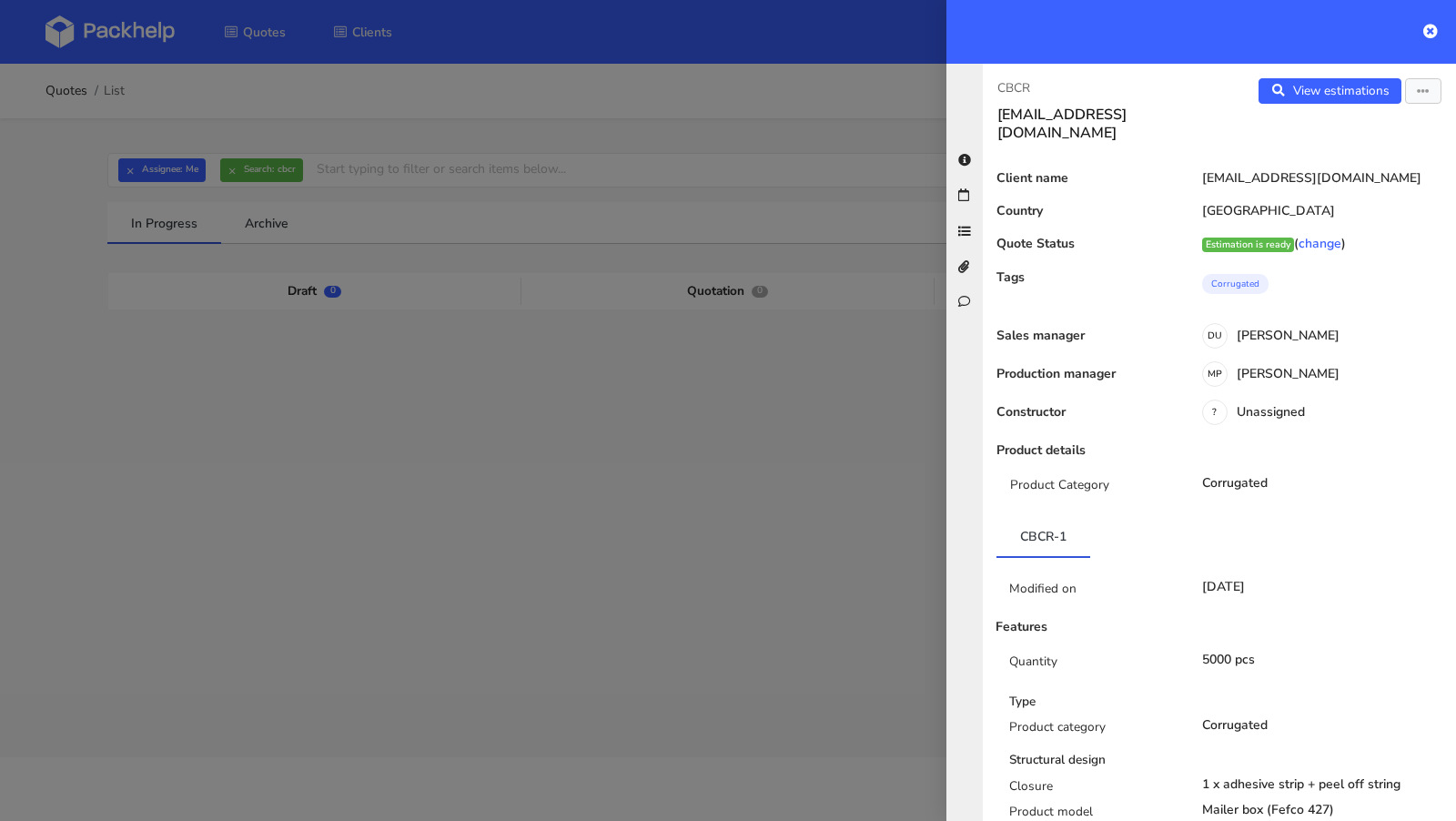
click at [494, 569] on div at bounding box center [728, 410] width 1456 height 821
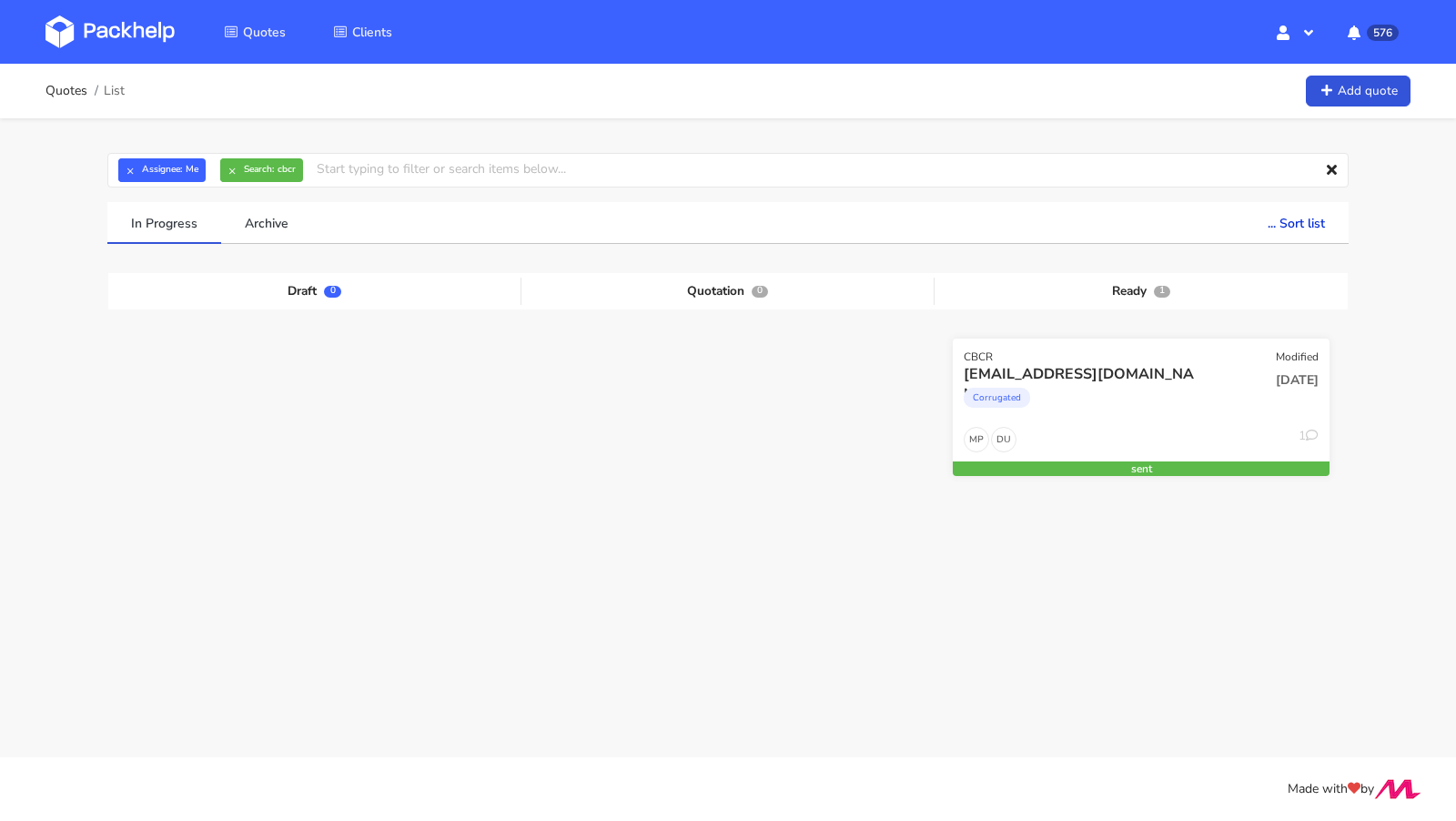
click at [1037, 372] on div "team@schlafzimmer.de" at bounding box center [1084, 373] width 242 height 20
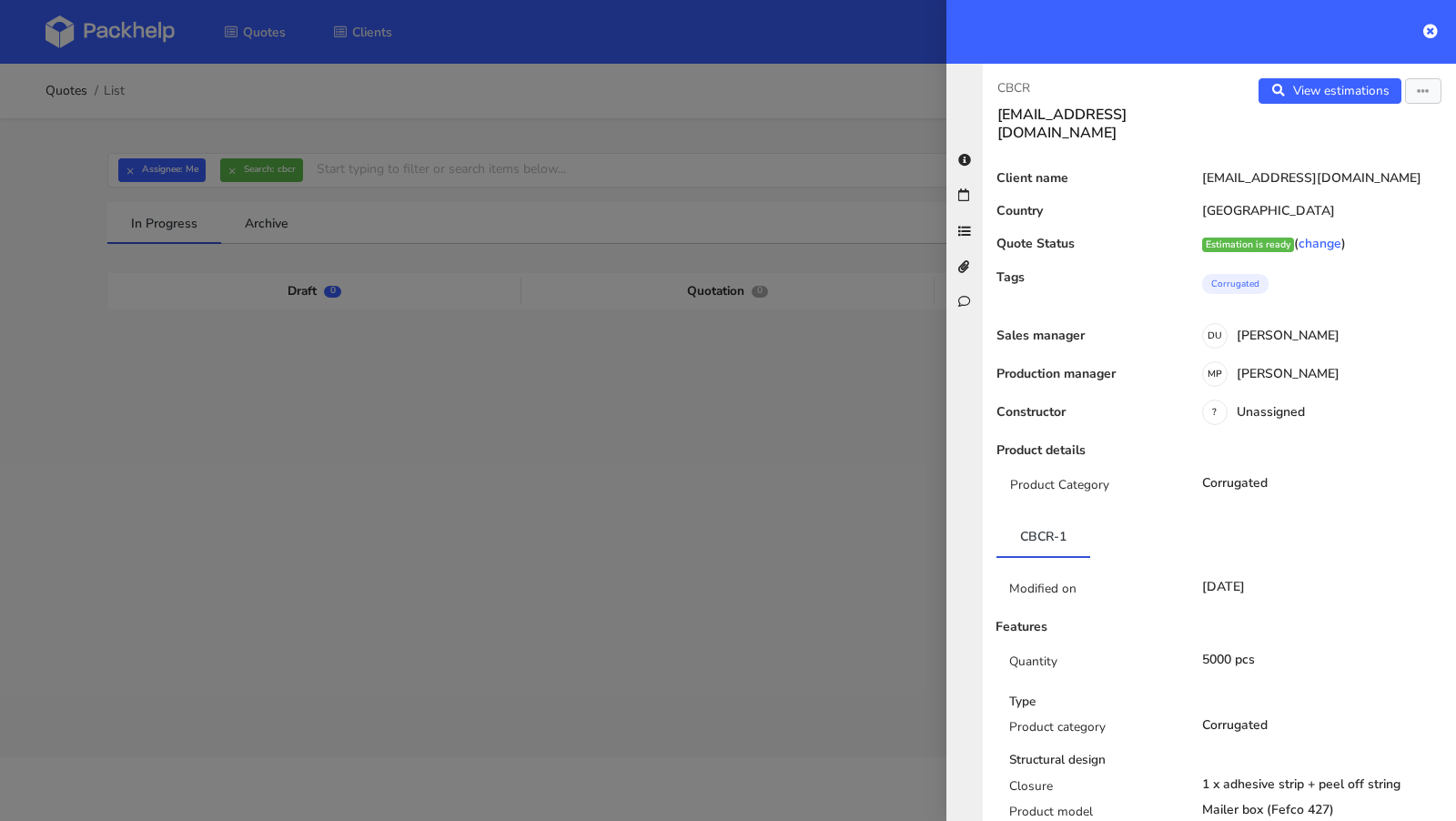
click at [1018, 96] on p "CBCR" at bounding box center [1100, 88] width 207 height 20
click at [1015, 88] on p "CBCR" at bounding box center [1100, 88] width 207 height 20
copy p "CBCR"
click at [409, 529] on div at bounding box center [728, 410] width 1456 height 821
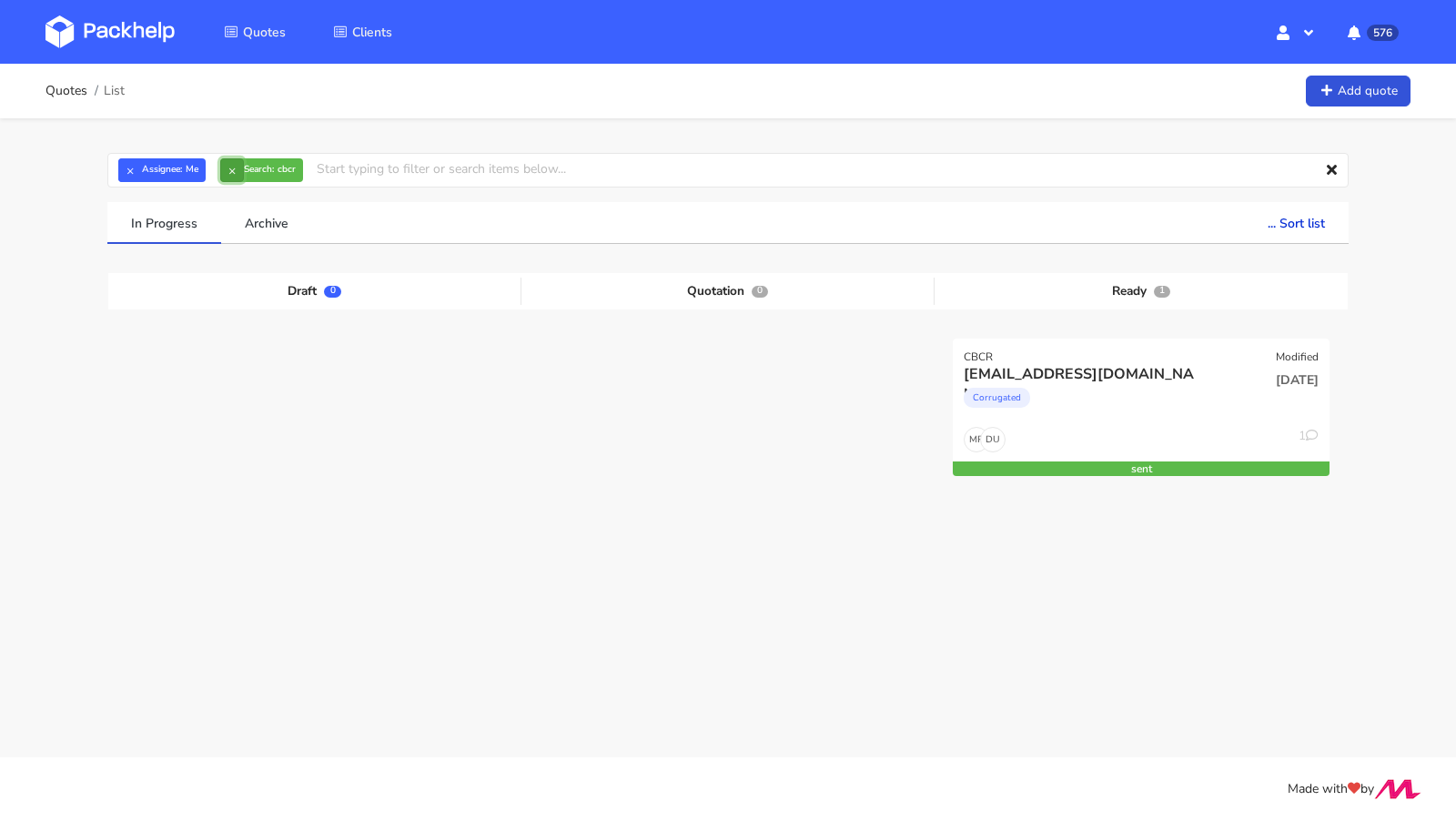
click at [222, 175] on button "×" at bounding box center [232, 170] width 24 height 24
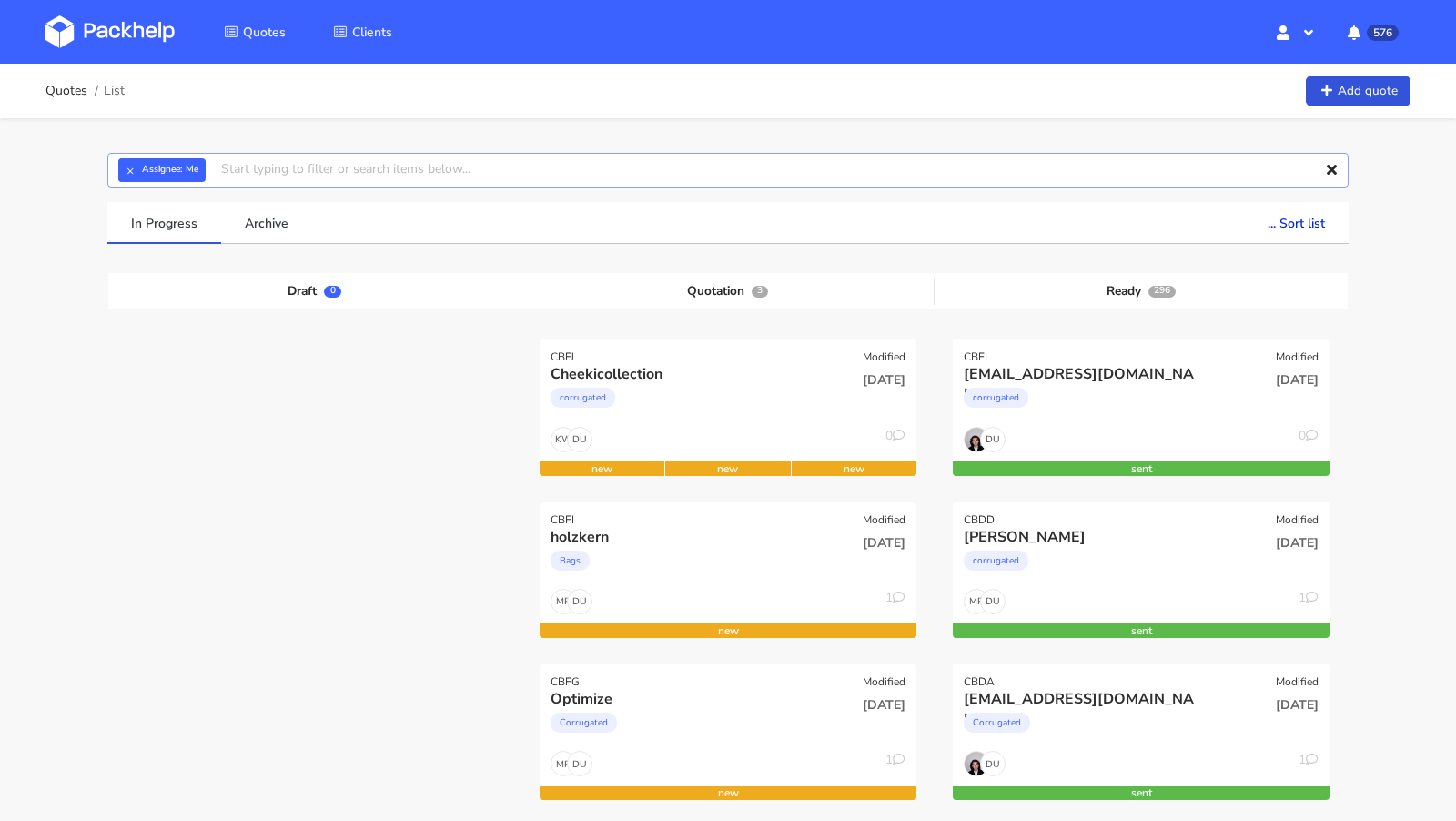
click at [364, 173] on input "text" at bounding box center [728, 170] width 1241 height 34
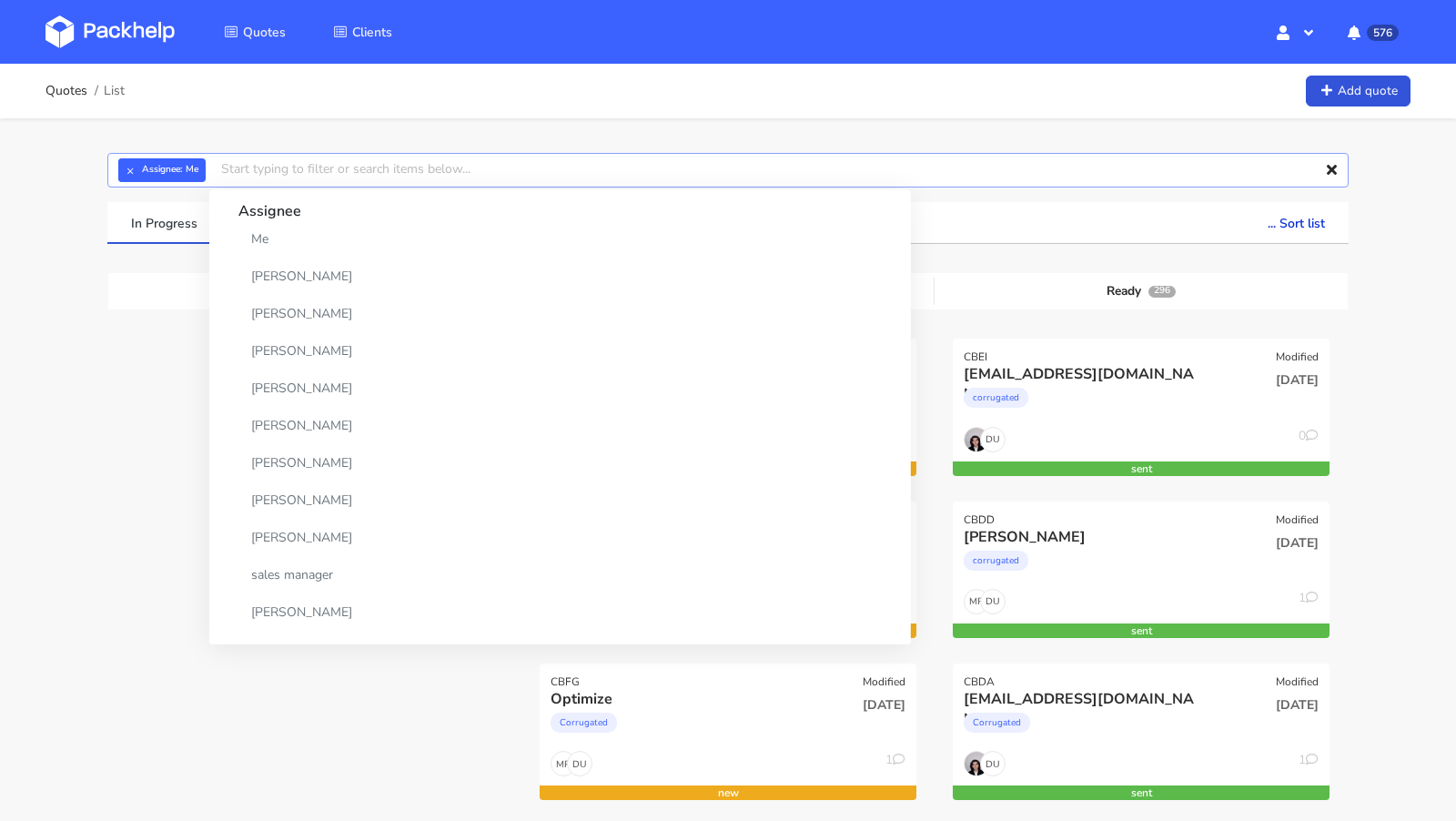
paste input "CATW"
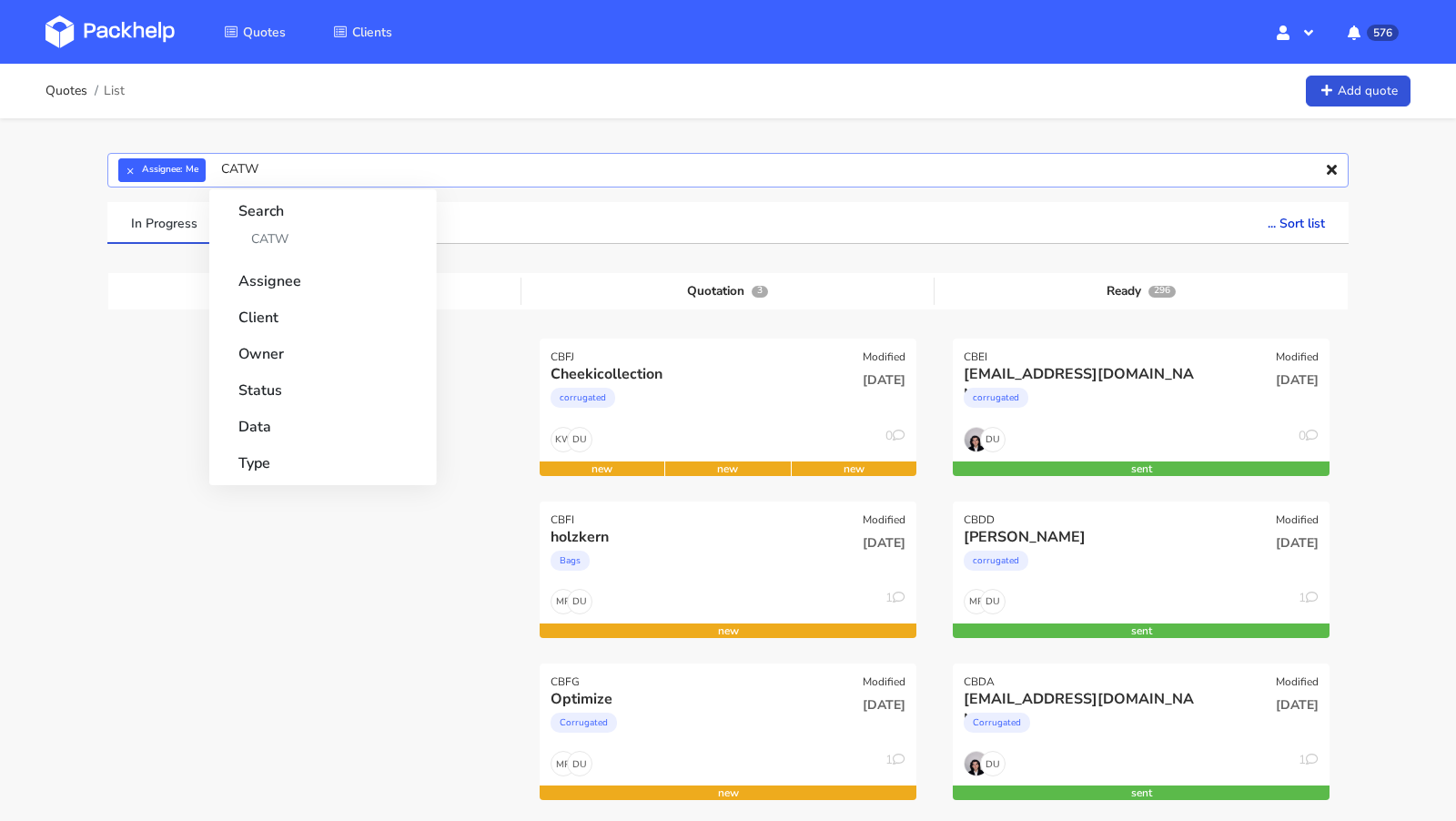
type input "CATW"
click at [284, 168] on input "CATW" at bounding box center [728, 170] width 1241 height 34
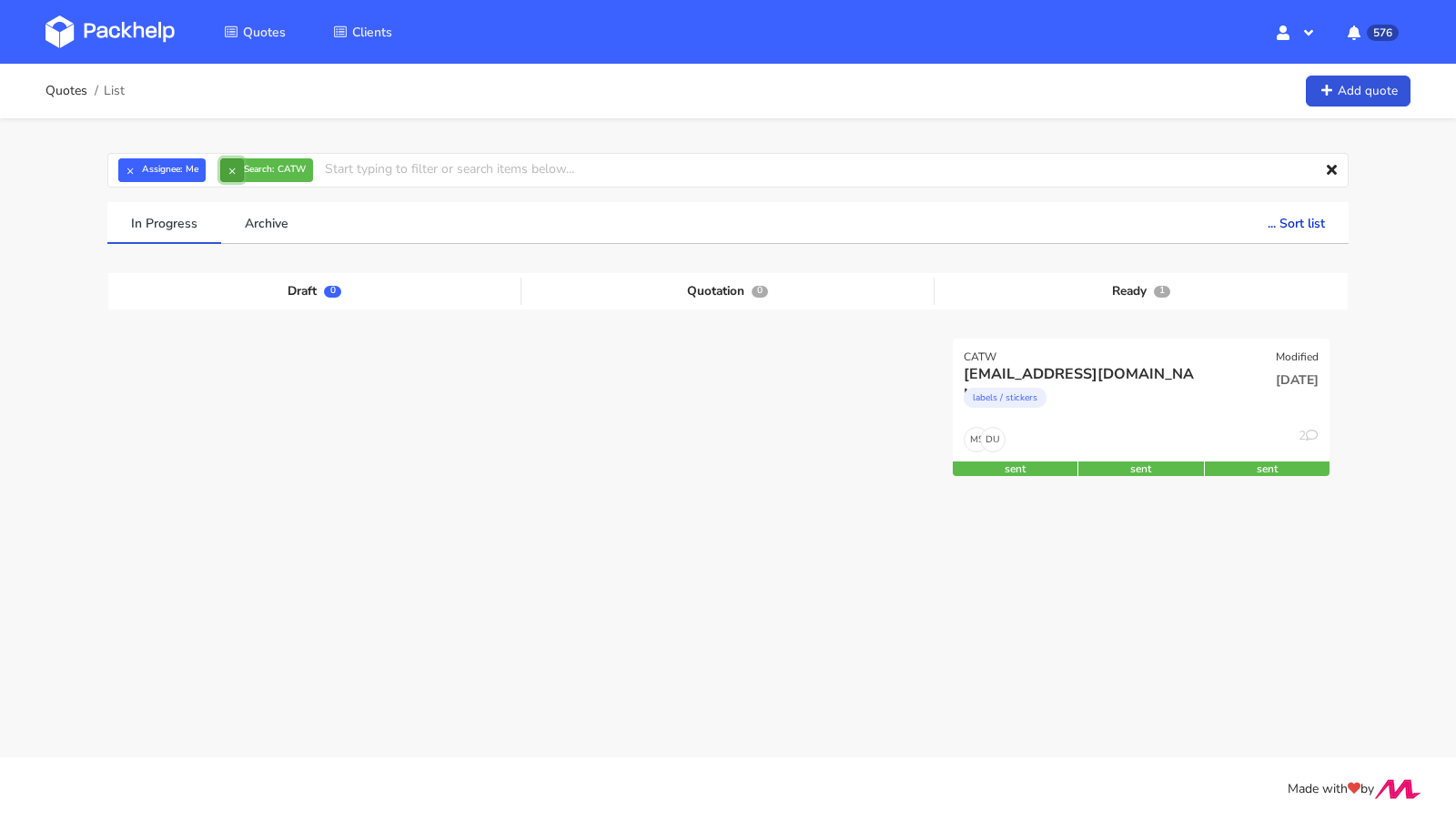
click at [240, 171] on button "×" at bounding box center [232, 170] width 24 height 24
click at [167, 36] on img at bounding box center [110, 32] width 129 height 32
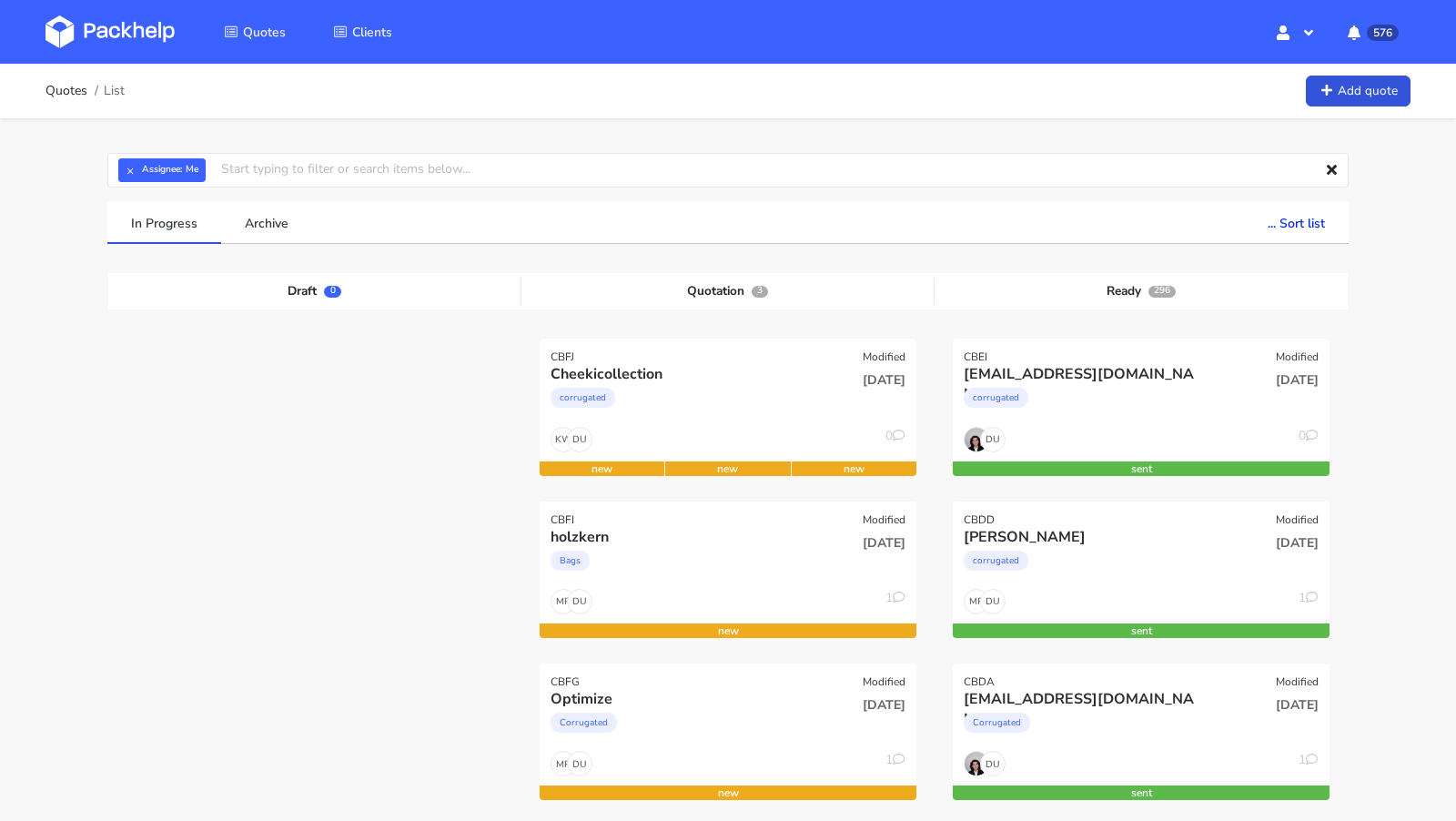
click at [138, 35] on img at bounding box center [110, 32] width 129 height 32
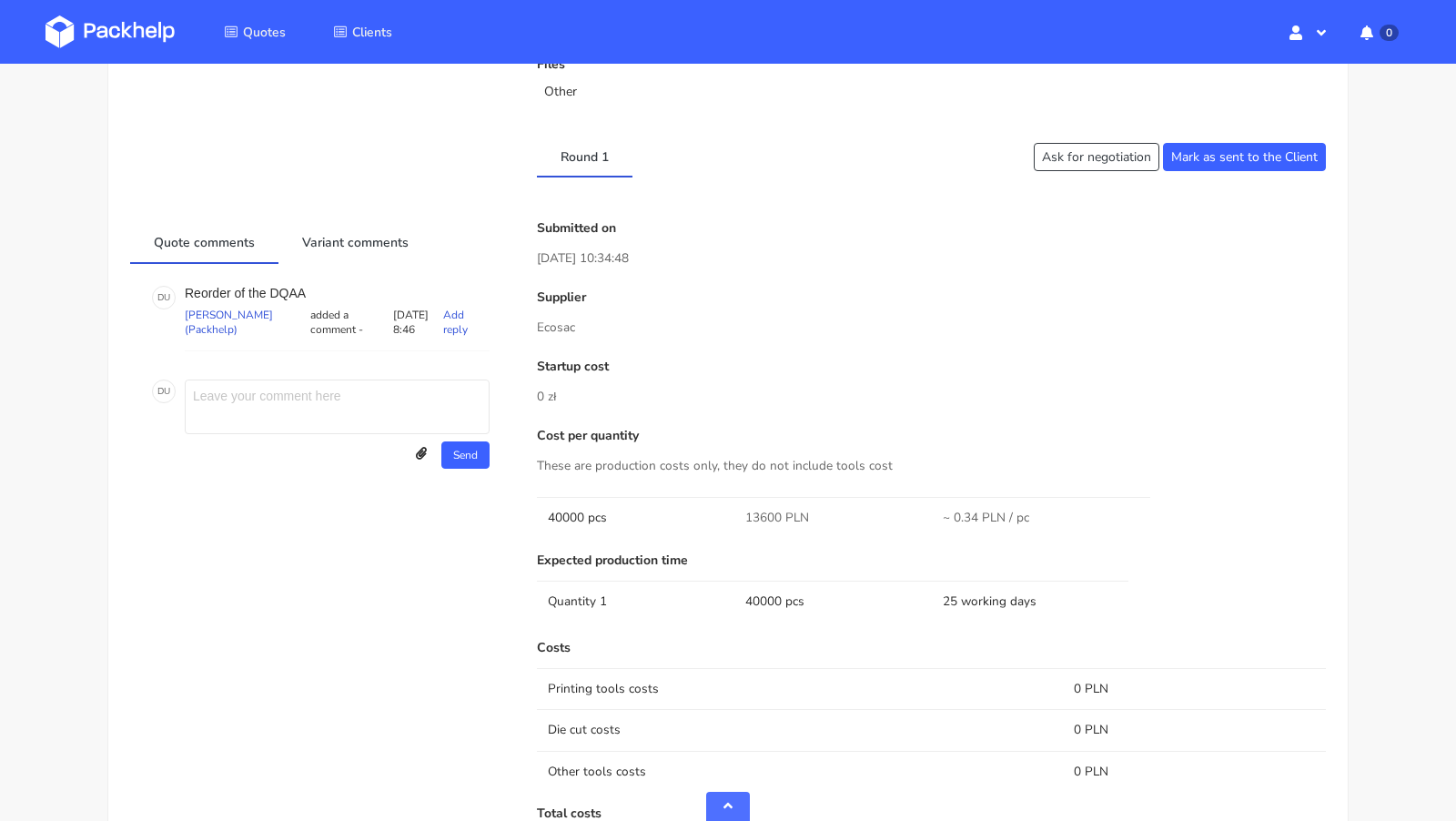
scroll to position [767, 0]
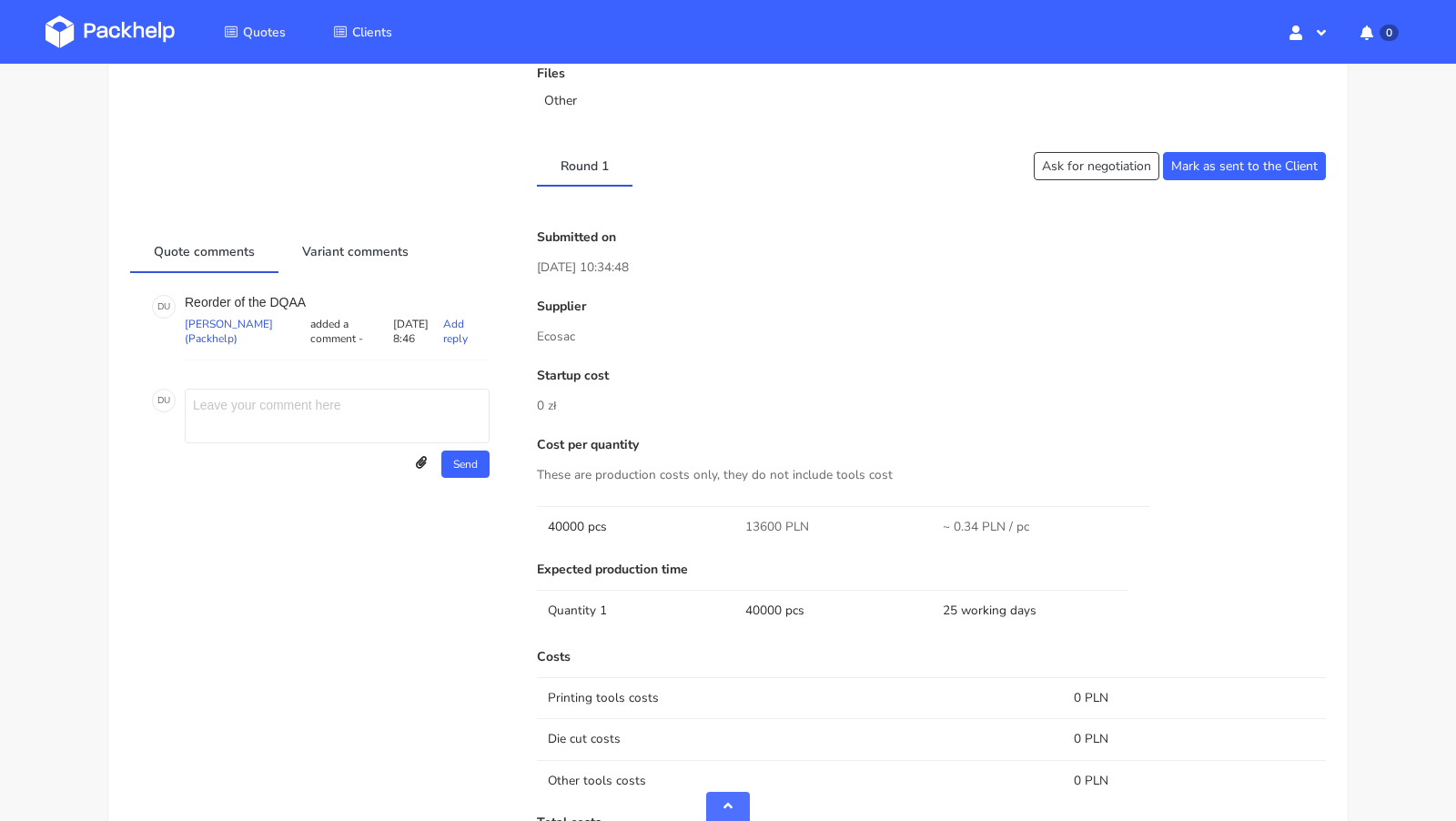
click at [291, 295] on p "Reorder of the DQAA" at bounding box center [336, 302] width 305 height 14
copy p "DQAA"
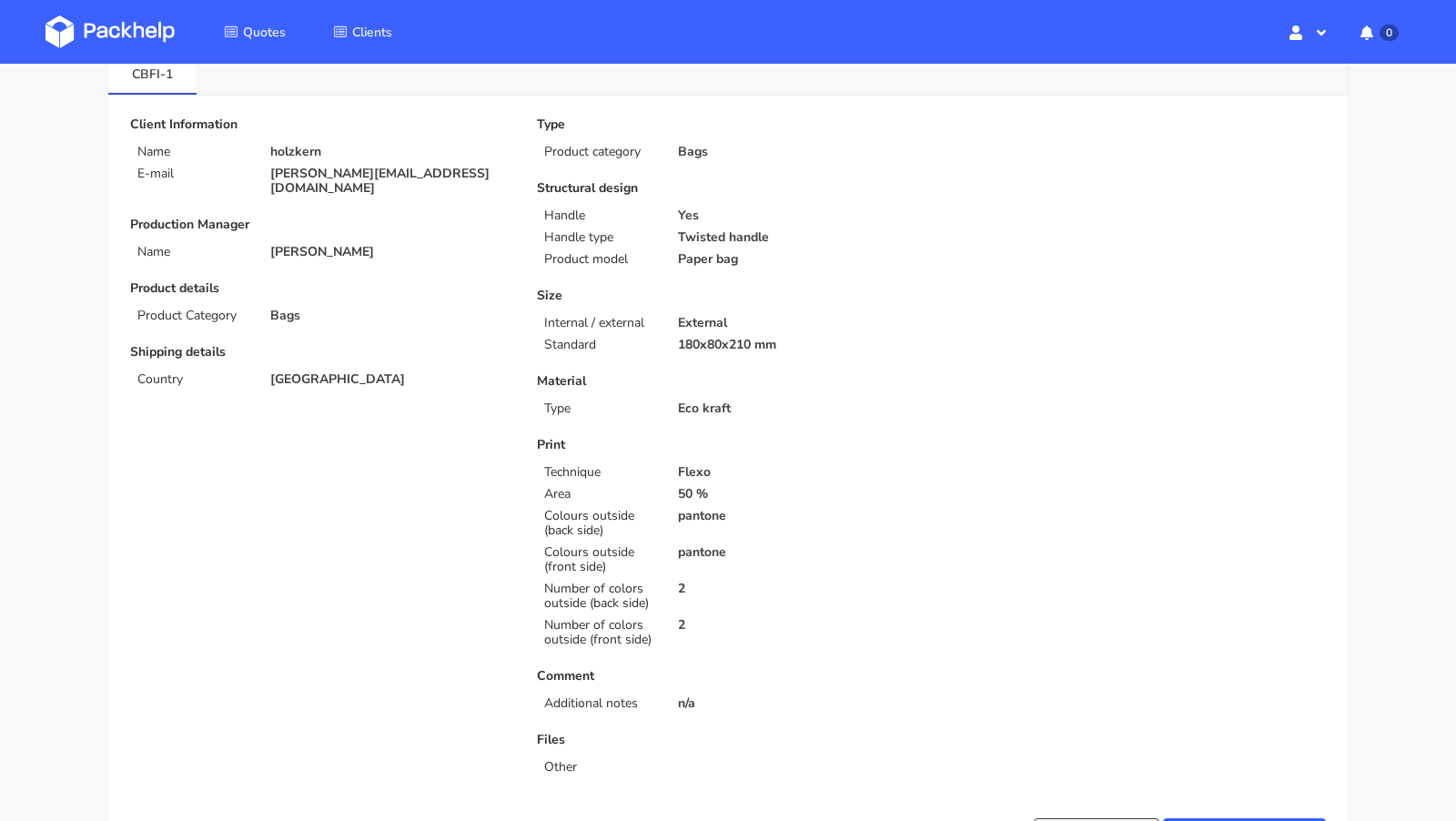
scroll to position [0, 0]
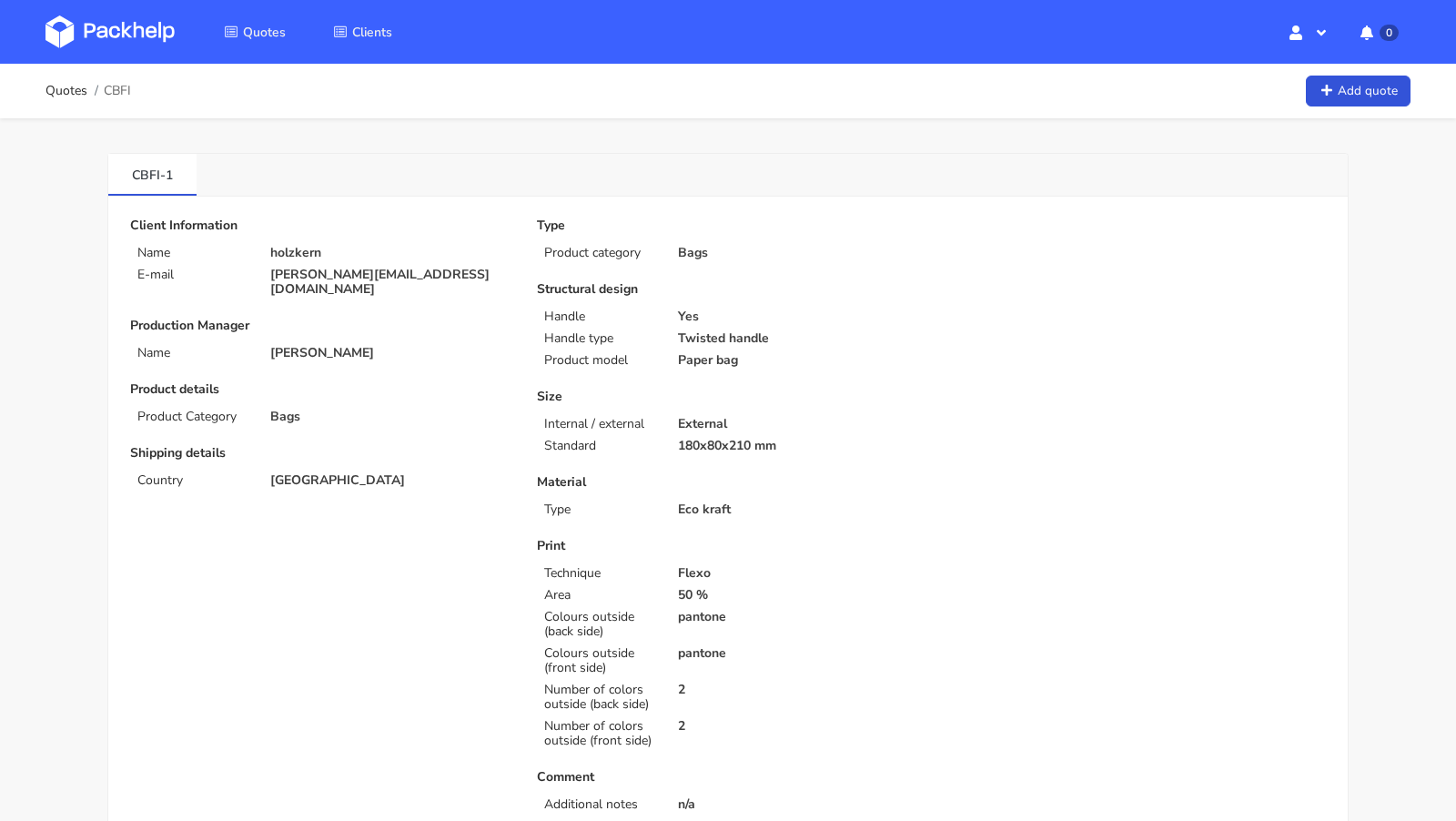
click at [311, 274] on p "[PERSON_NAME][EMAIL_ADDRESS][DOMAIN_NAME]" at bounding box center [390, 282] width 242 height 29
copy div "[PERSON_NAME][EMAIL_ADDRESS][DOMAIN_NAME]"
click at [117, 92] on span "CBFI" at bounding box center [117, 91] width 28 height 14
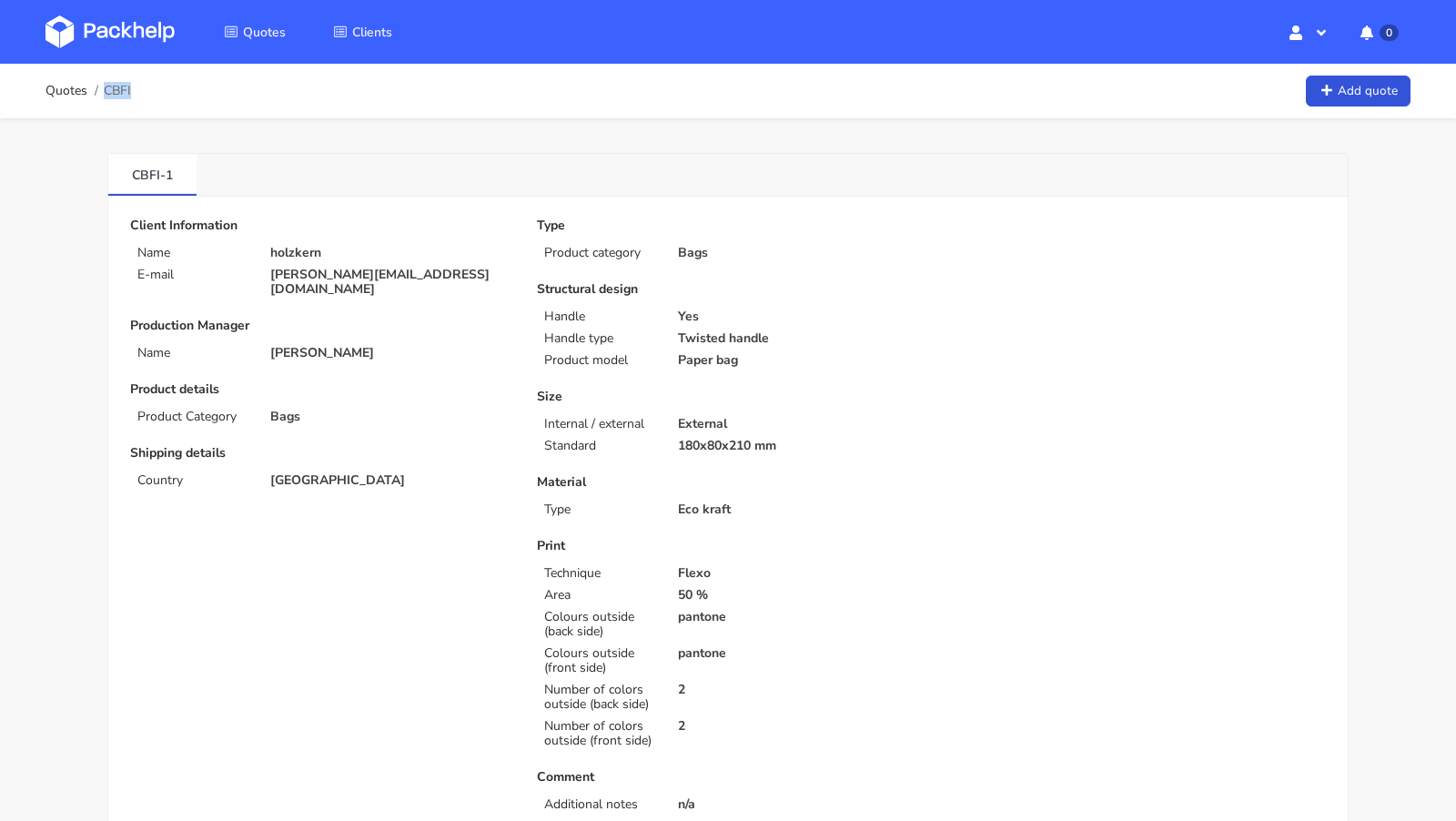
click at [117, 92] on span "CBFI" at bounding box center [117, 91] width 28 height 14
copy span "CBFI"
click at [876, 343] on p "Twisted handle" at bounding box center [798, 338] width 242 height 14
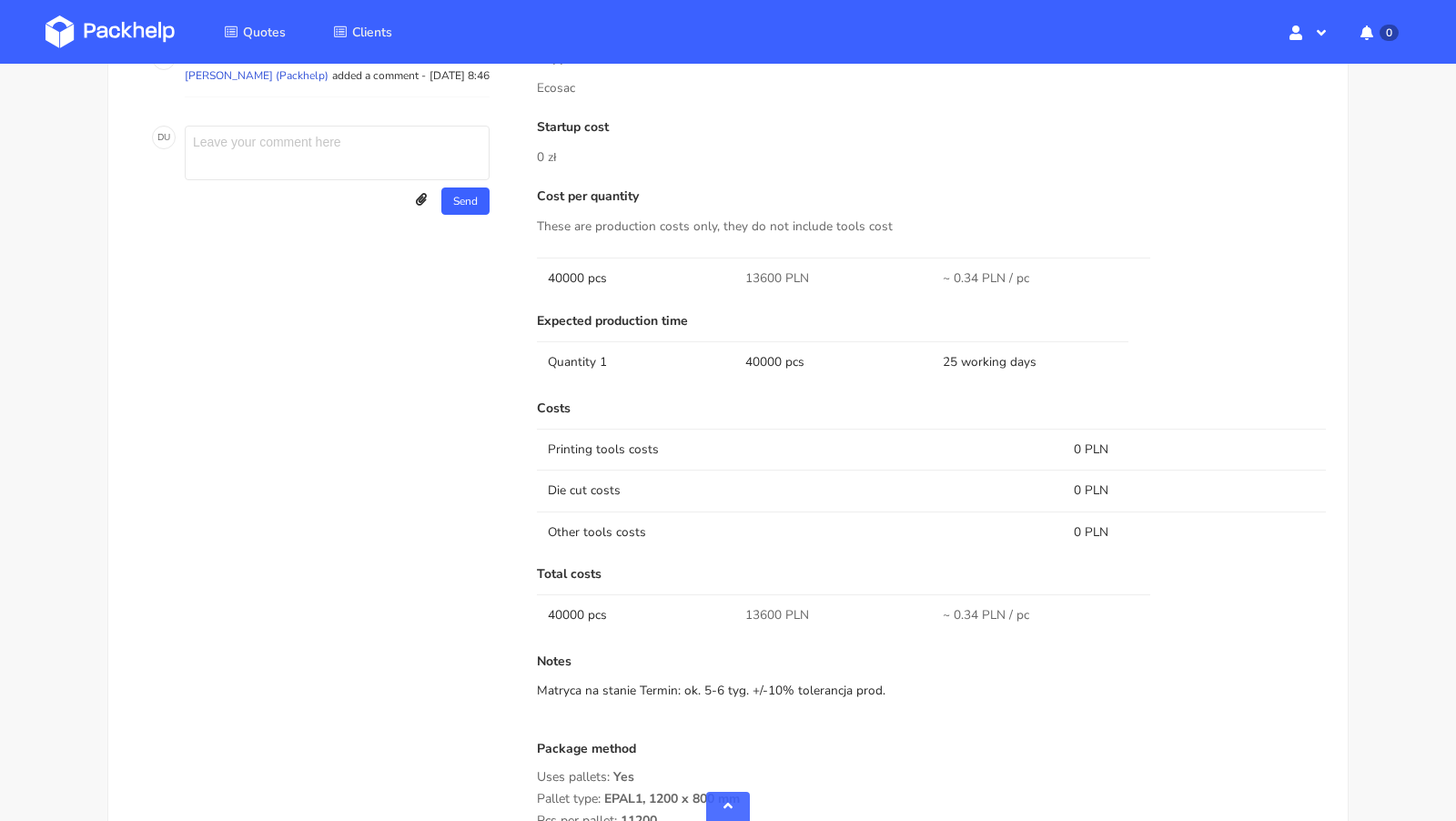
scroll to position [1167, 0]
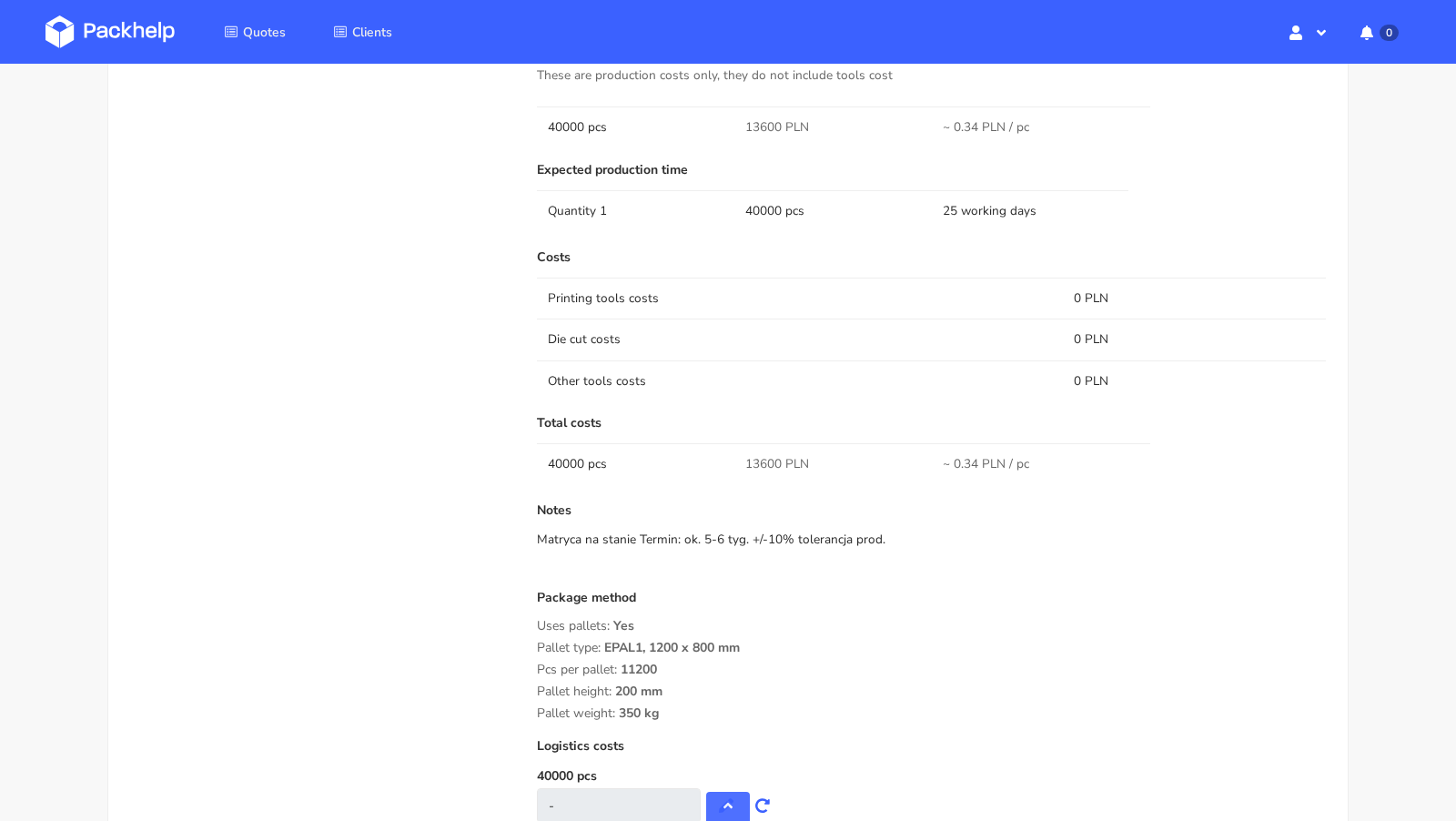
click at [767, 454] on span "13600 PLN" at bounding box center [776, 463] width 64 height 18
copy span "13600"
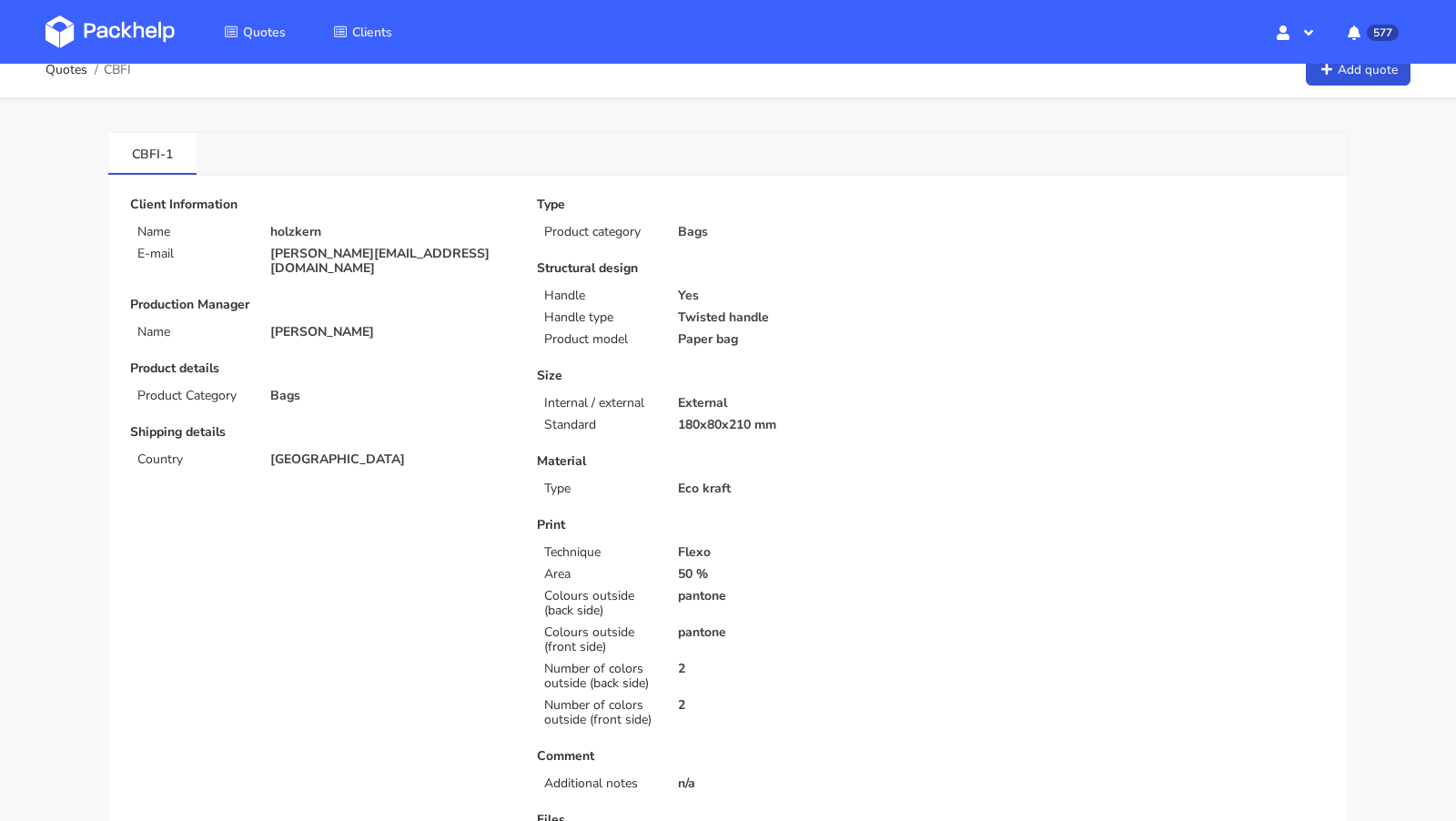
scroll to position [0, 0]
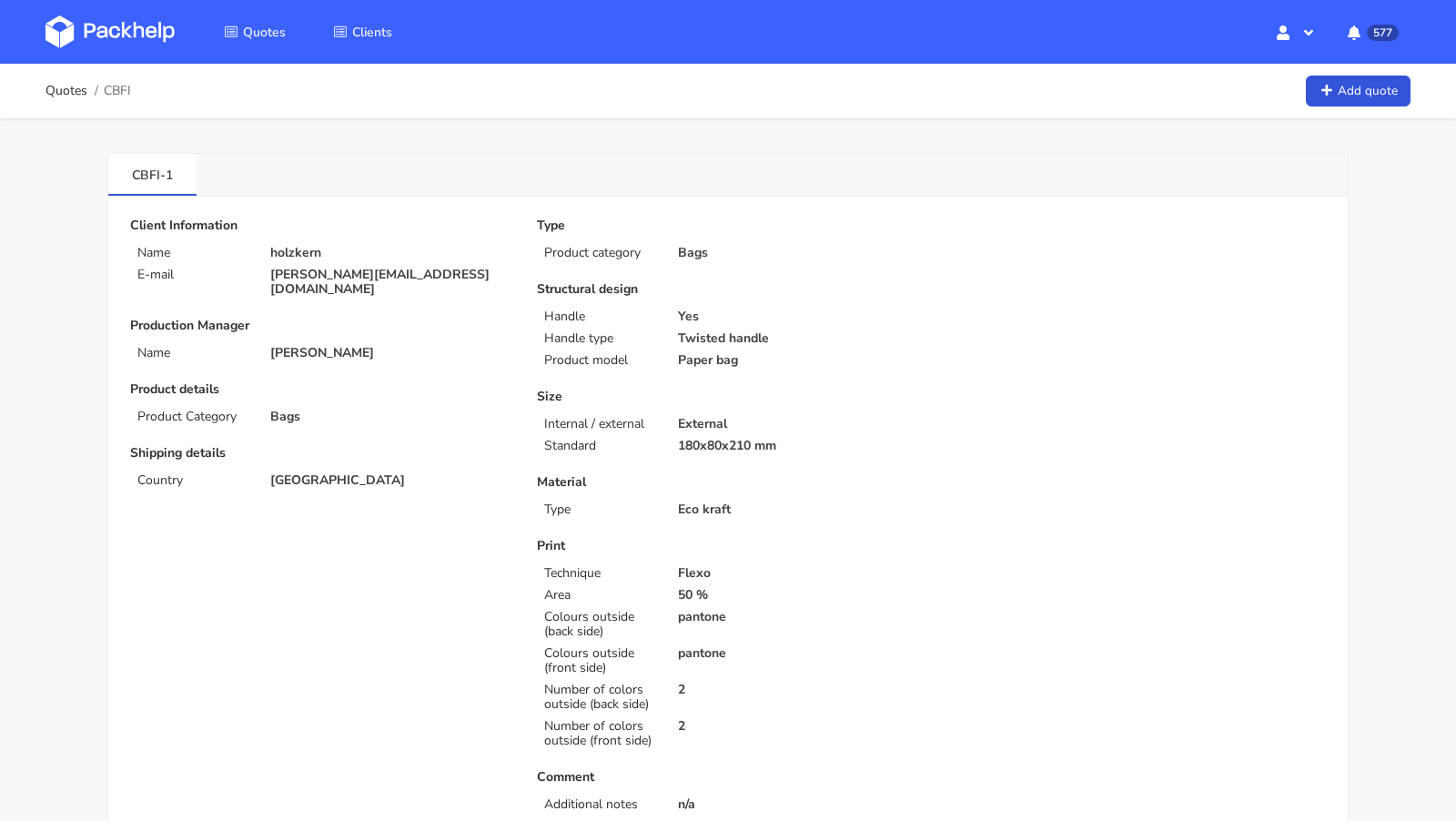
click at [120, 97] on span "CBFI" at bounding box center [117, 91] width 28 height 14
copy span "CBFI"
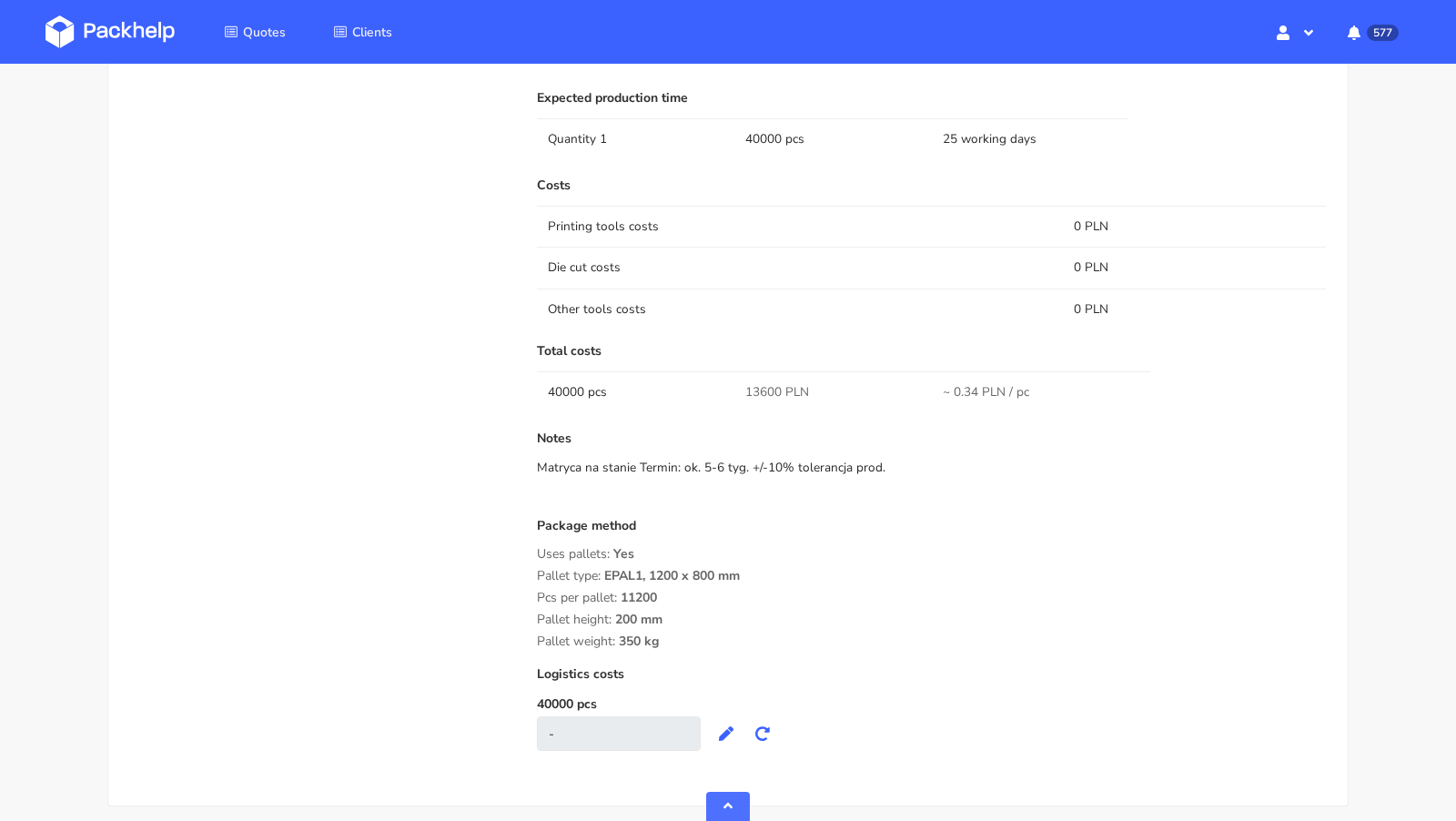
scroll to position [1247, 0]
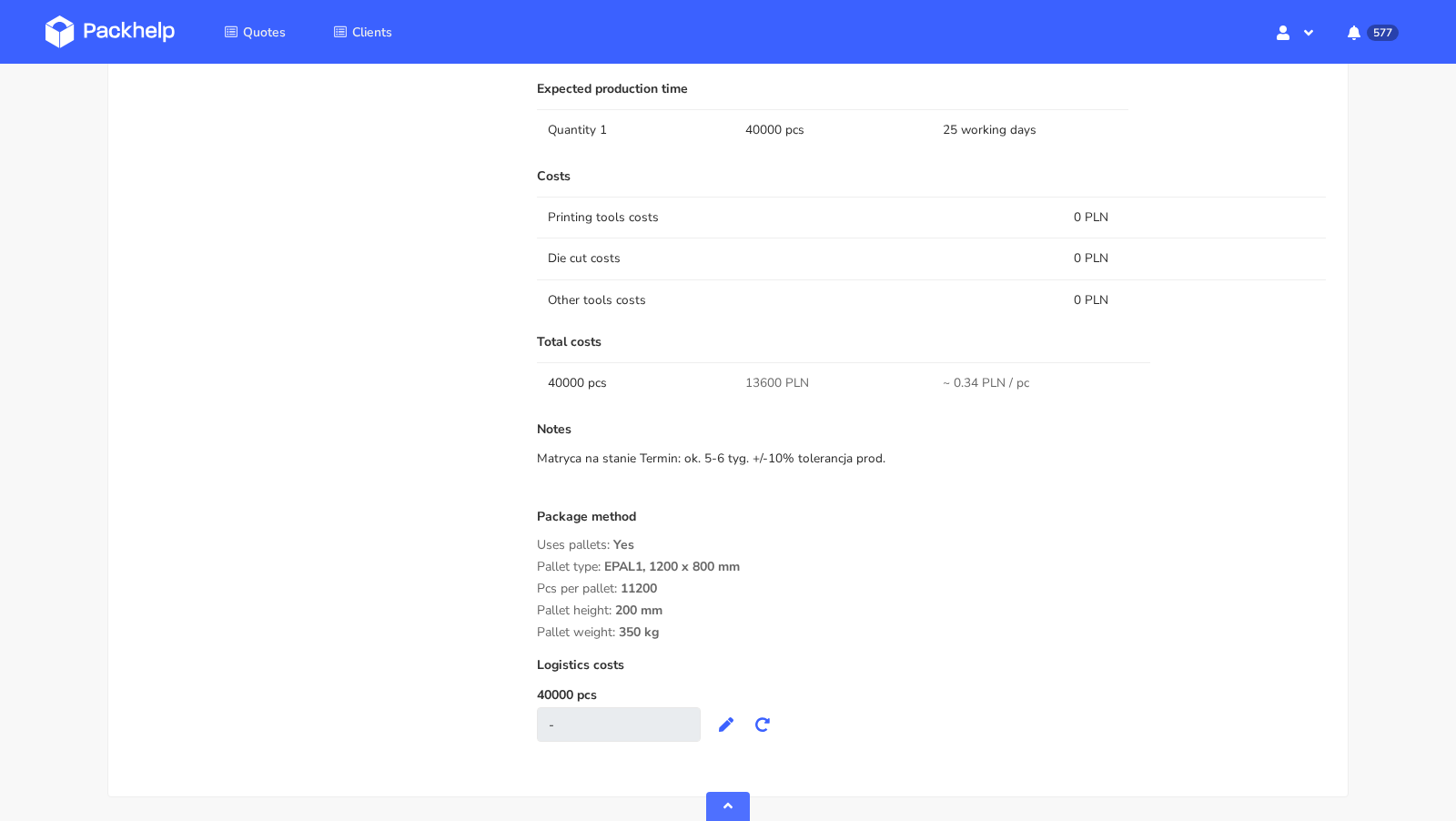
drag, startPoint x: 665, startPoint y: 606, endPoint x: 616, endPoint y: 605, distance: 49.0
click at [616, 605] on div "Pallet height: 200 mm" at bounding box center [931, 610] width 789 height 14
copy span "200 mm"
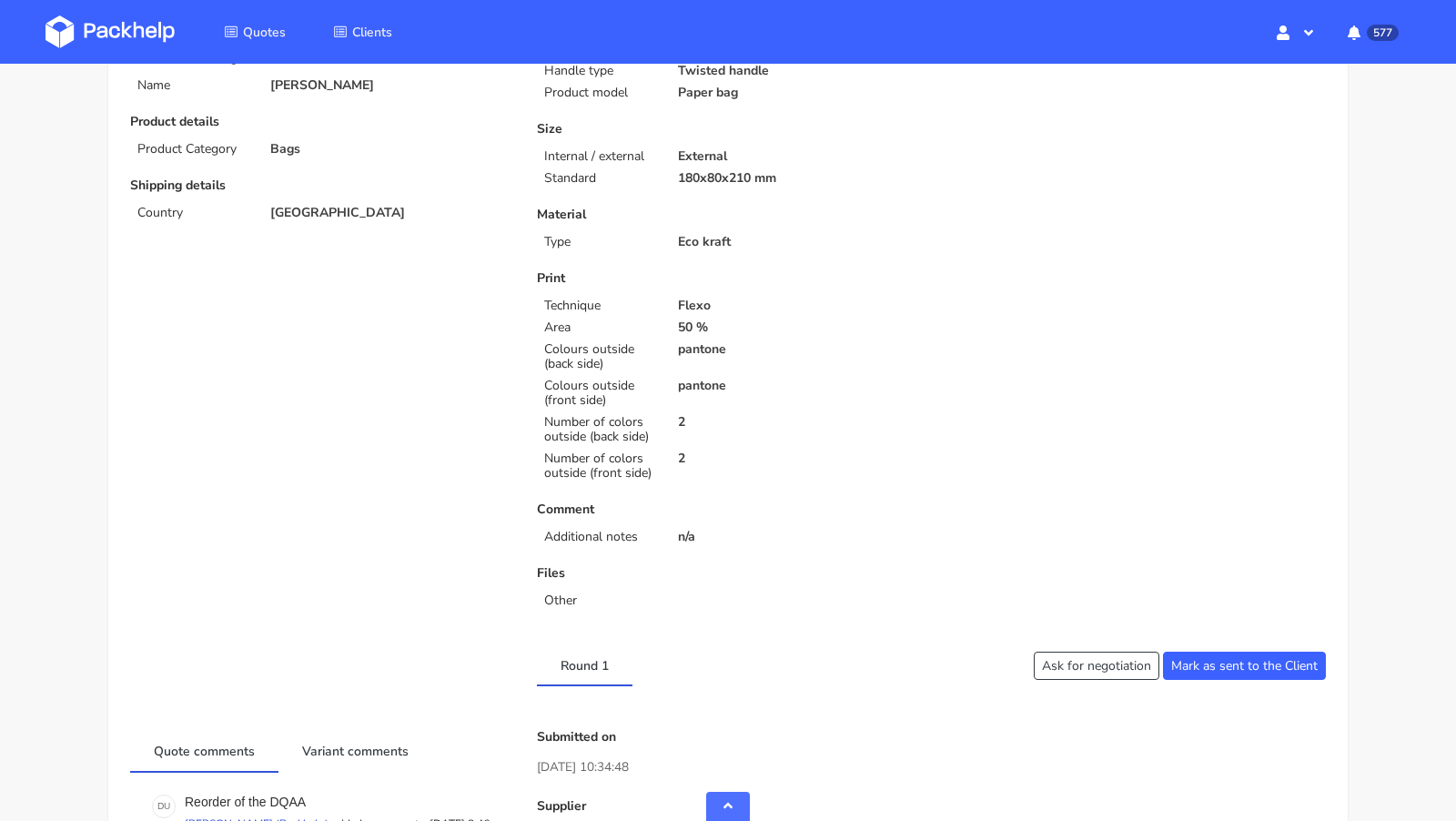
scroll to position [0, 0]
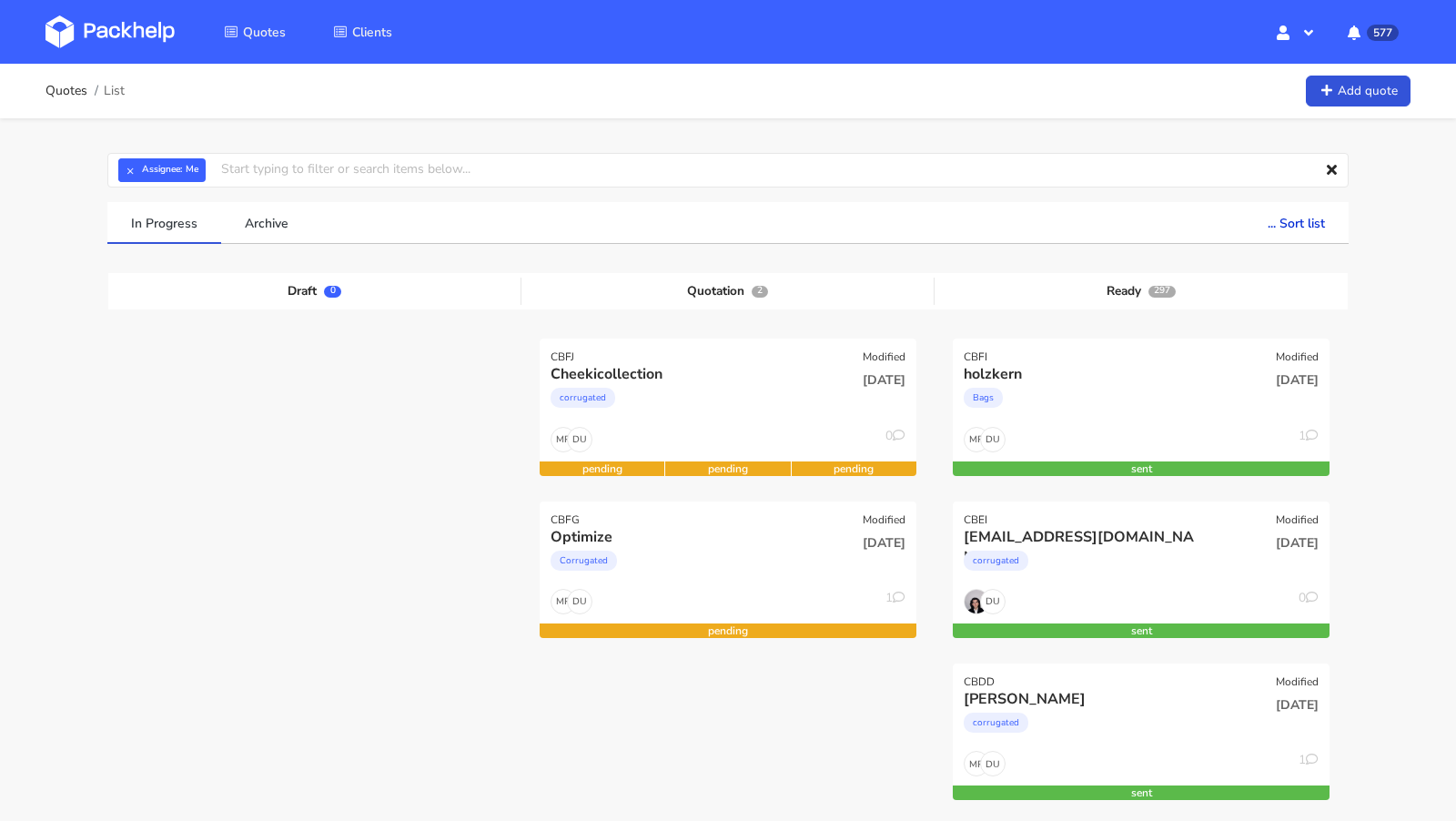
click at [117, 41] on img at bounding box center [110, 32] width 129 height 32
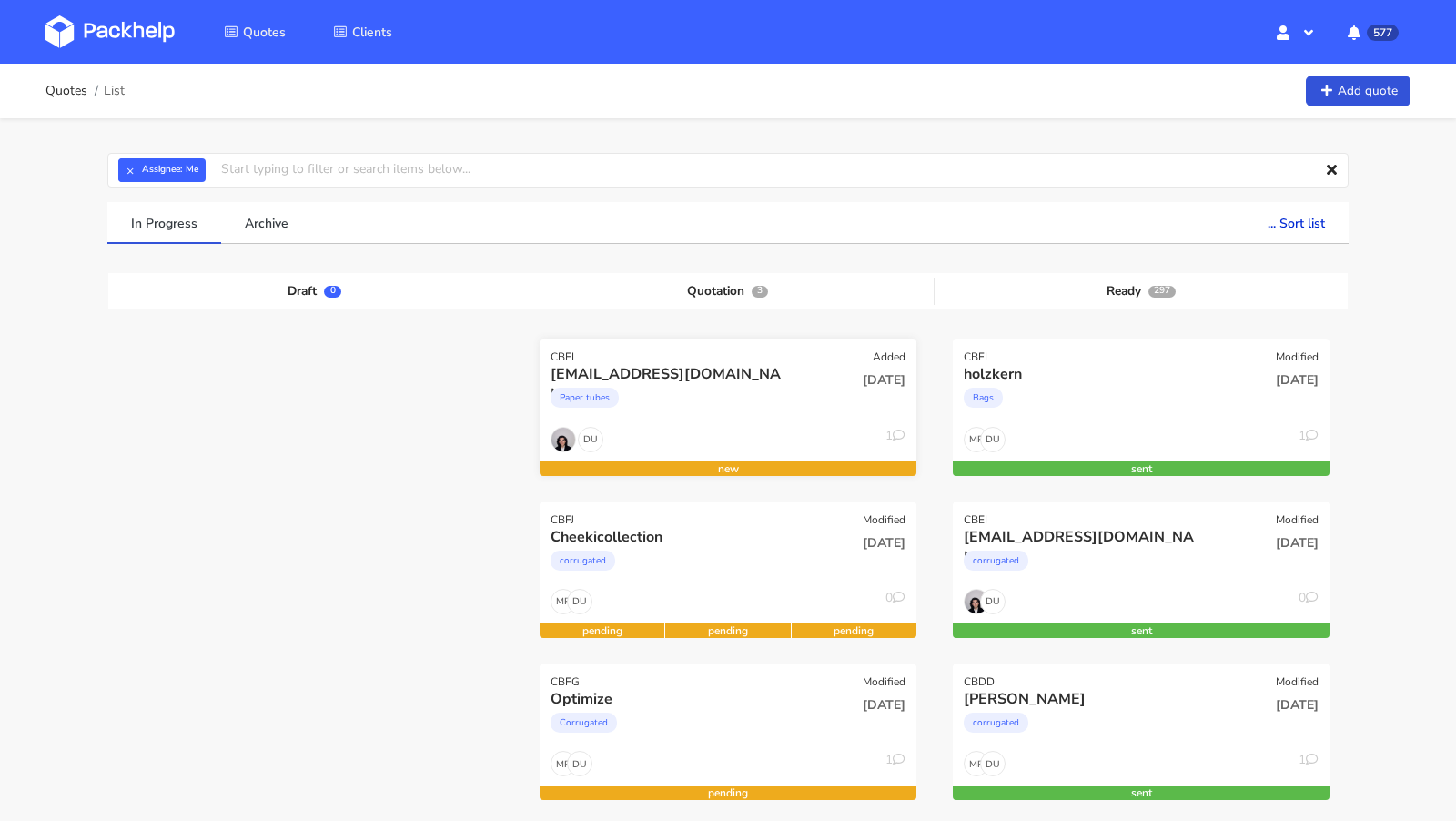
click at [723, 388] on div "Paper tubes" at bounding box center [671, 402] width 242 height 36
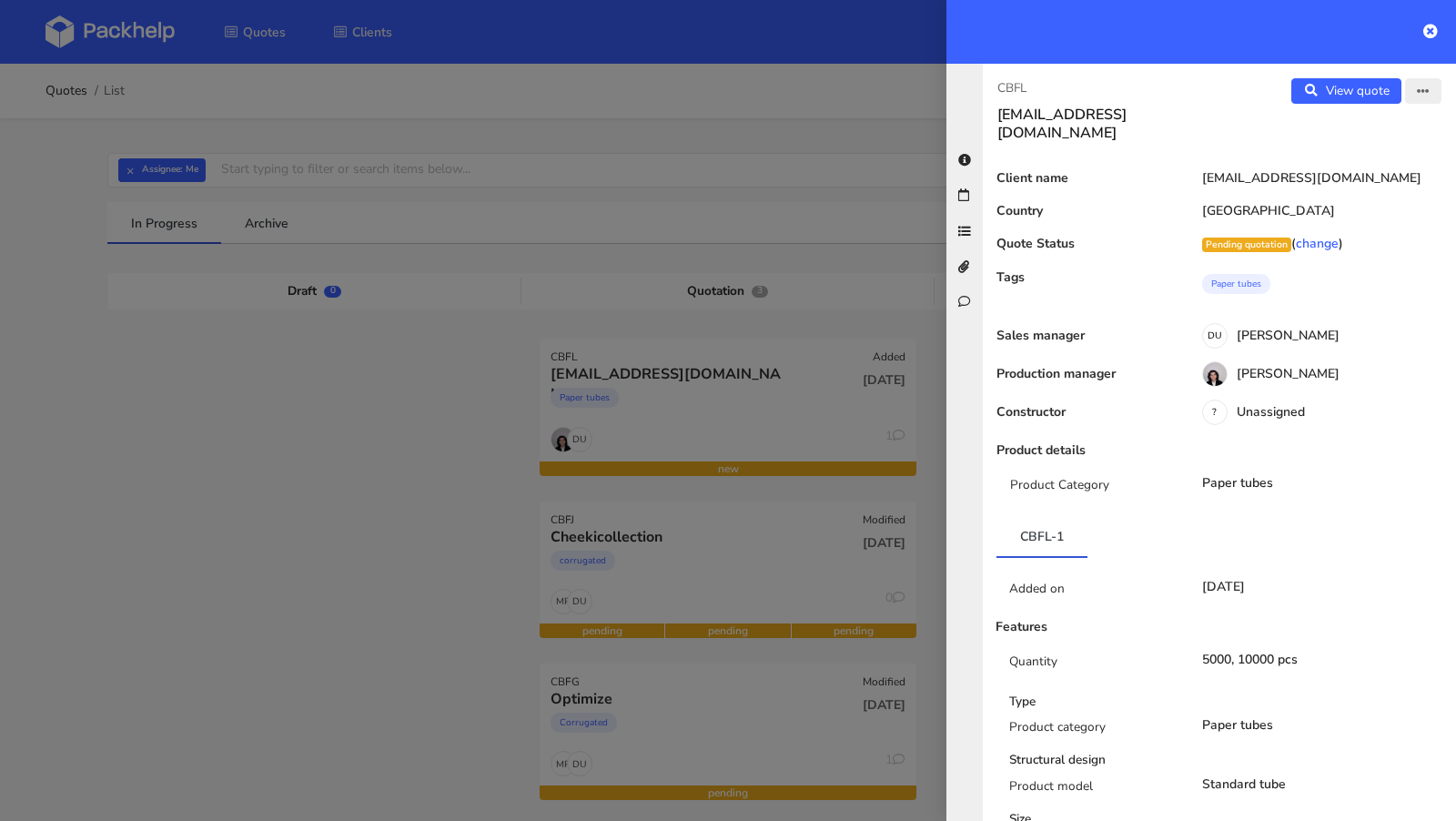
click at [1432, 95] on button "button" at bounding box center [1423, 91] width 36 height 26
click at [1373, 133] on link "Edit quote" at bounding box center [1363, 127] width 160 height 30
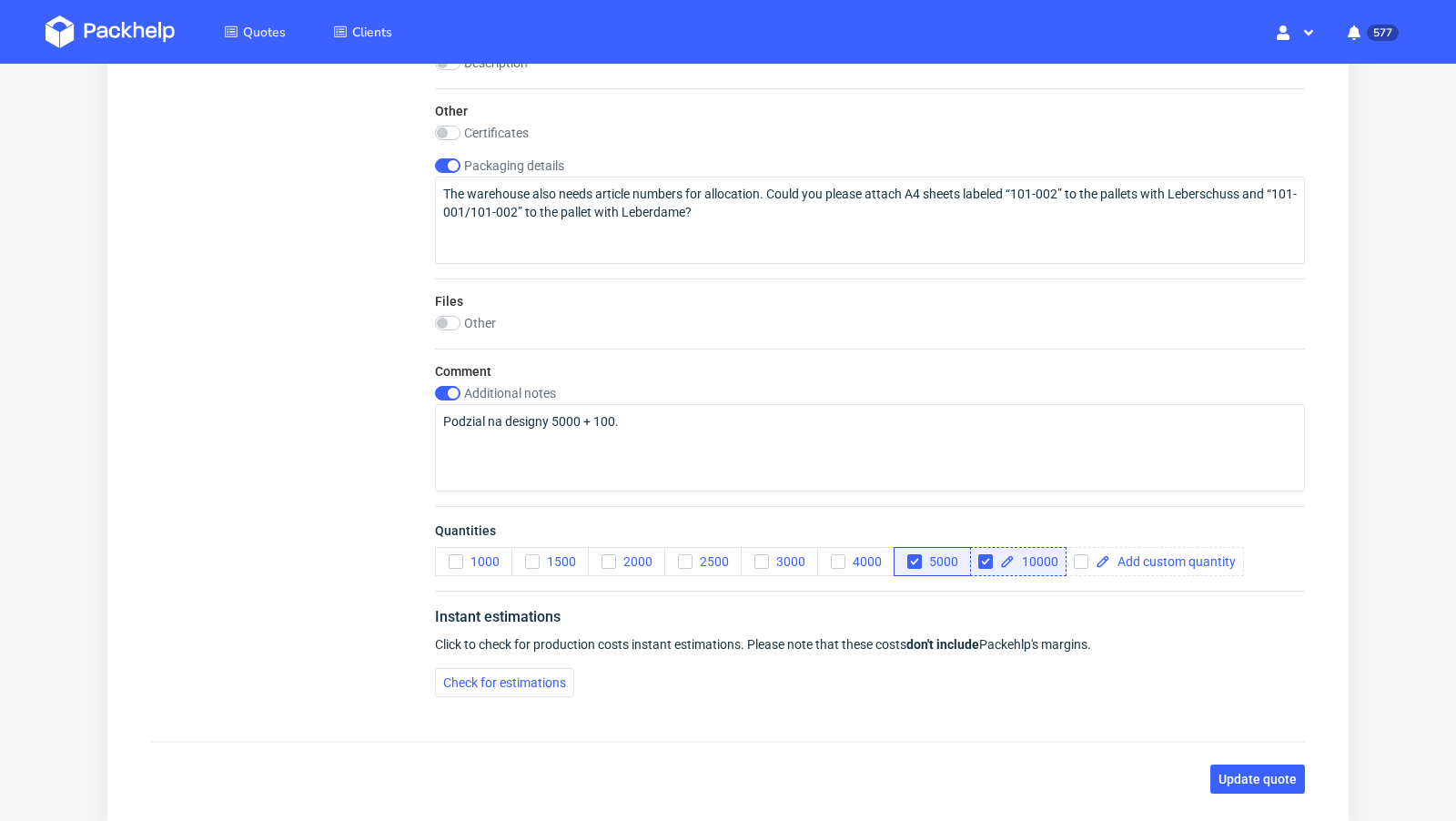
scroll to position [1786, 0]
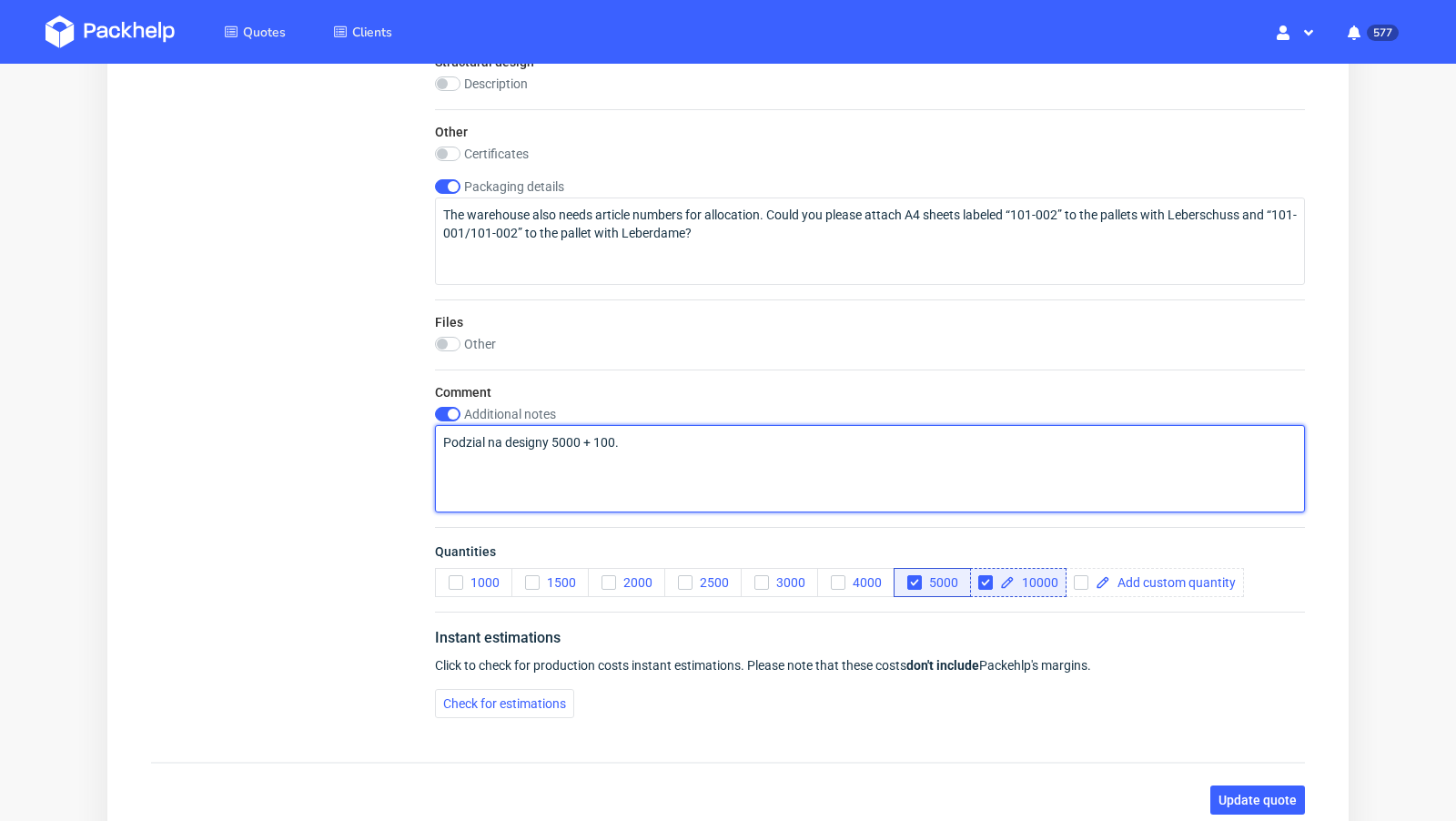
drag, startPoint x: 659, startPoint y: 445, endPoint x: 376, endPoint y: 426, distance: 283.6
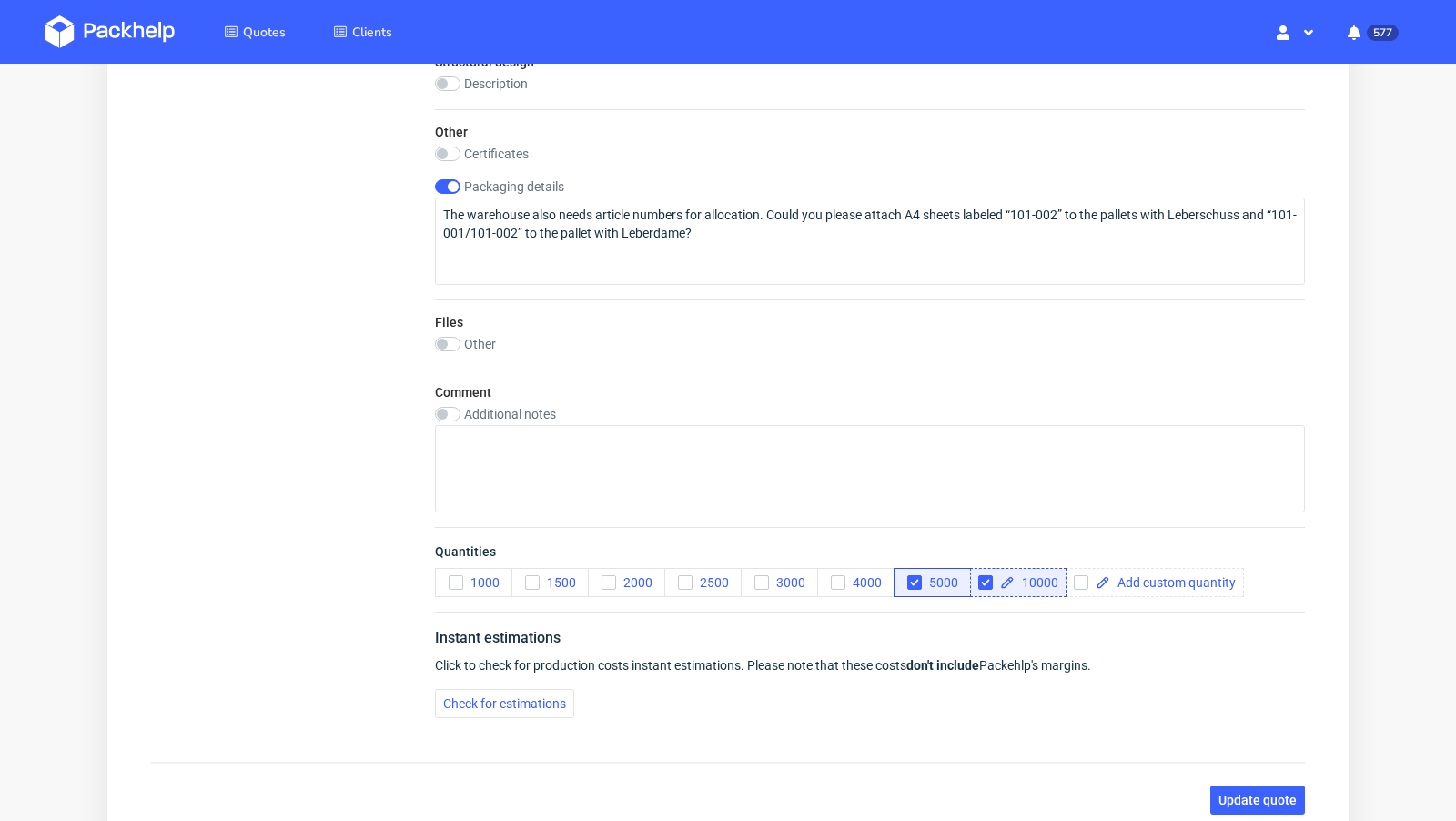
click at [465, 407] on label "Additional notes" at bounding box center [510, 413] width 92 height 14
click at [441, 410] on input "checkbox" at bounding box center [448, 413] width 26 height 14
checkbox input "false"
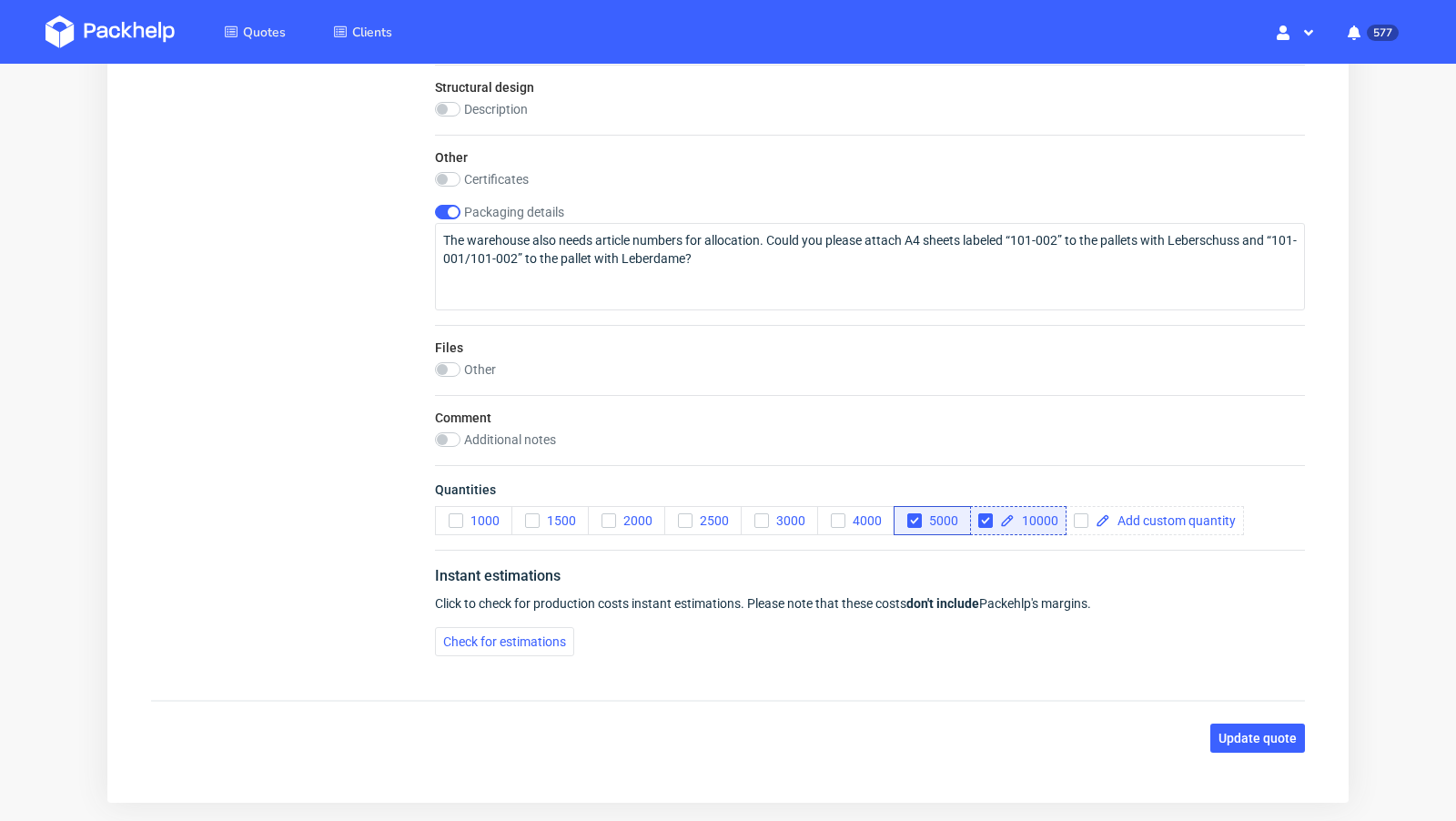
scroll to position [1753, 0]
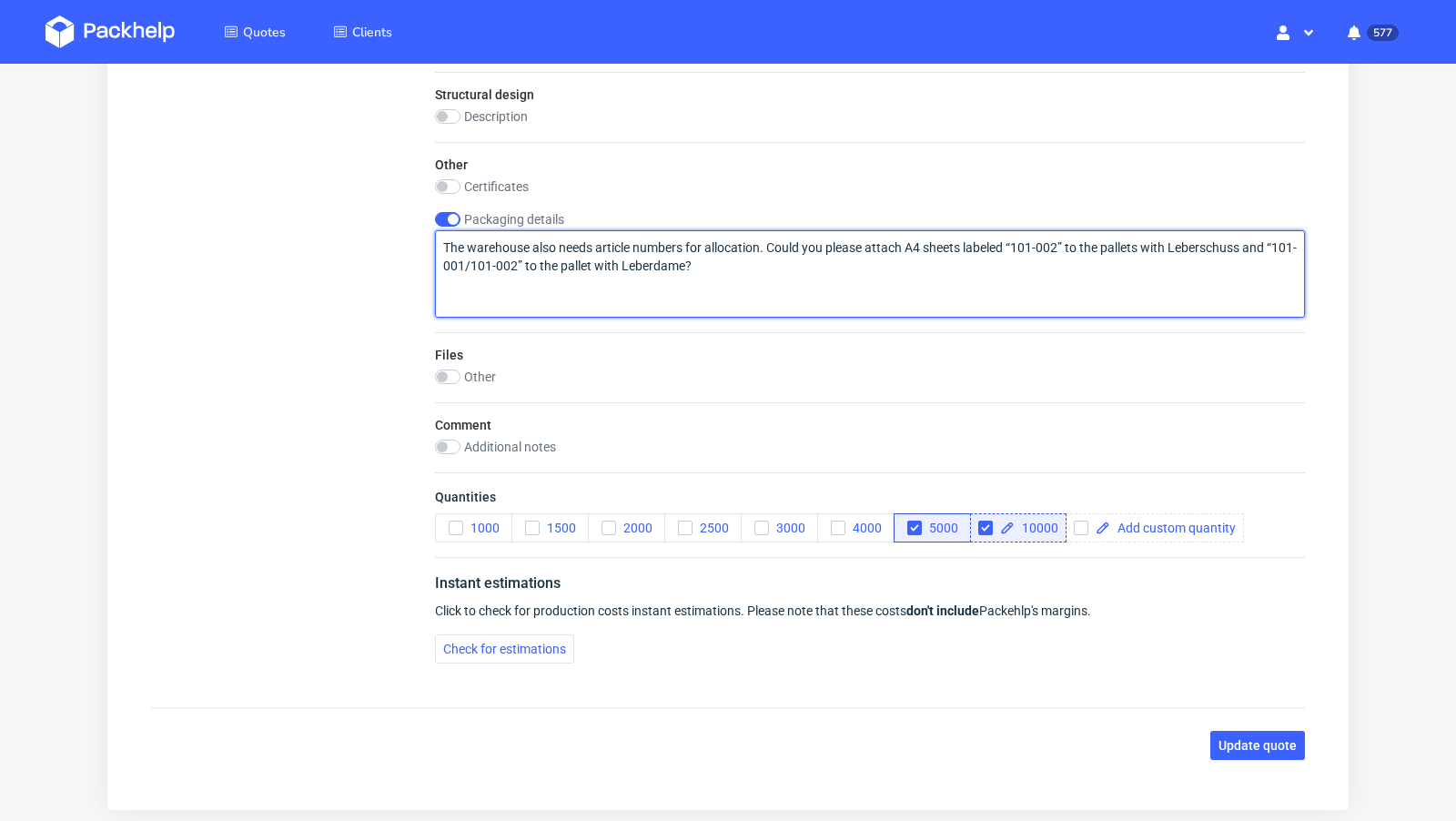
drag, startPoint x: 764, startPoint y: 281, endPoint x: 426, endPoint y: 238, distance: 340.7
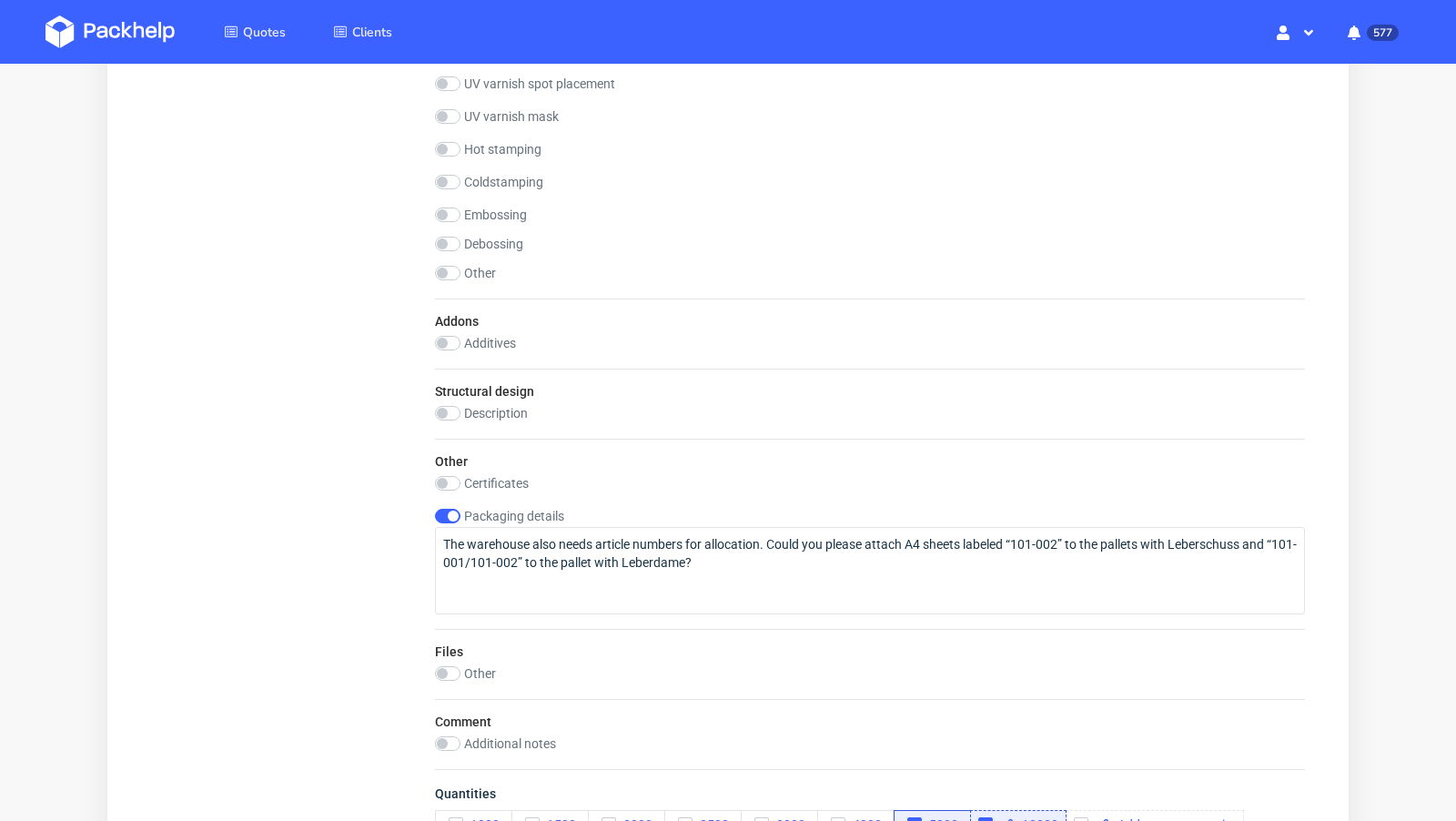
scroll to position [1832, 0]
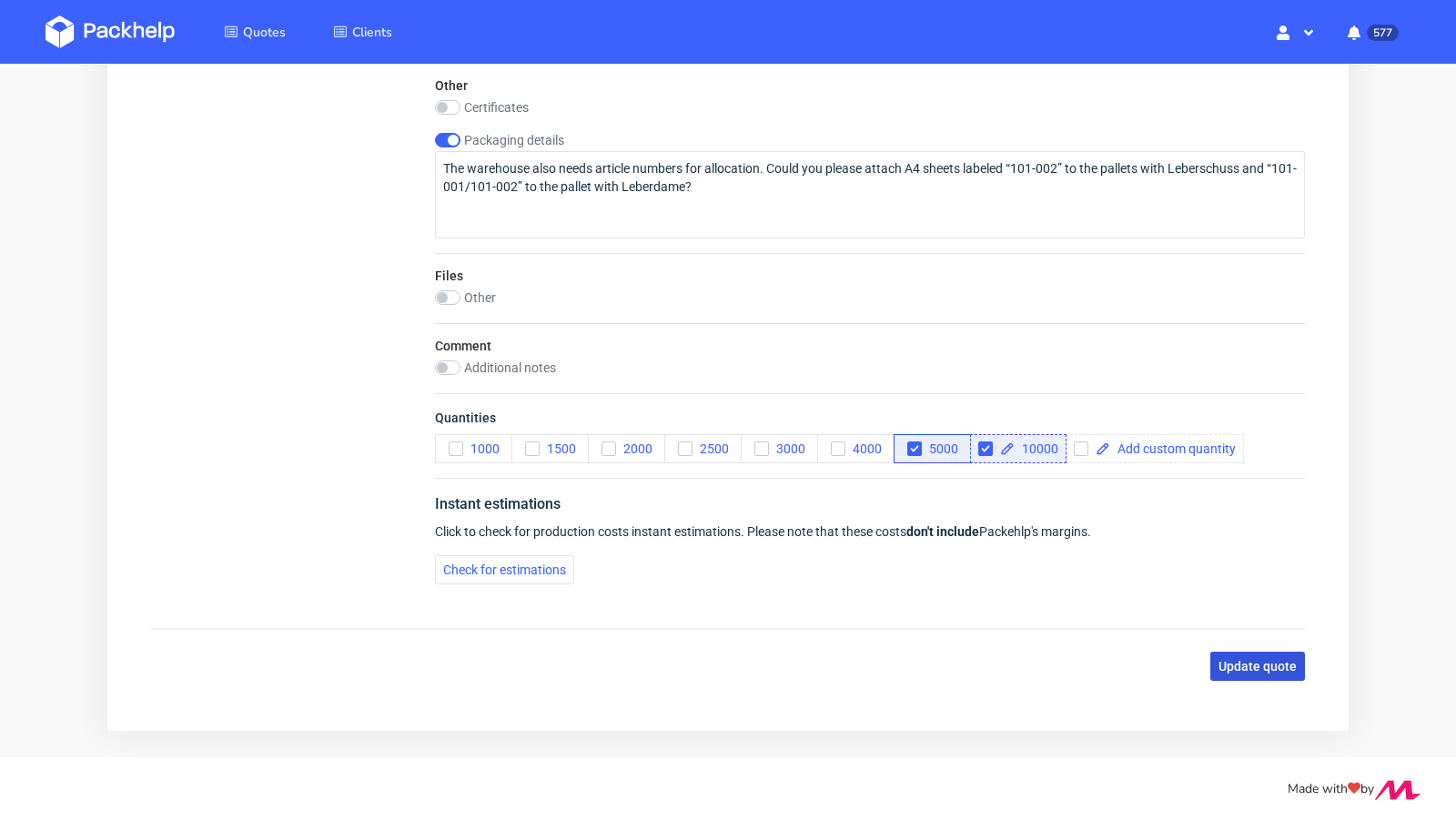
click at [1239, 668] on button "Update quote" at bounding box center [1256, 665] width 95 height 29
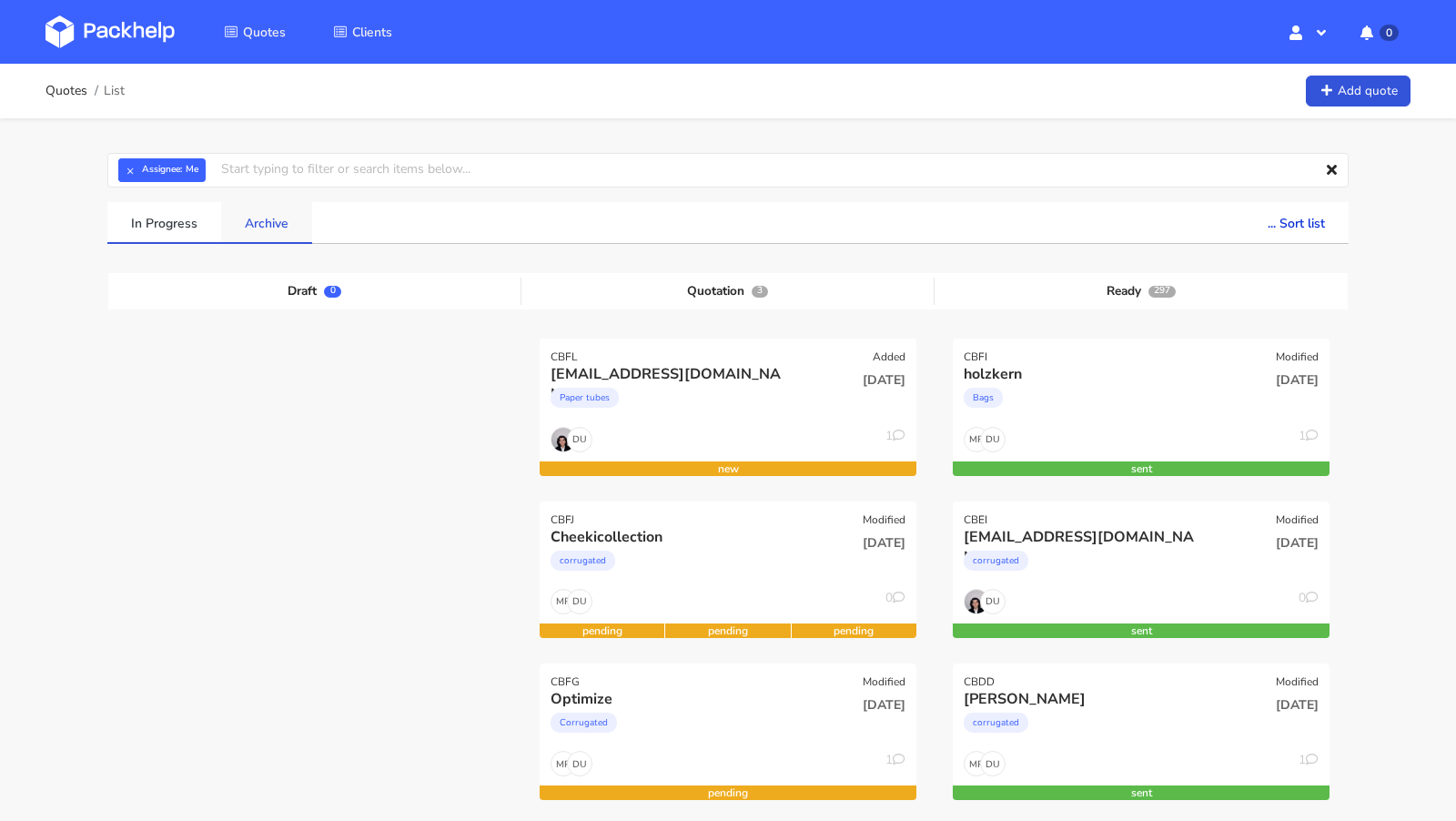
scroll to position [8, 0]
click at [620, 358] on div "CBFL Added" at bounding box center [728, 350] width 377 height 26
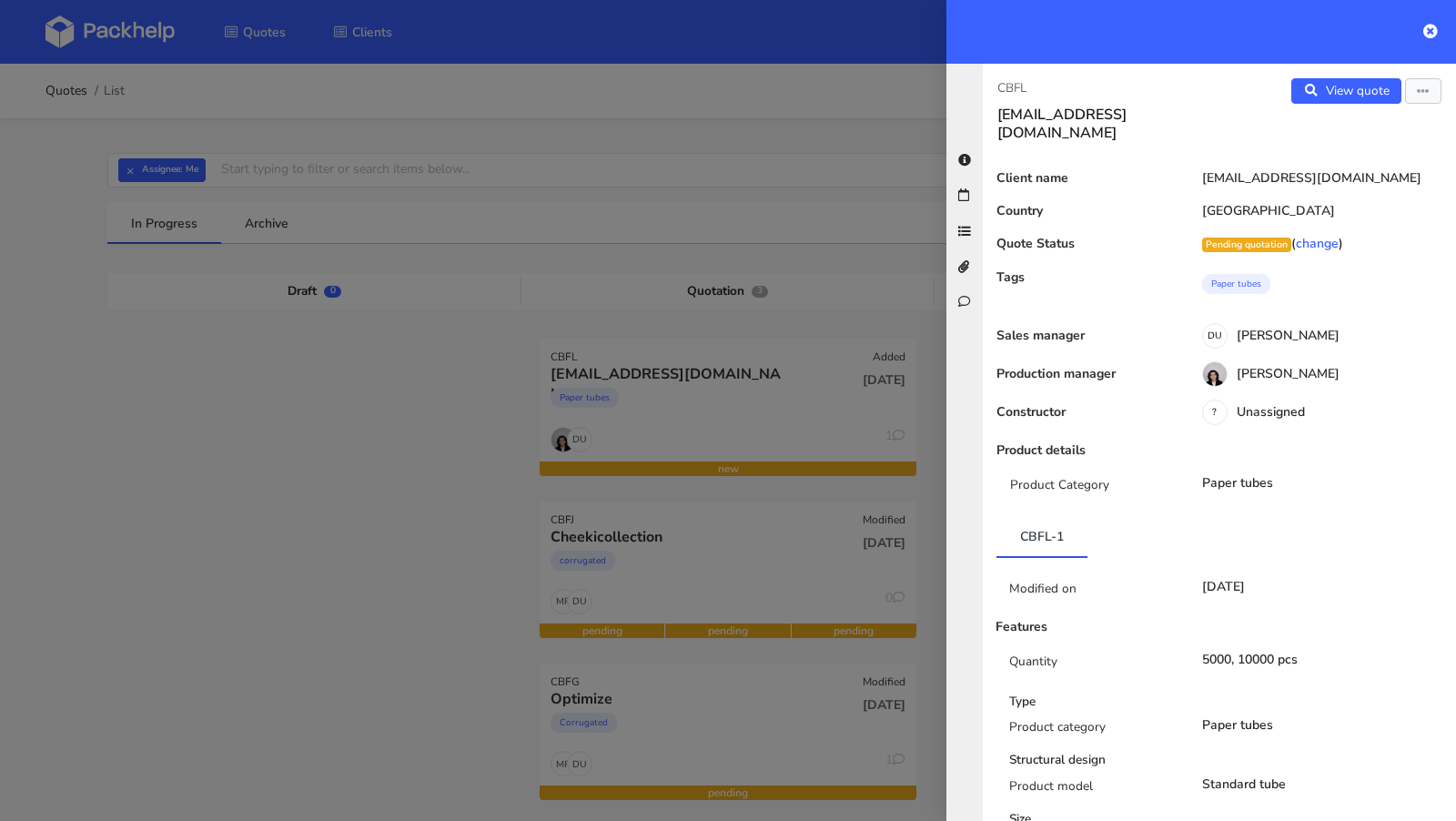
click at [1022, 92] on p "CBFL" at bounding box center [1100, 88] width 207 height 20
click at [1013, 87] on p "CBFL" at bounding box center [1100, 88] width 207 height 20
copy p "CBFL"
click at [384, 573] on div at bounding box center [728, 410] width 1456 height 821
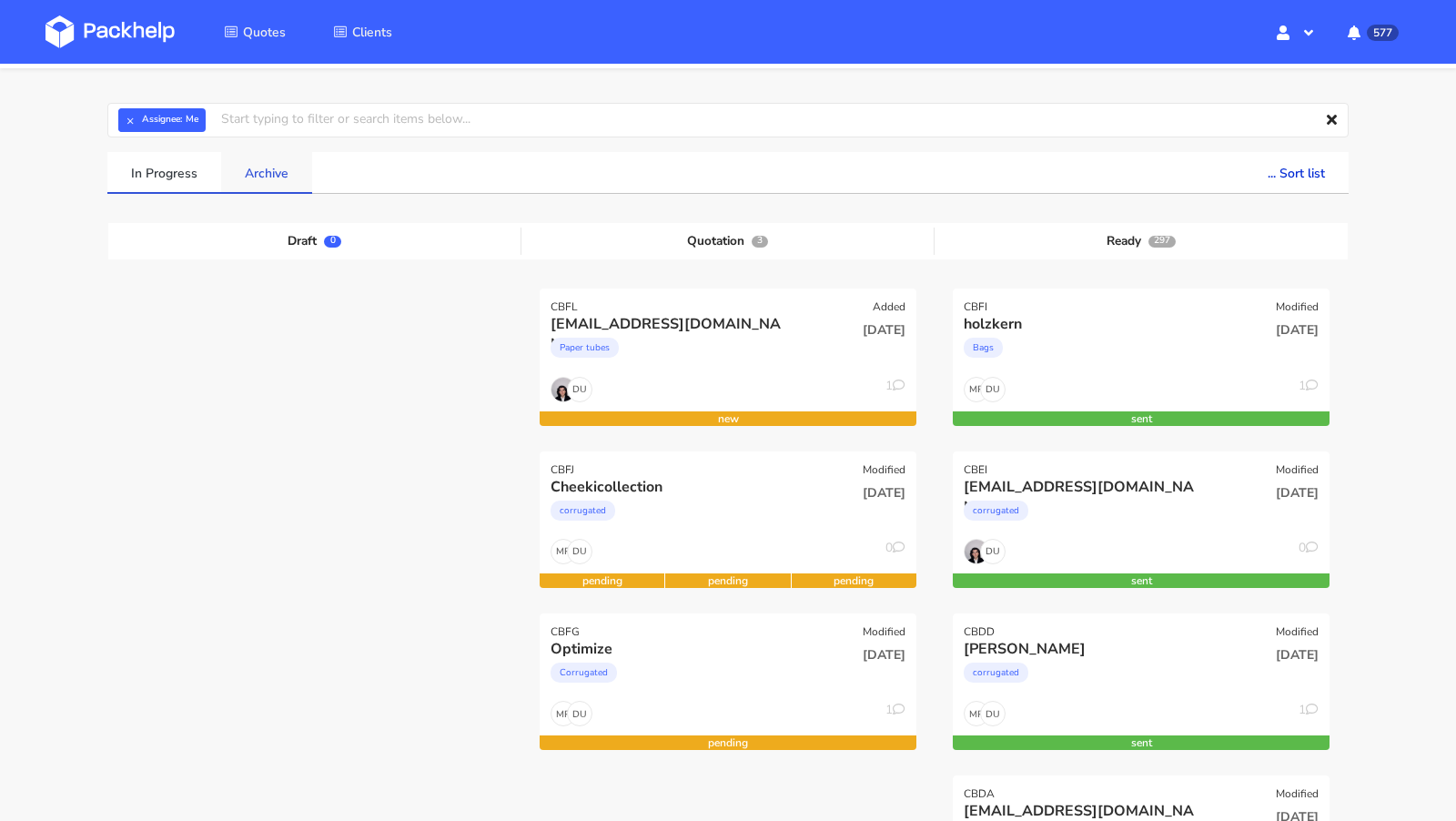
scroll to position [52, 0]
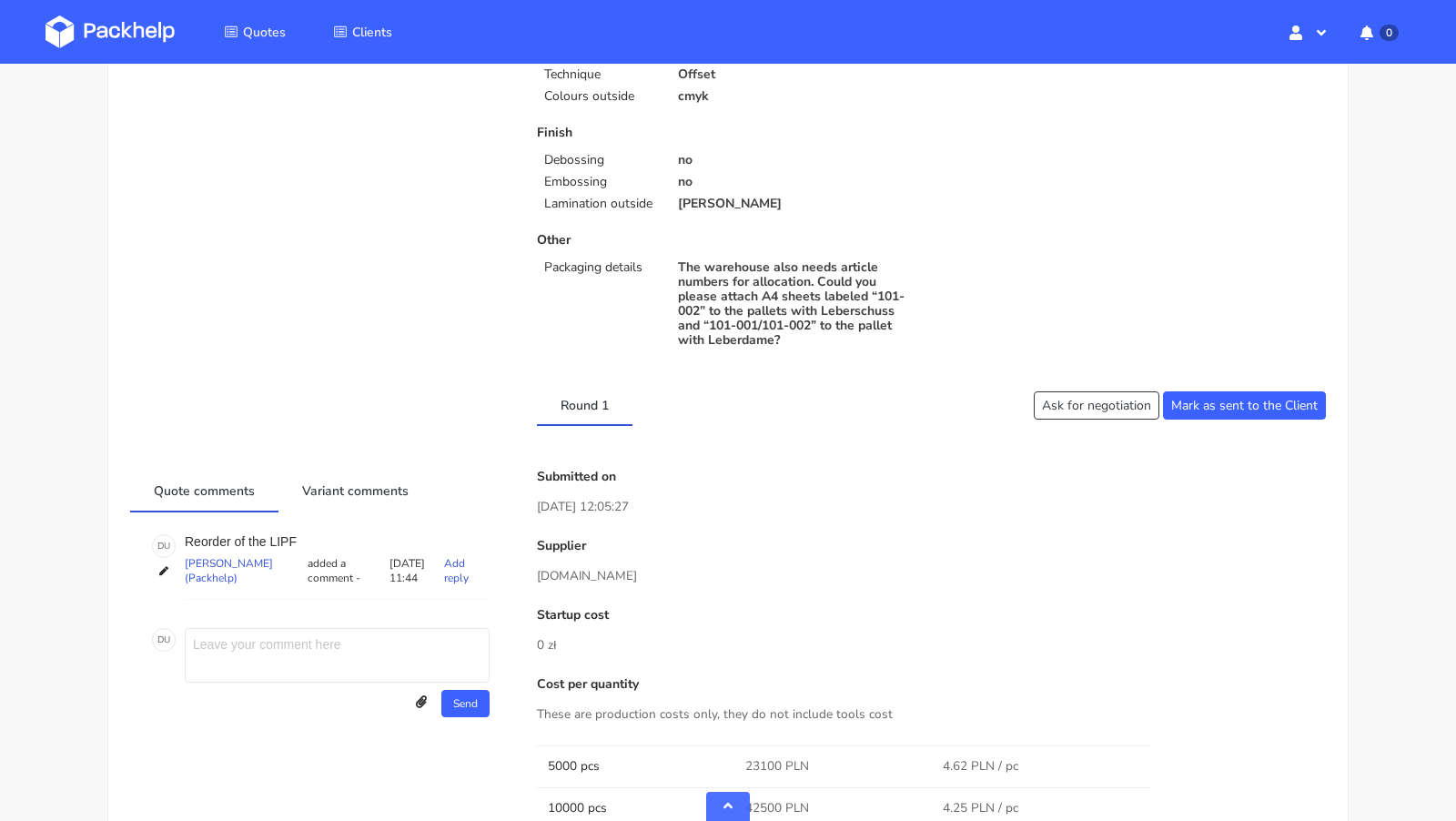
scroll to position [815, 0]
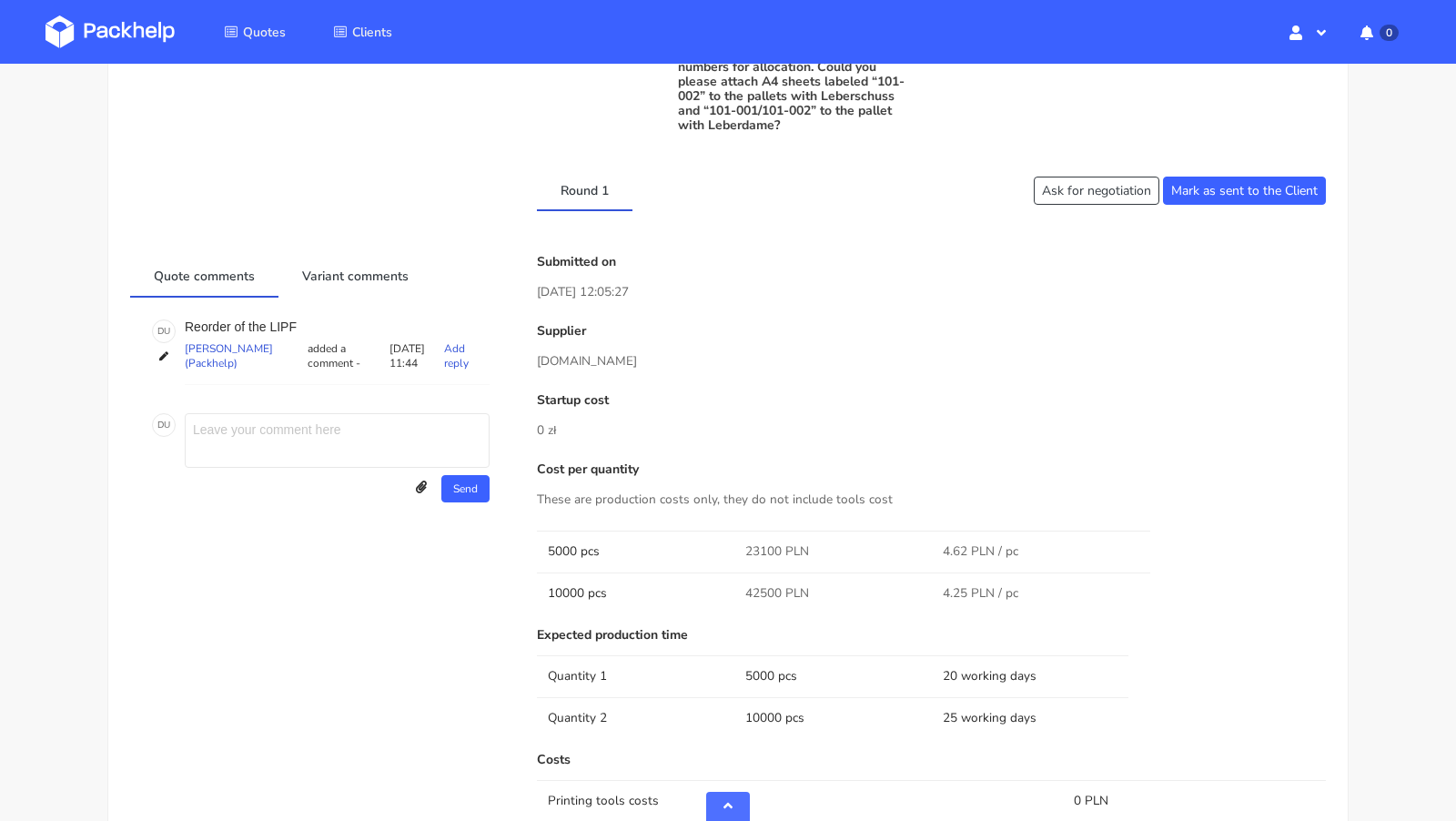
click at [291, 322] on p "Reorder of the LIPF" at bounding box center [336, 326] width 305 height 14
click at [285, 322] on p "Reorder of the LIPF" at bounding box center [336, 326] width 305 height 14
copy p "LIPF"
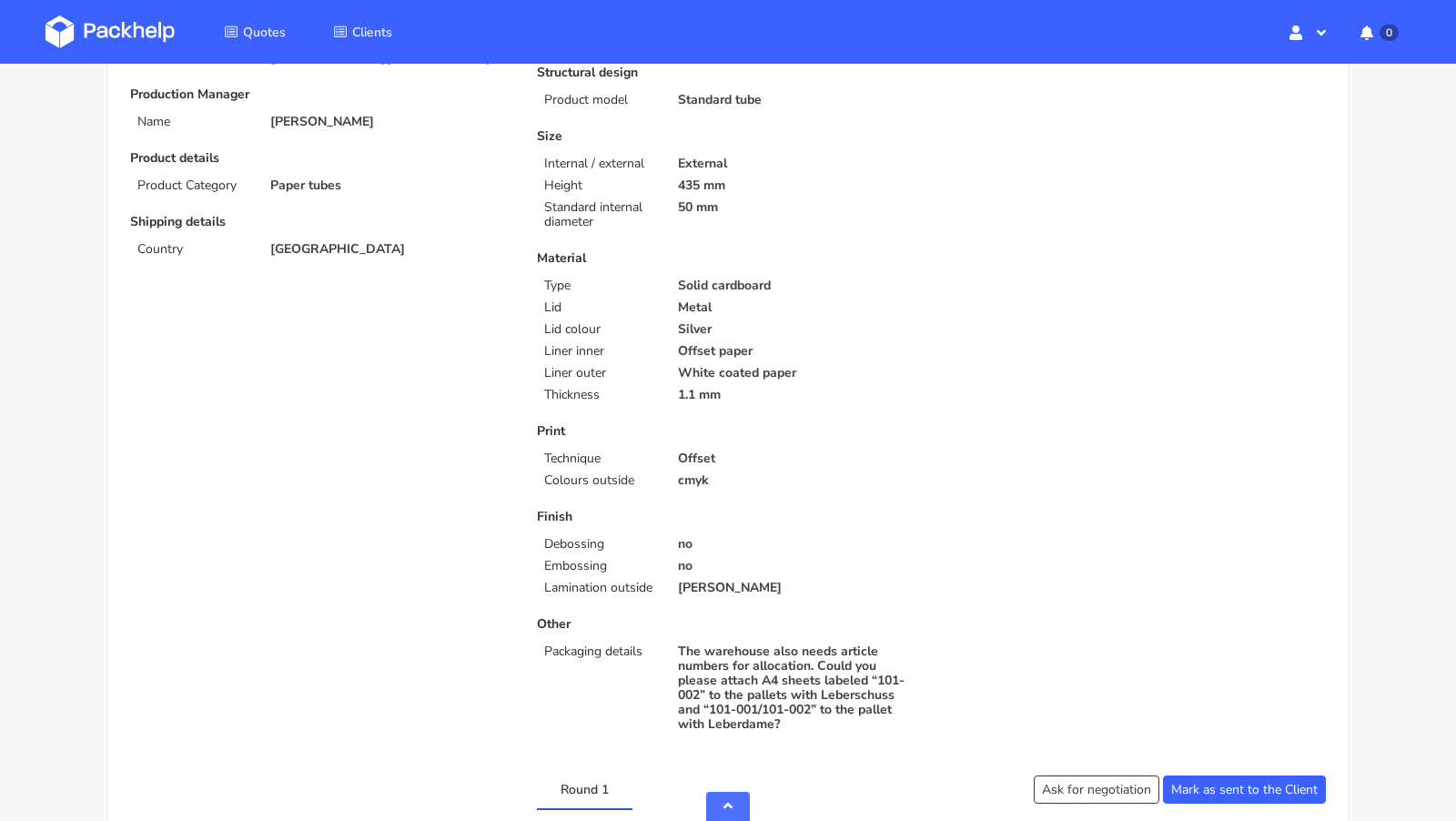
scroll to position [0, 0]
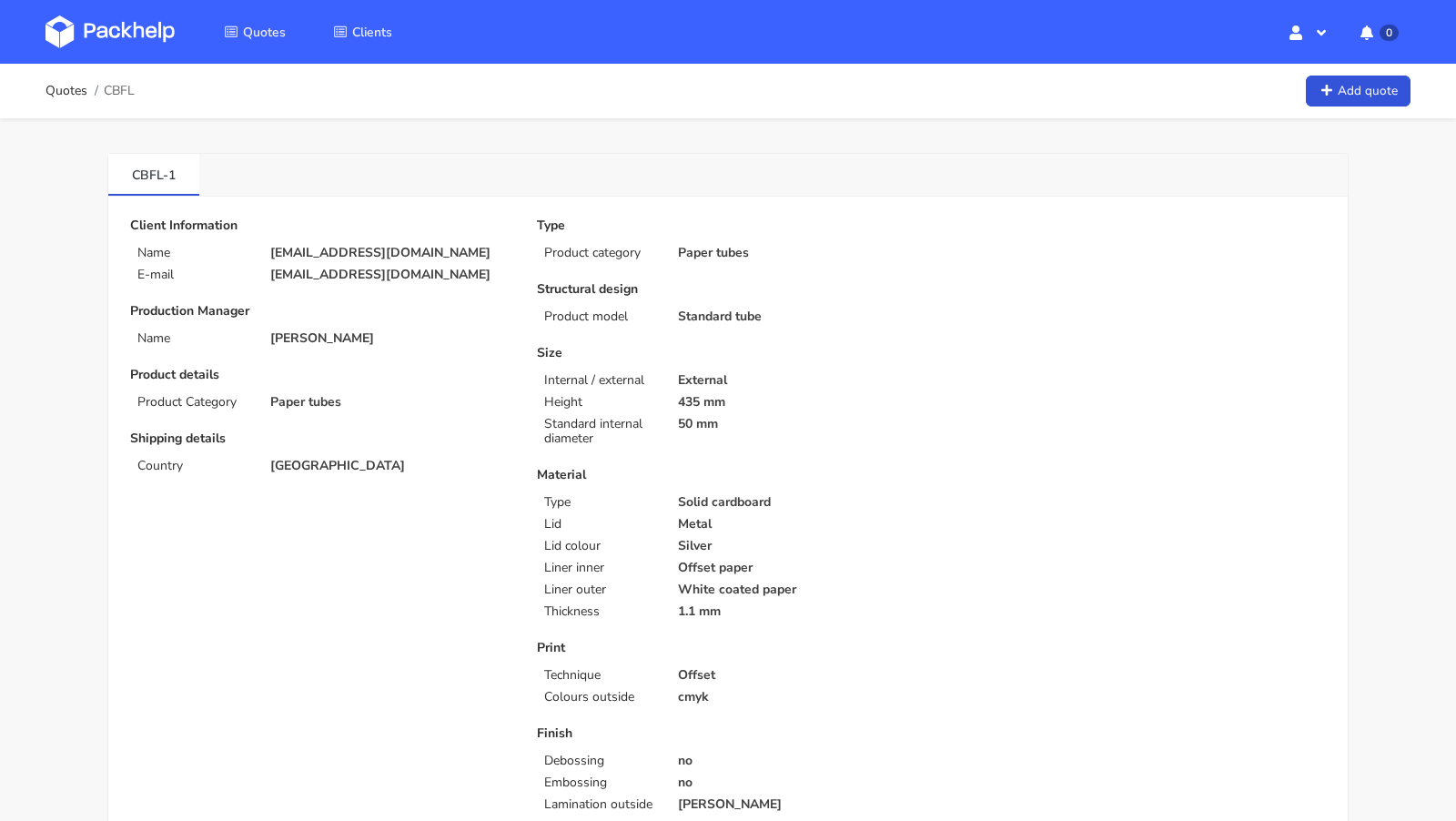
click at [323, 245] on p "[EMAIL_ADDRESS][DOMAIN_NAME]" at bounding box center [390, 252] width 242 height 14
copy div "[EMAIL_ADDRESS][DOMAIN_NAME]"
click at [116, 89] on span "CBFL" at bounding box center [119, 91] width 31 height 14
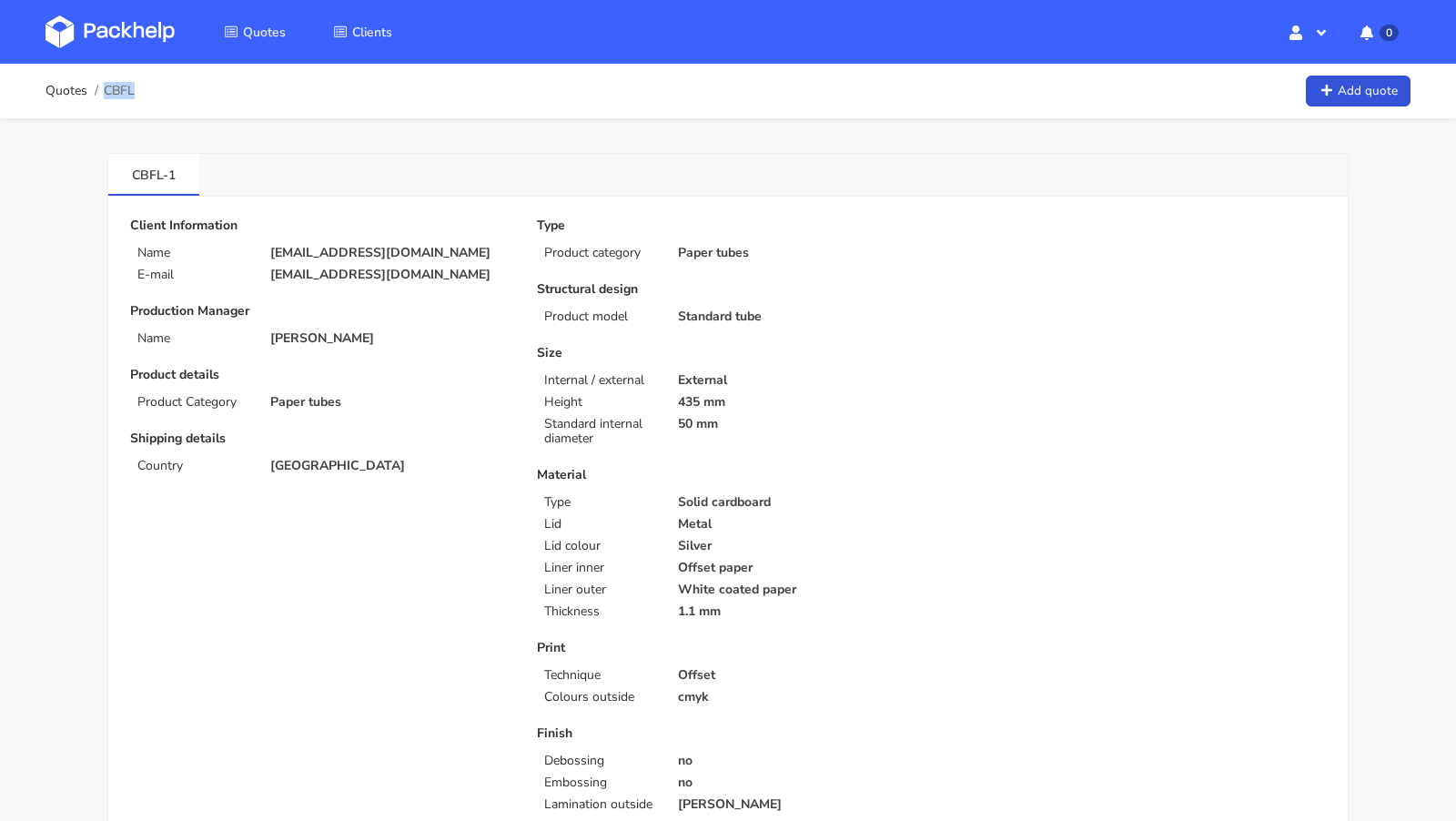
click at [116, 89] on span "CBFL" at bounding box center [119, 91] width 31 height 14
copy span "CBFL"
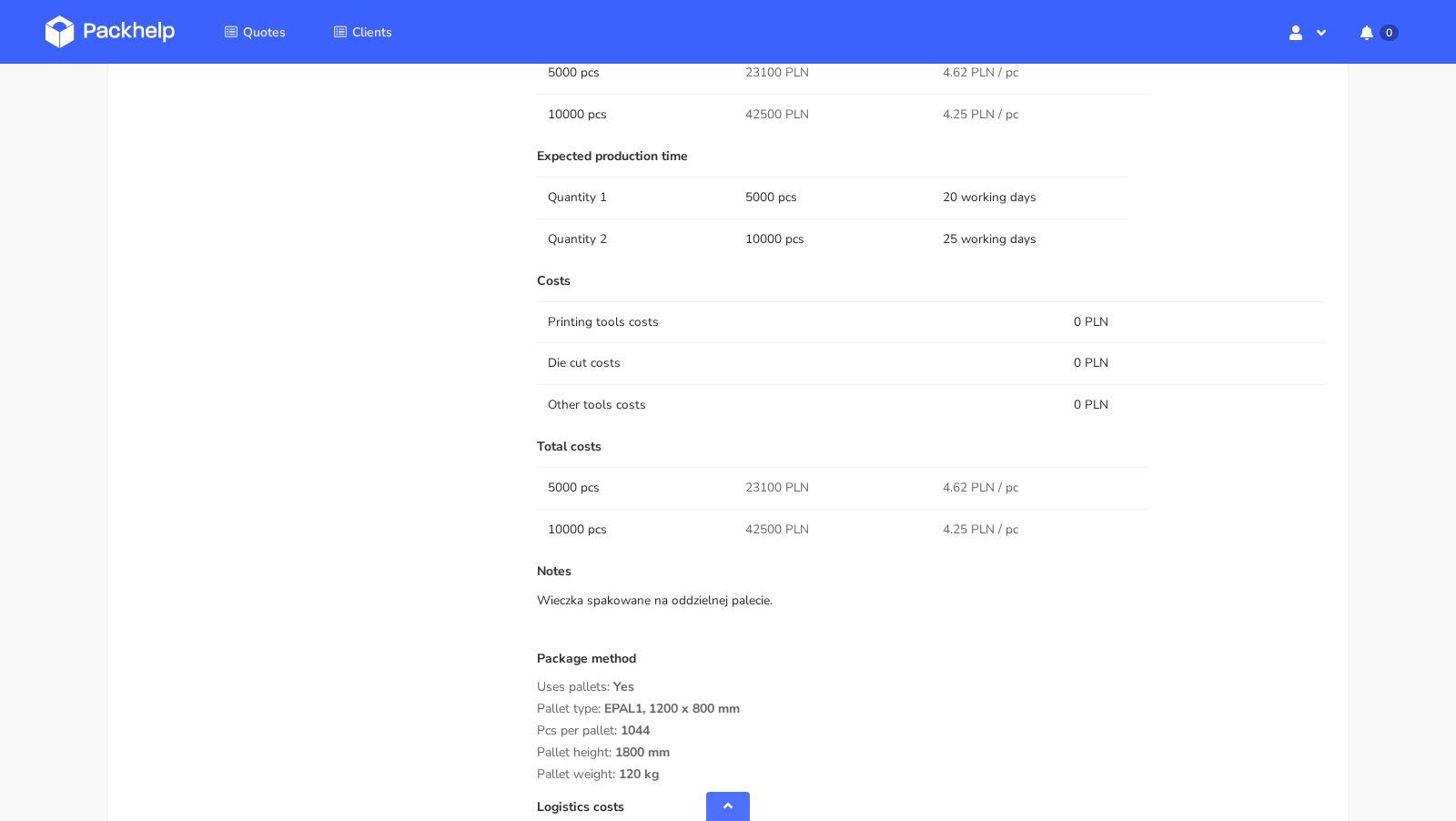
scroll to position [1343, 0]
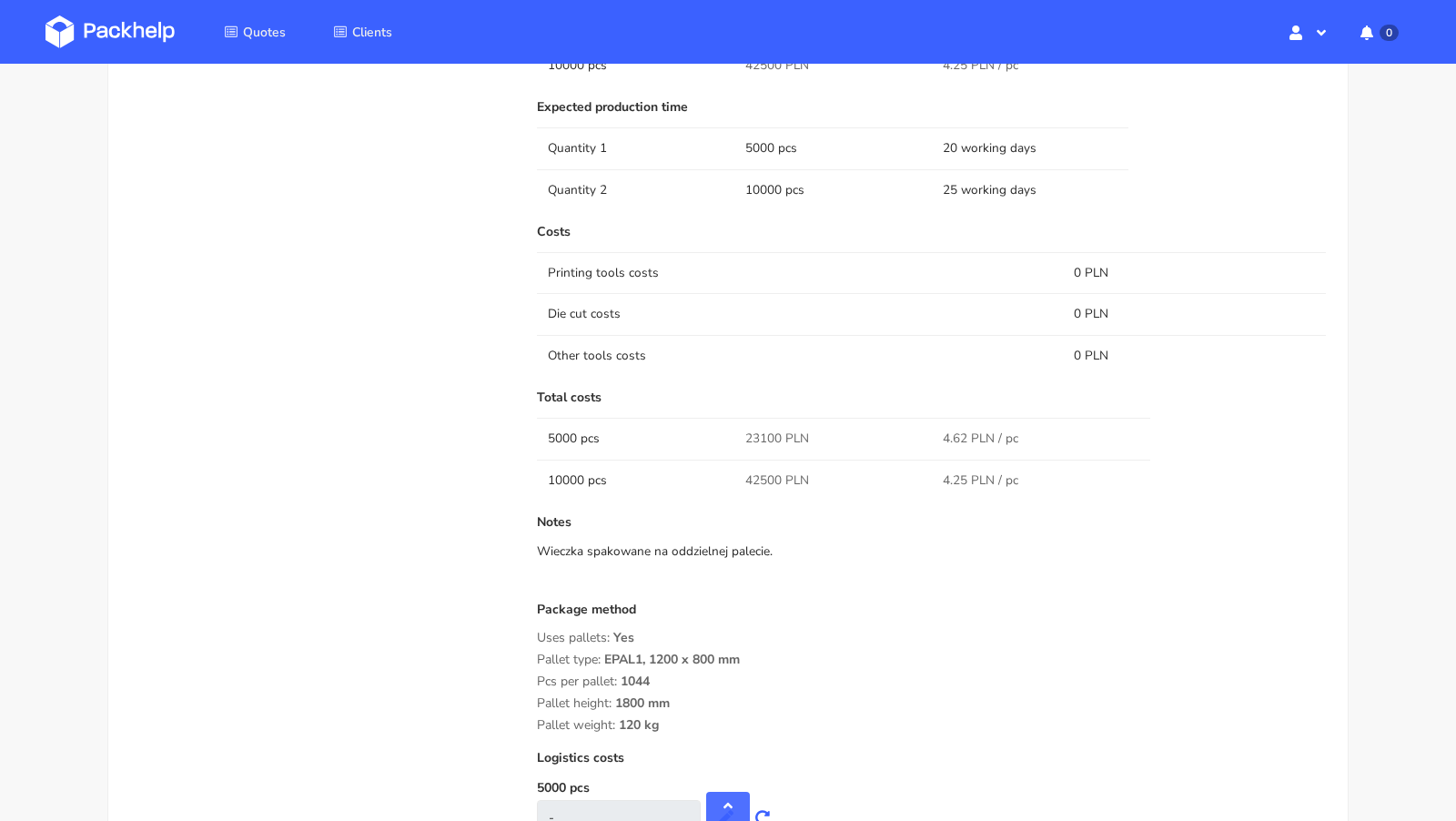
click at [764, 432] on span "23100 PLN" at bounding box center [776, 438] width 64 height 18
copy span "23100"
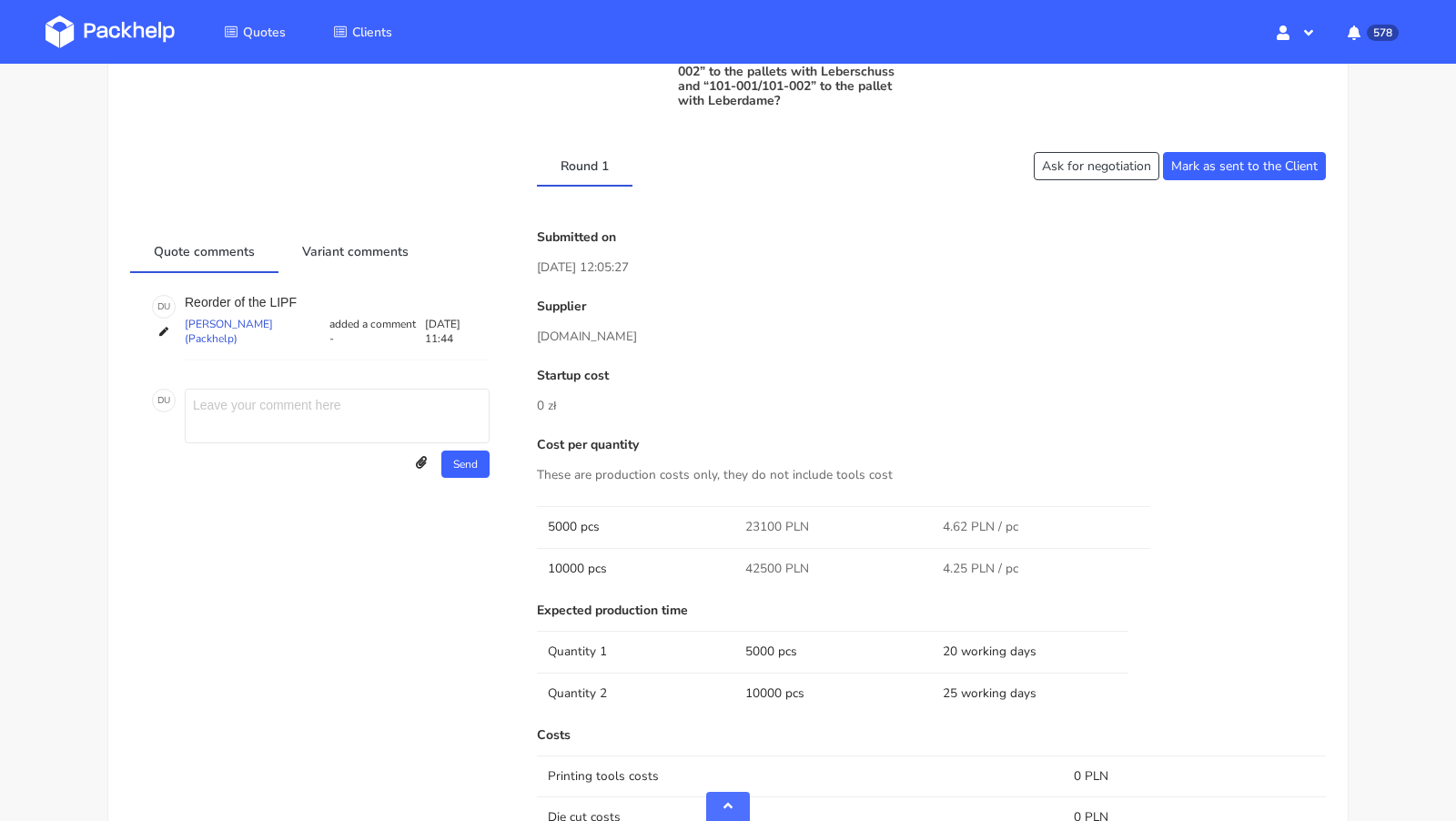
scroll to position [835, 0]
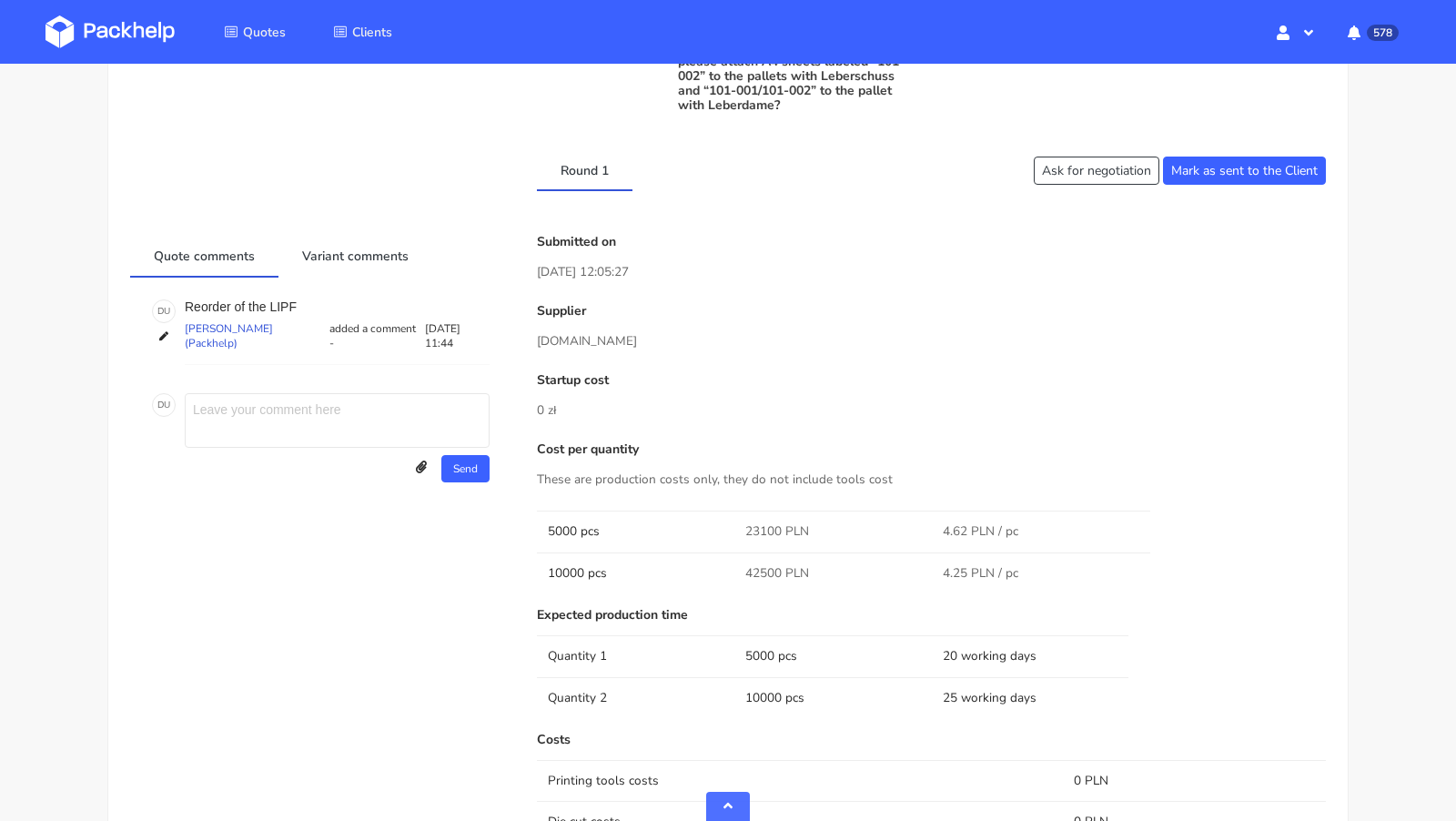
click at [563, 341] on p "[DOMAIN_NAME]" at bounding box center [931, 341] width 789 height 20
copy div "[DOMAIN_NAME]"
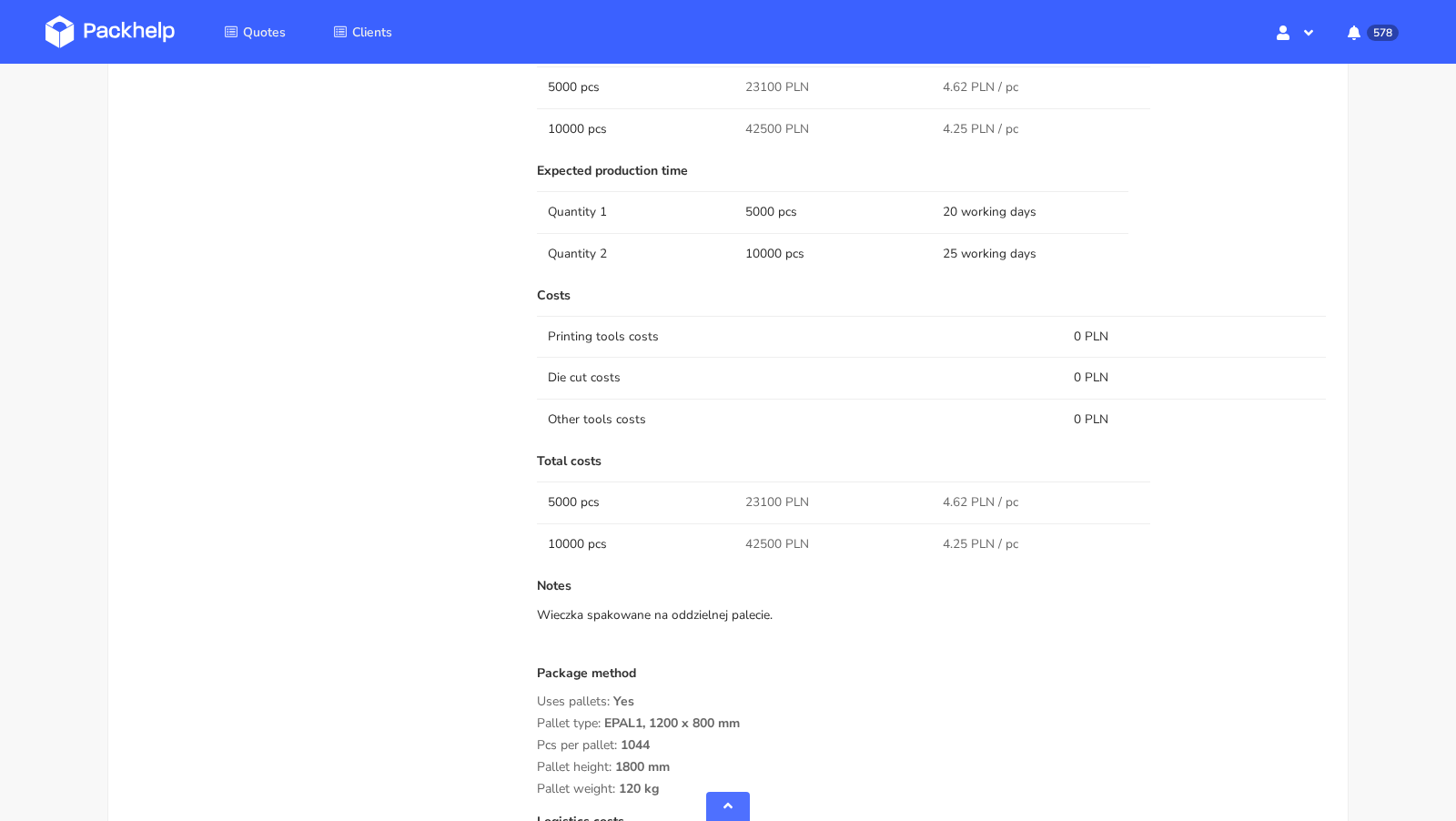
scroll to position [1292, 0]
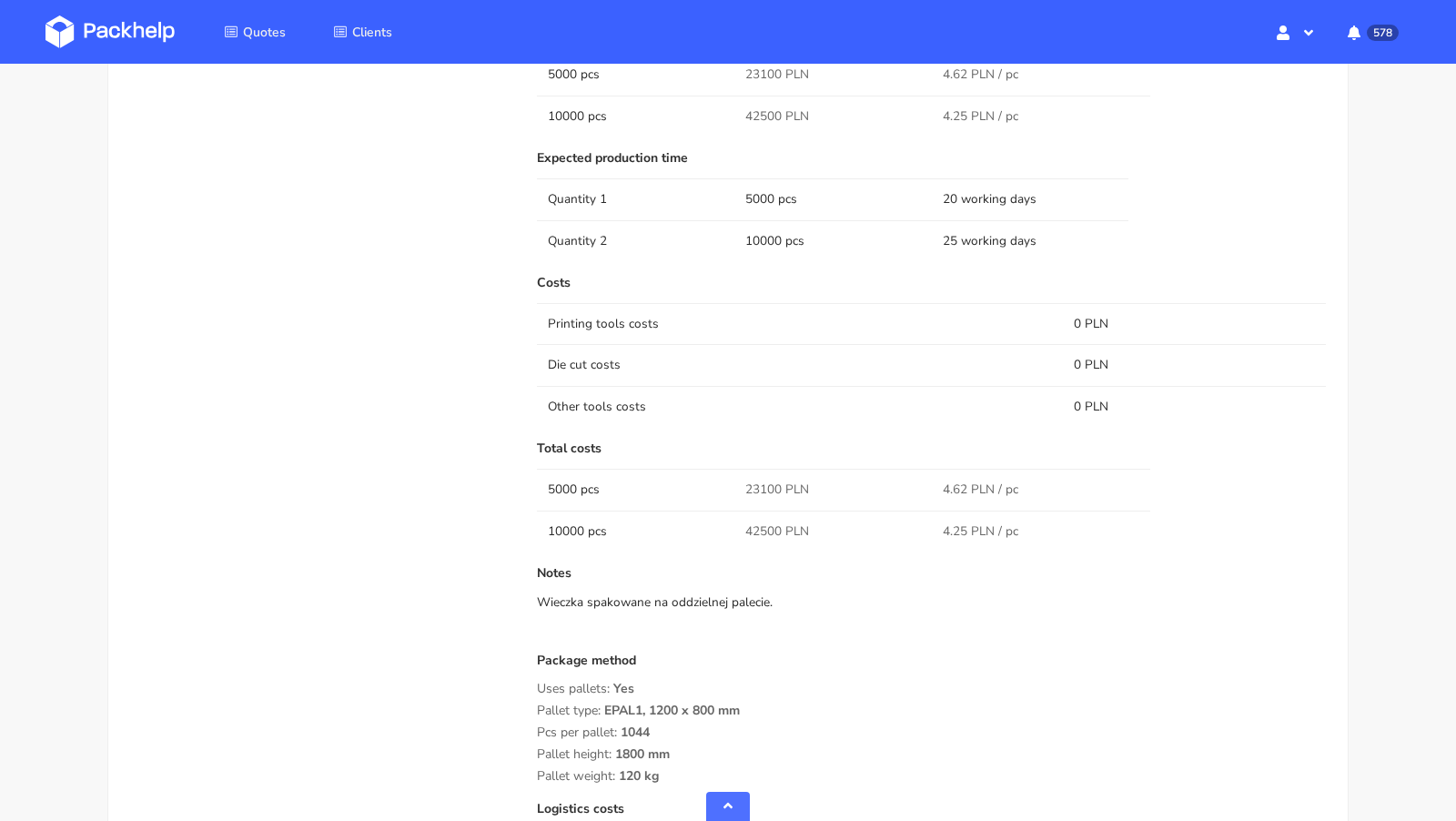
click at [754, 522] on span "42500 PLN" at bounding box center [776, 531] width 64 height 18
copy span "42500"
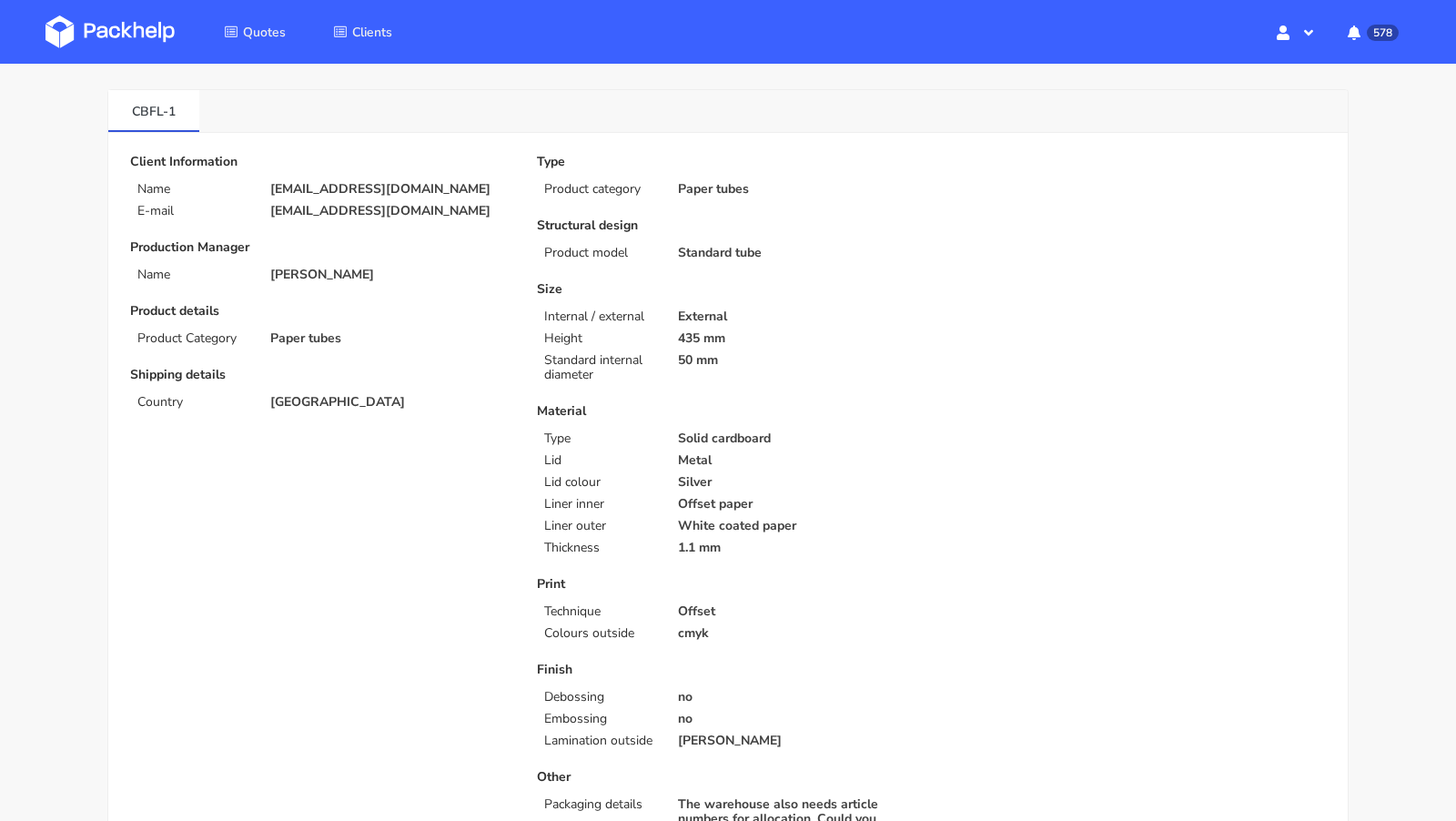
scroll to position [37, 0]
